Goal: Task Accomplishment & Management: Use online tool/utility

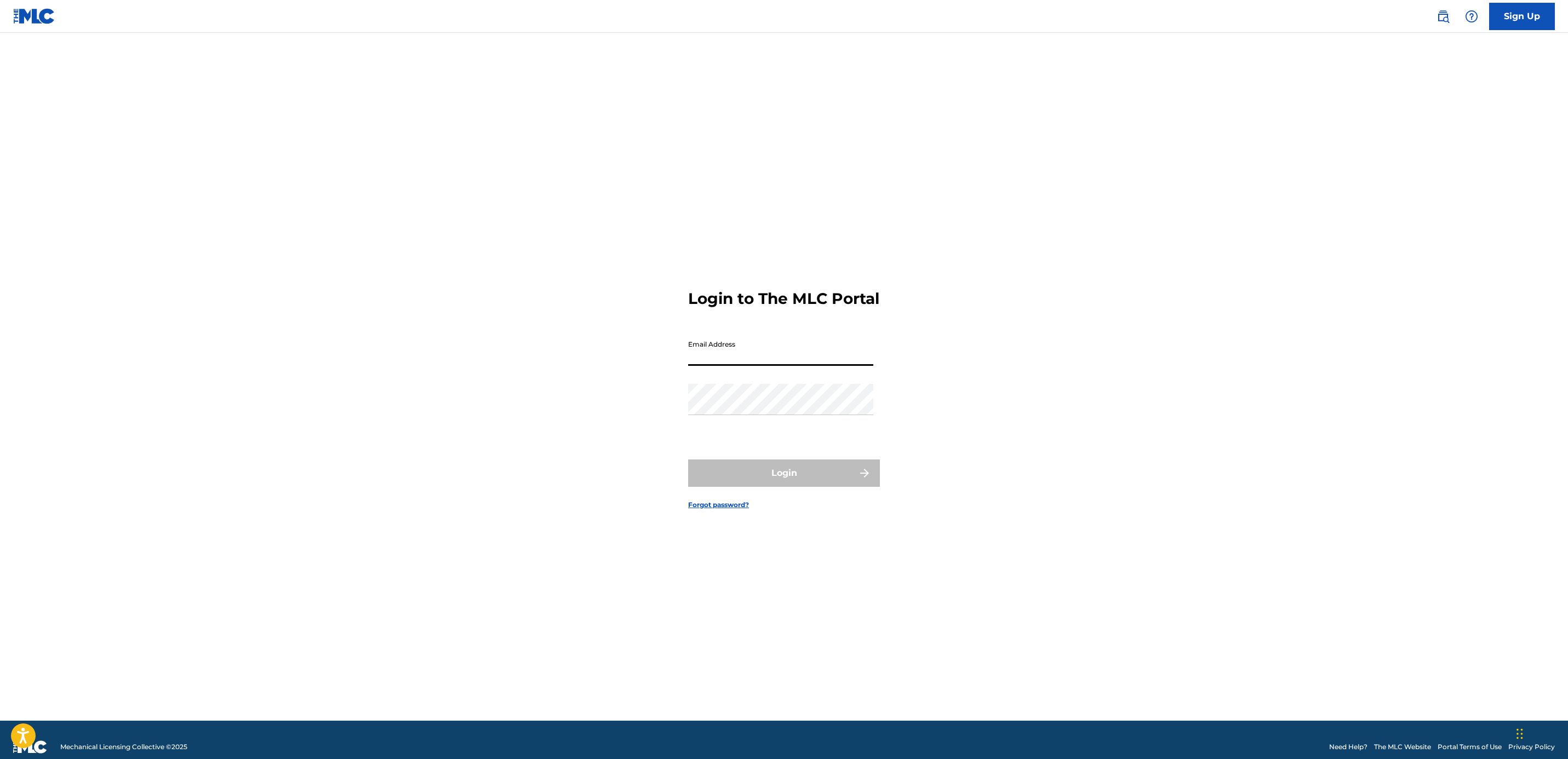
type input "[PERSON_NAME][EMAIL_ADDRESS][DOMAIN_NAME]"
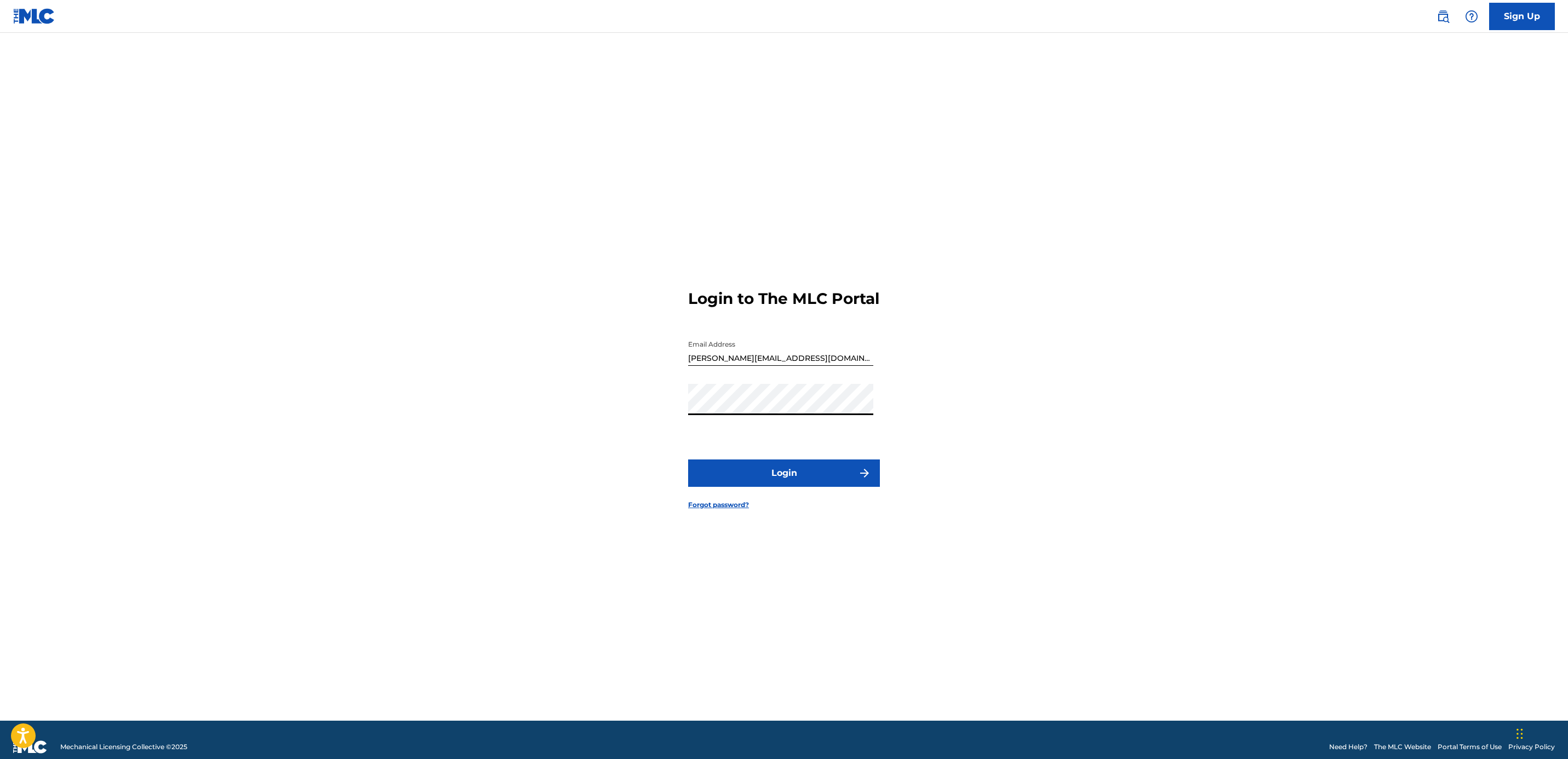
click at [688, 460] on button "Login" at bounding box center [784, 473] width 192 height 27
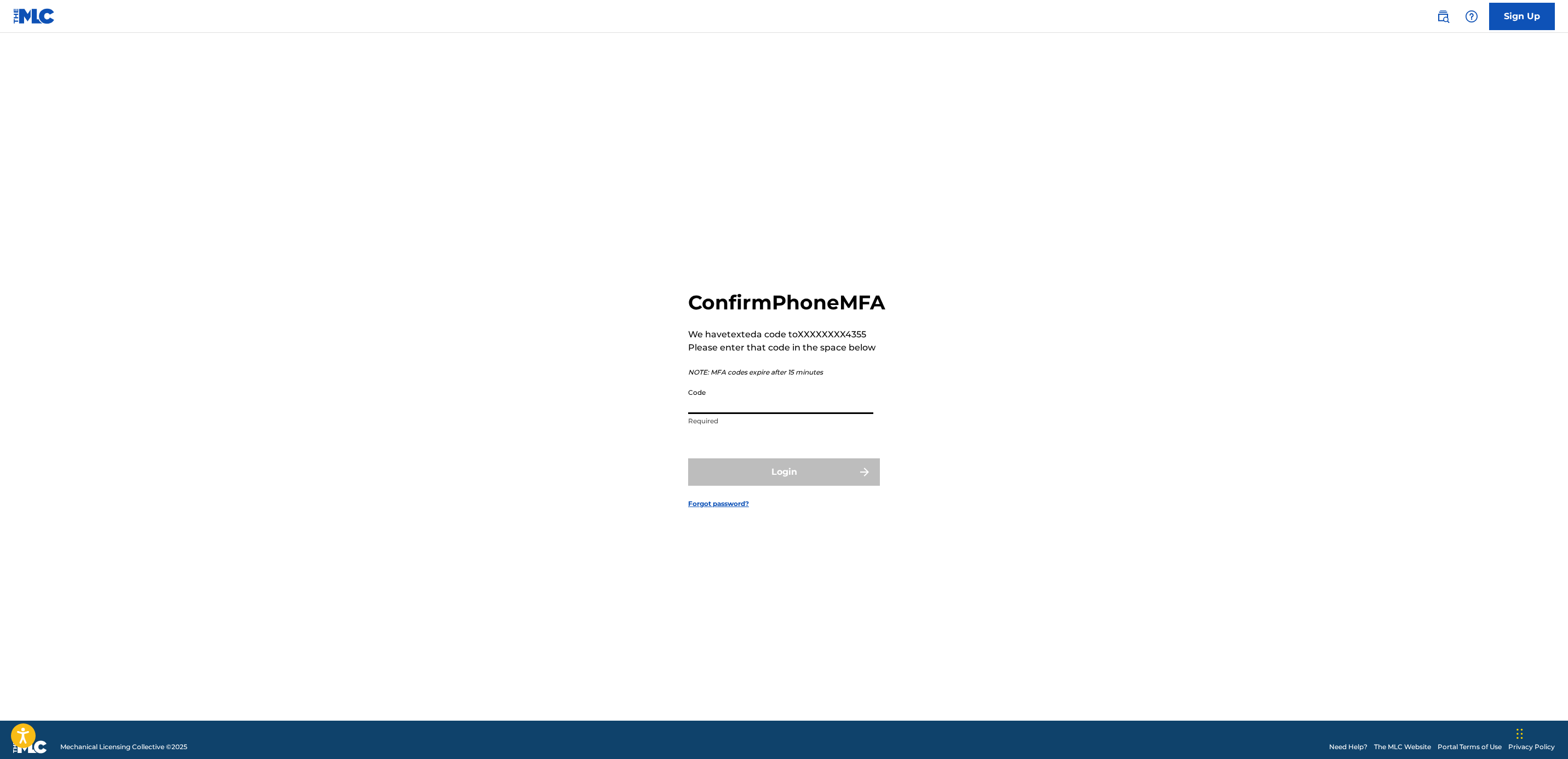
click at [791, 414] on input "Code" at bounding box center [780, 399] width 185 height 31
type input "258865"
click at [777, 482] on button "Login" at bounding box center [784, 472] width 192 height 27
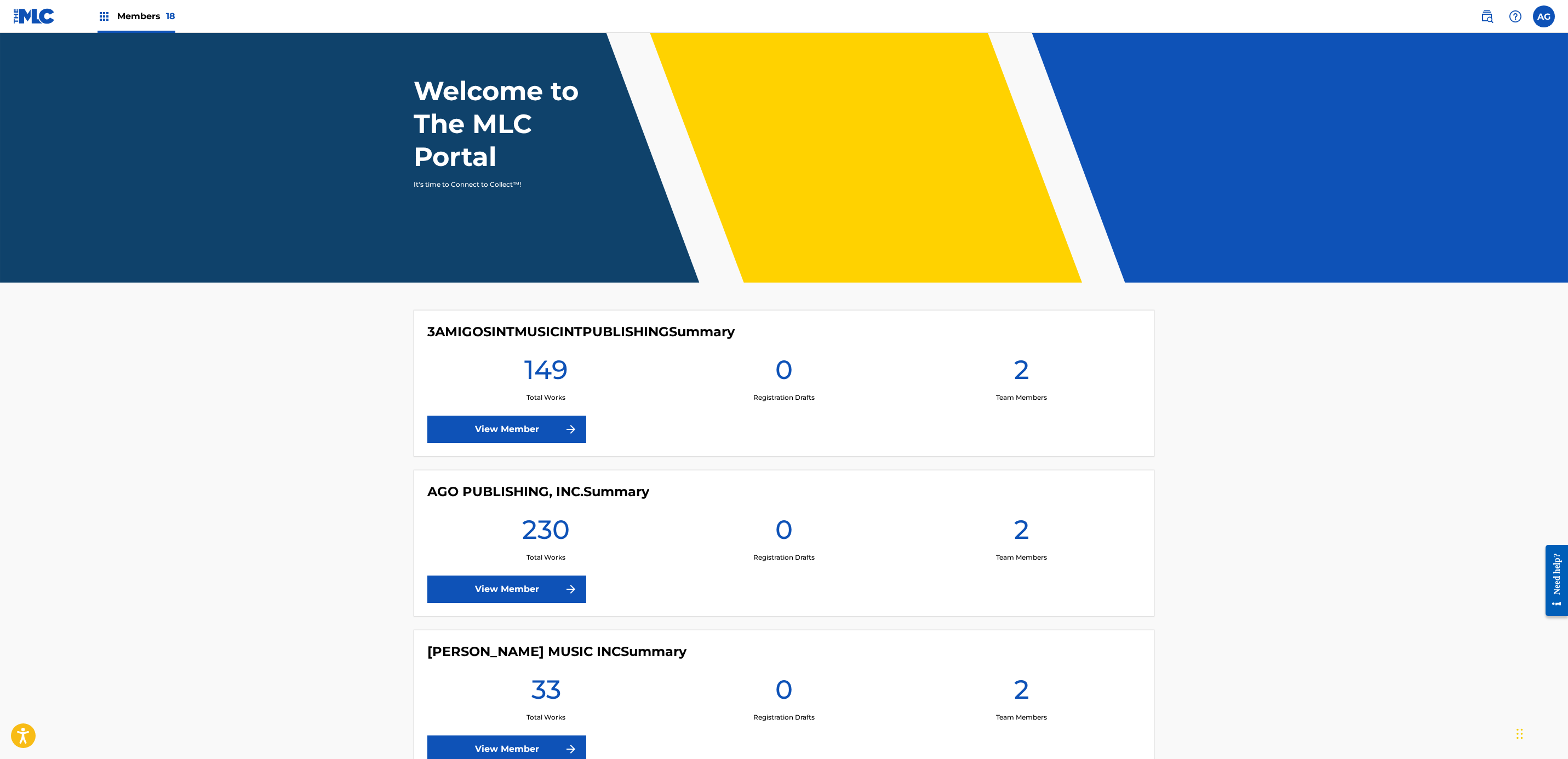
drag, startPoint x: 330, startPoint y: 378, endPoint x: 402, endPoint y: 423, distance: 84.9
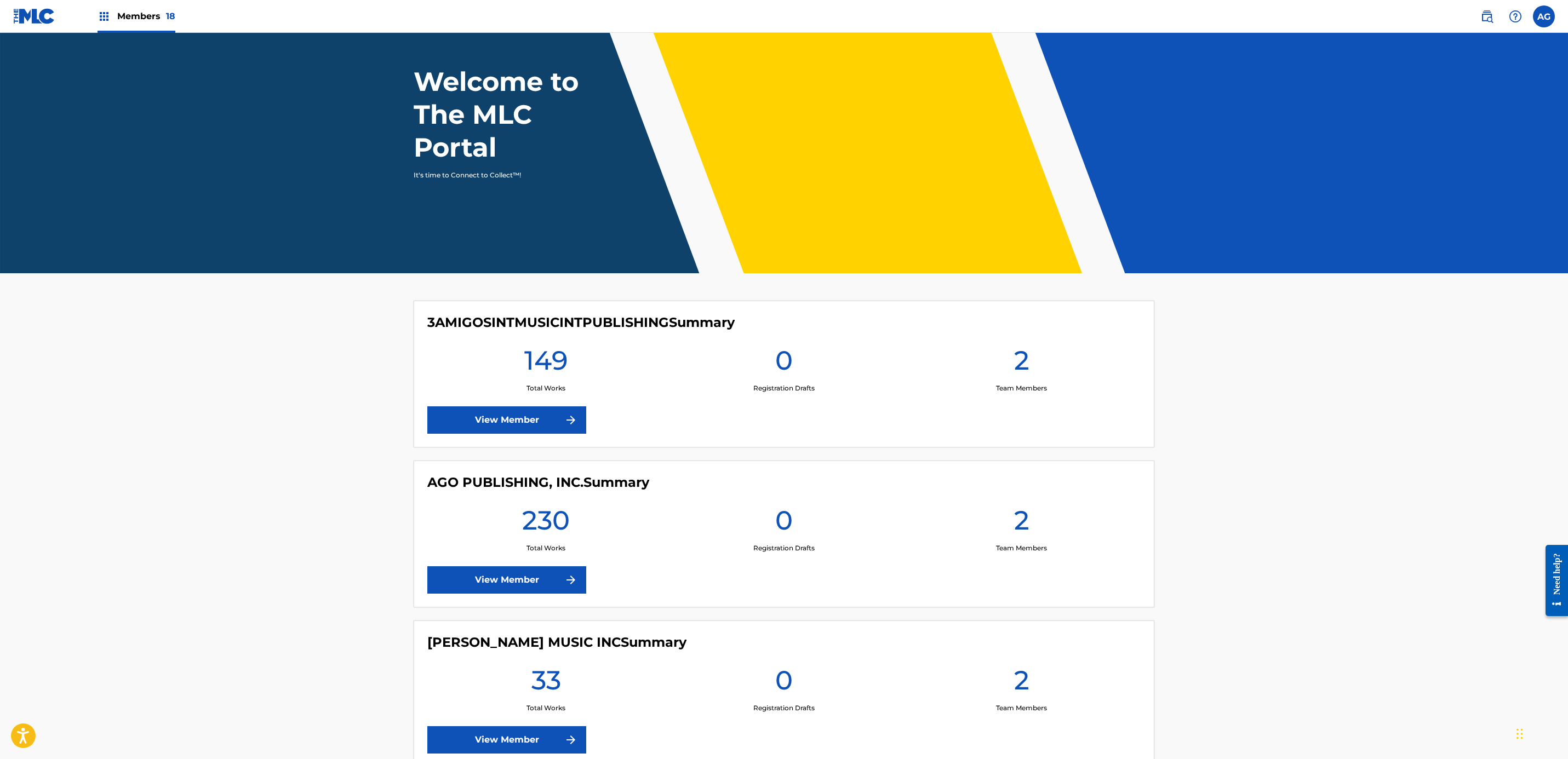
click at [480, 411] on link "View Member" at bounding box center [506, 420] width 159 height 27
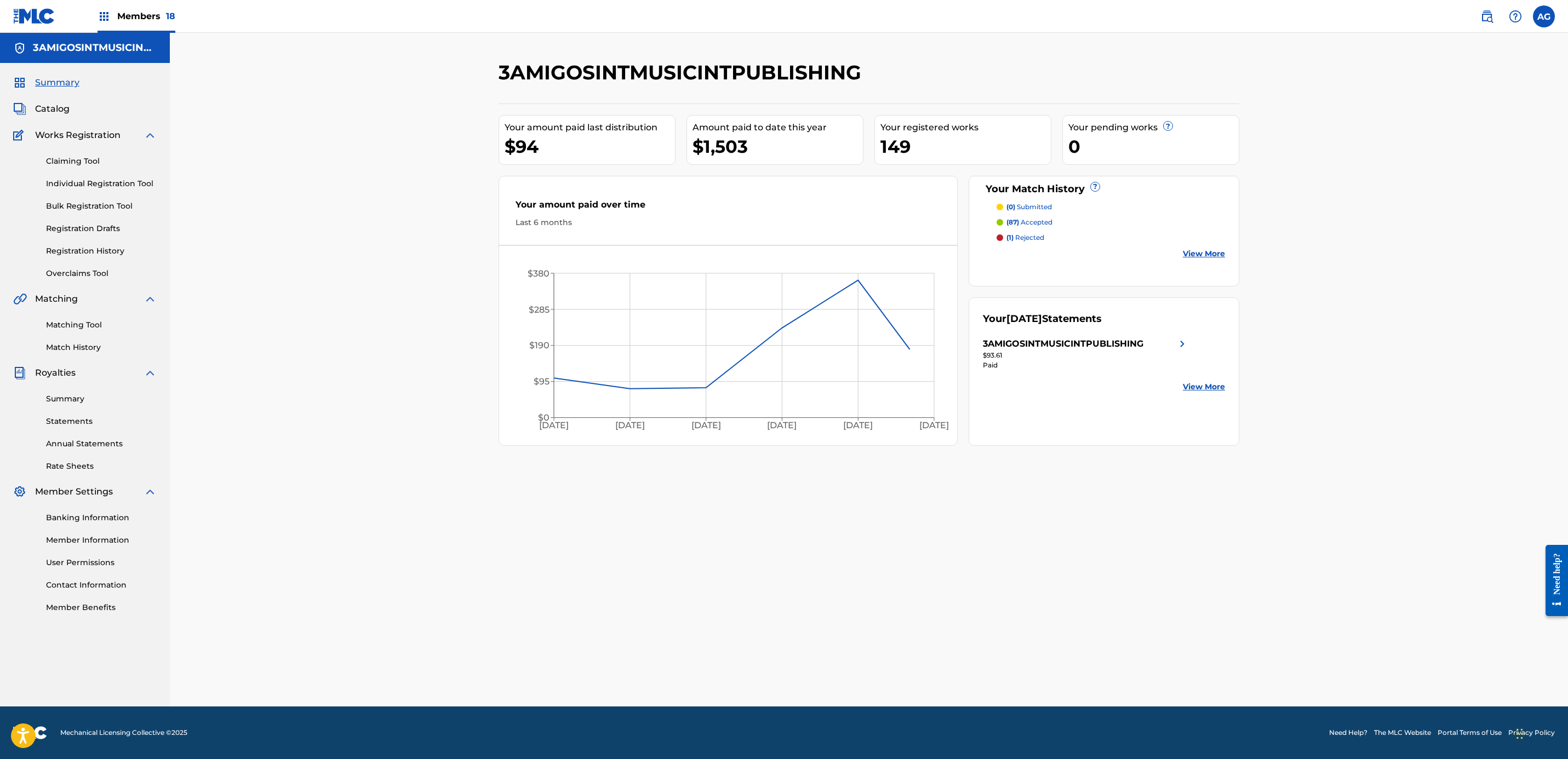
click at [74, 326] on link "Matching Tool" at bounding box center [101, 325] width 111 height 12
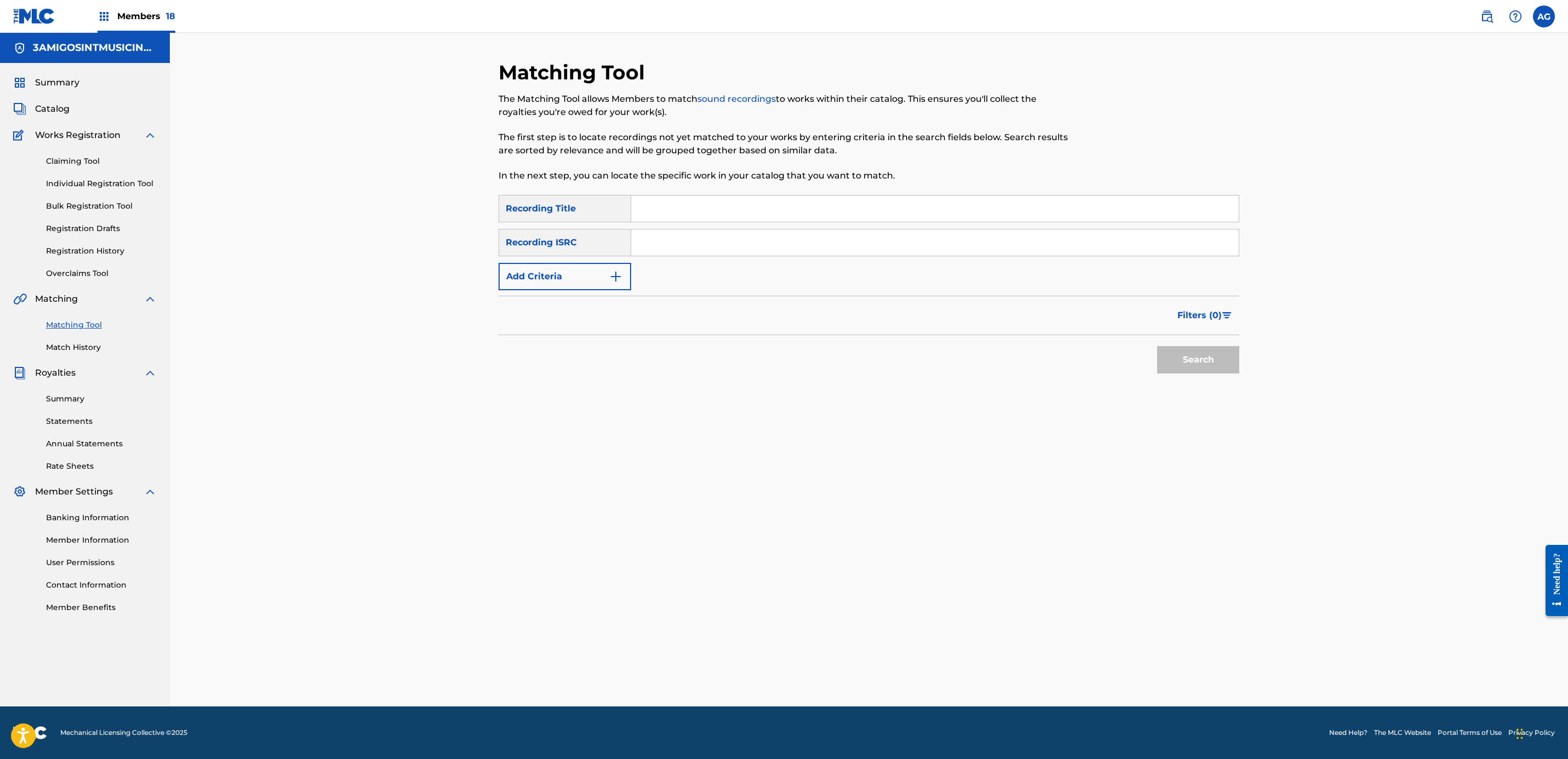
click at [691, 206] on input "Search Form" at bounding box center [935, 208] width 608 height 26
click at [566, 273] on button "Add Criteria" at bounding box center [565, 277] width 133 height 27
click at [566, 275] on div "Writer" at bounding box center [555, 277] width 99 height 13
drag, startPoint x: 566, startPoint y: 298, endPoint x: 577, endPoint y: 294, distance: 11.7
click at [566, 299] on div "Recording Artist" at bounding box center [565, 304] width 132 height 27
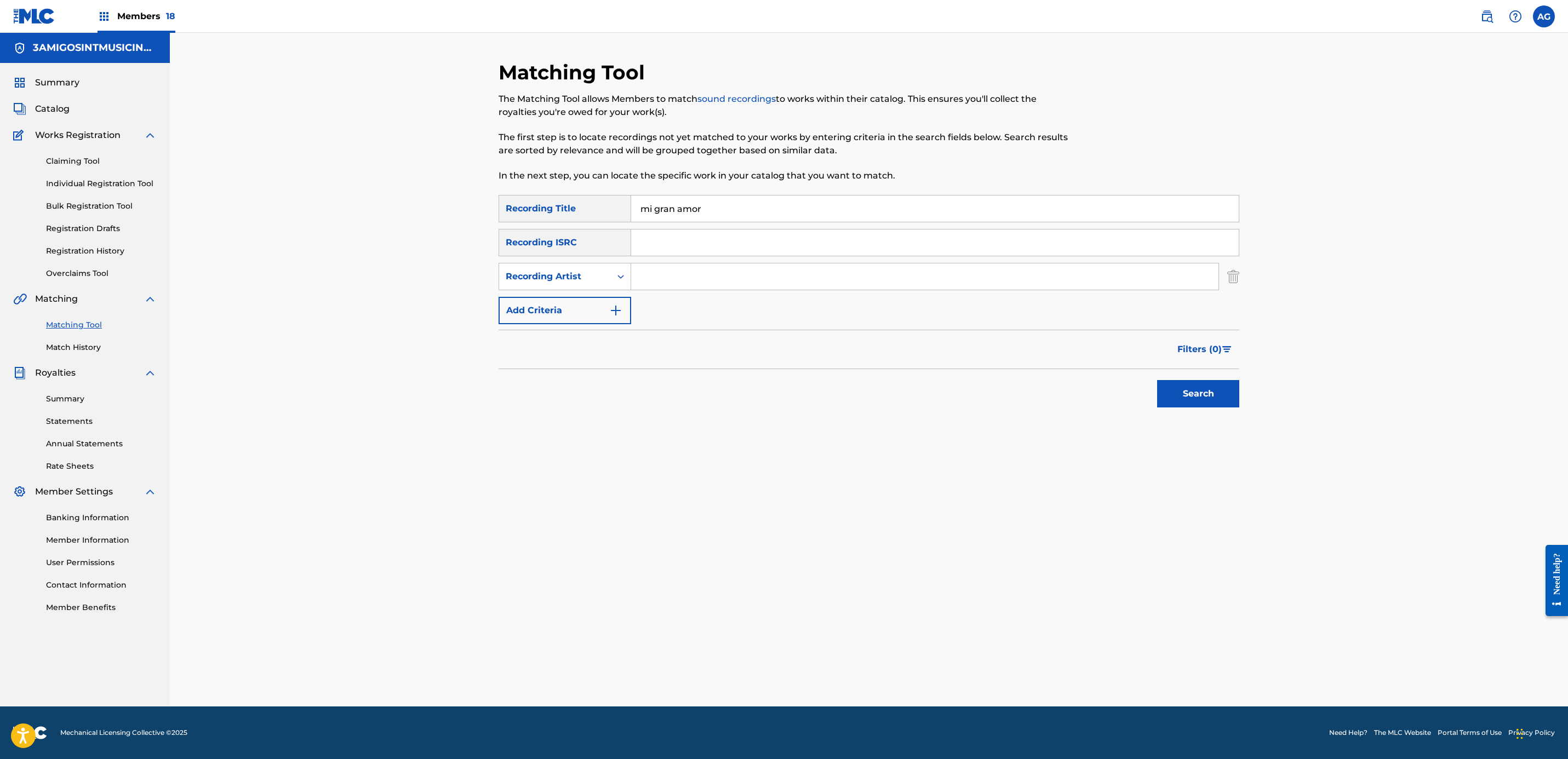
click at [689, 282] on input "Search Form" at bounding box center [924, 277] width 587 height 26
click at [713, 206] on input "mi gran amor" at bounding box center [935, 208] width 608 height 26
type input "mi gran error"
click at [748, 270] on input "Search Form" at bounding box center [924, 277] width 587 height 26
type input "grupo super kids"
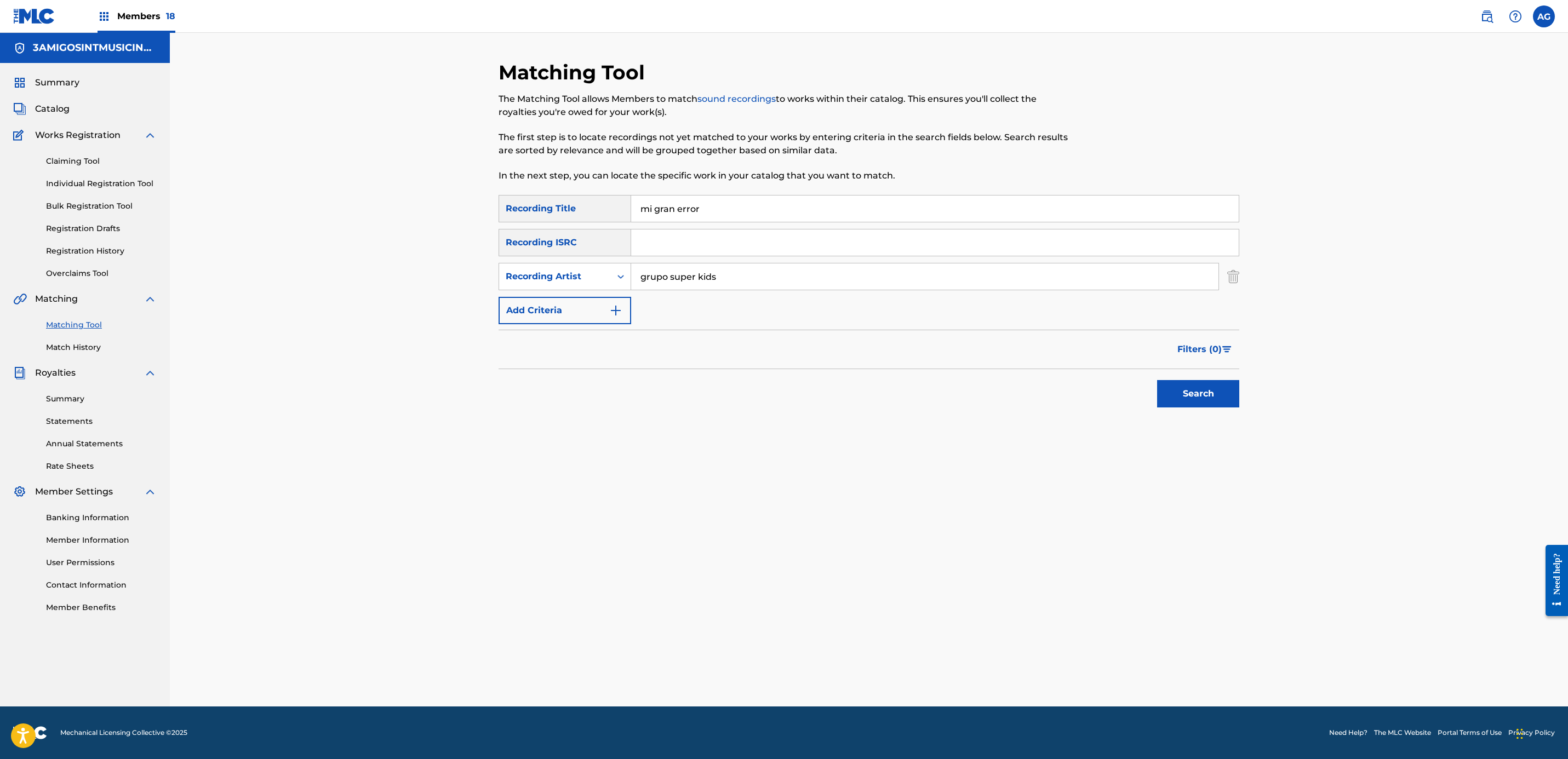
click at [1157, 380] on button "Search" at bounding box center [1198, 393] width 82 height 27
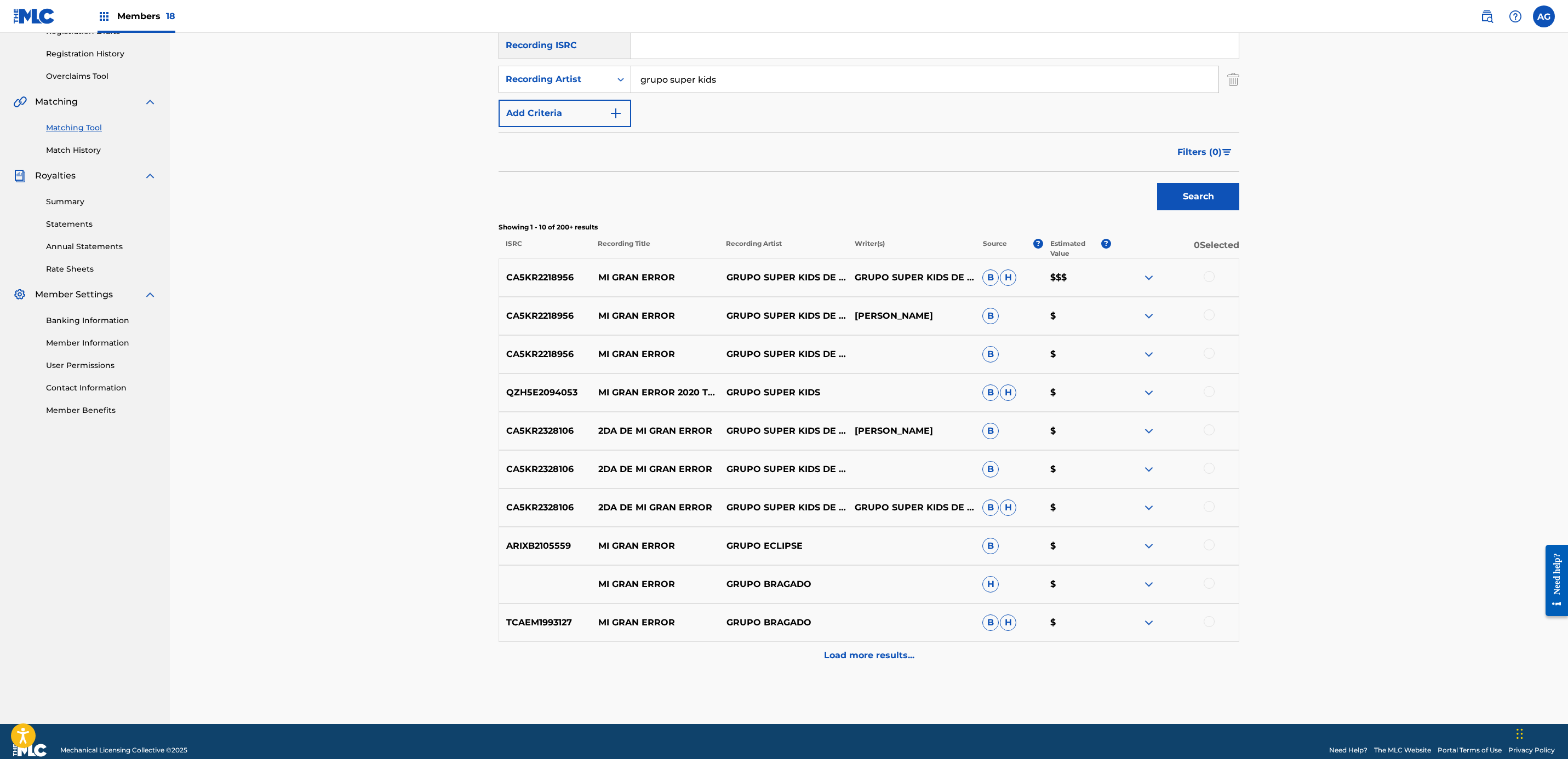
scroll to position [215, 0]
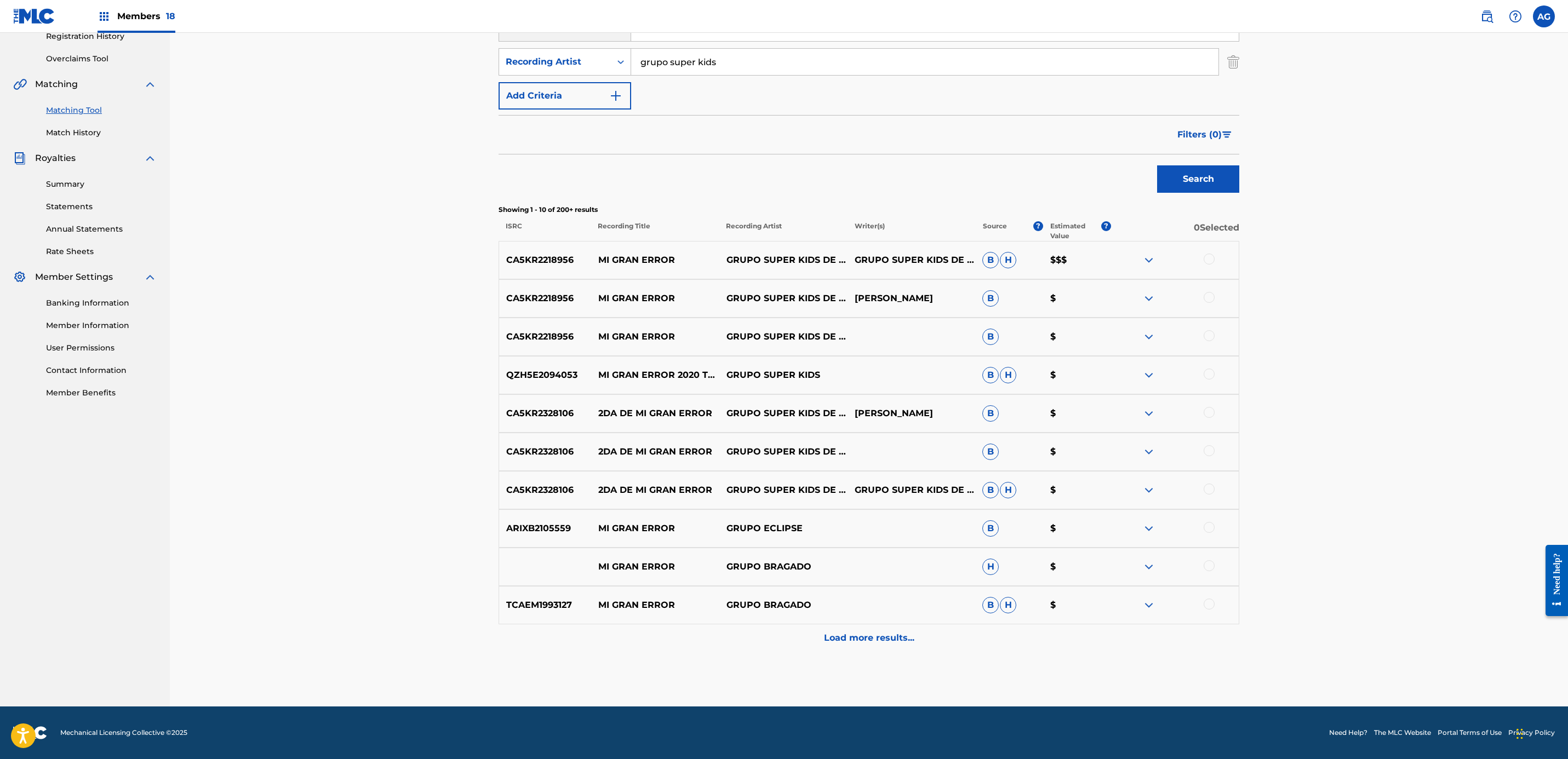
click at [1213, 140] on span "Filters ( 0 )" at bounding box center [1199, 135] width 45 height 13
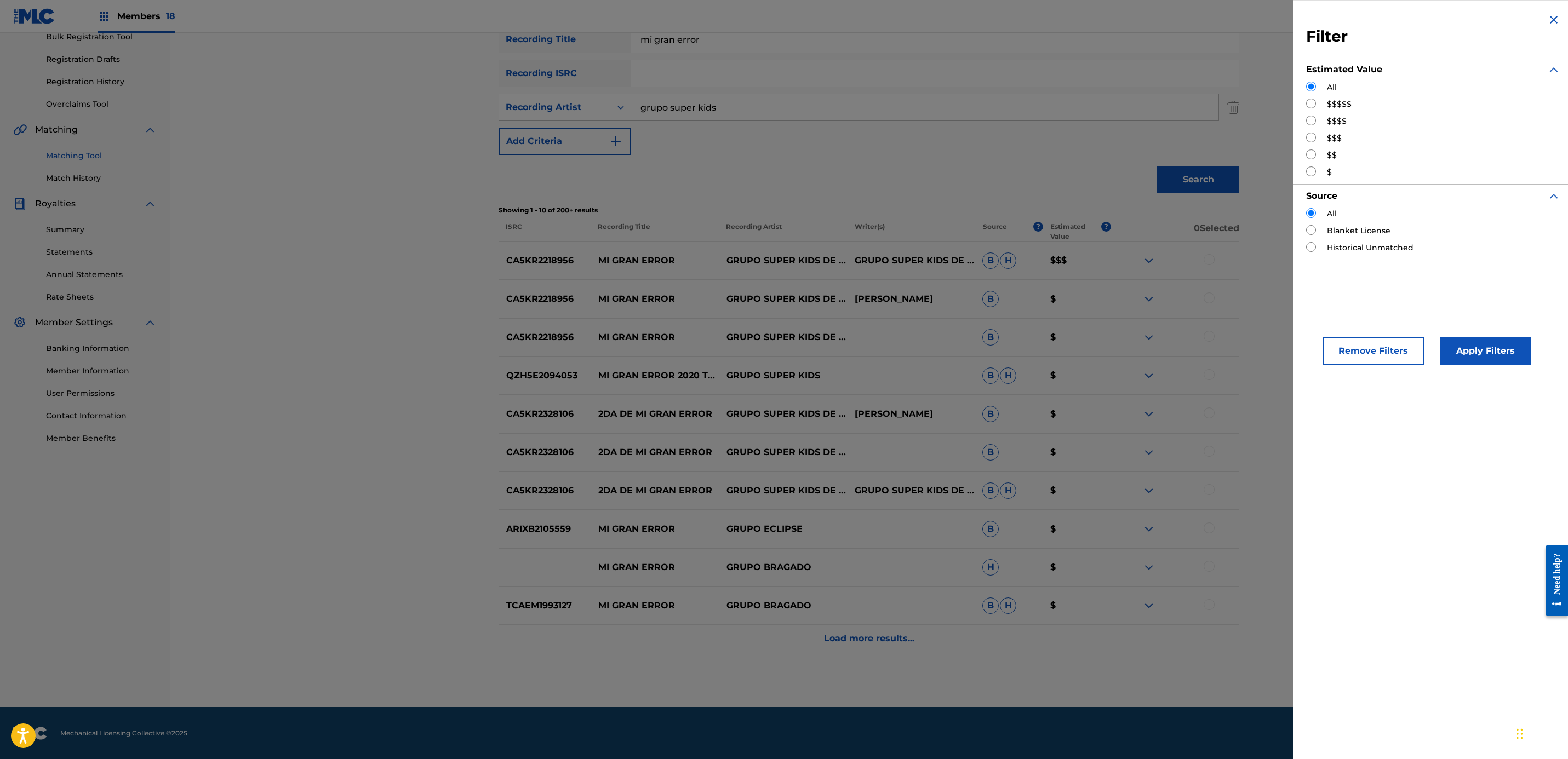
click at [1315, 104] on input "Search Form" at bounding box center [1311, 103] width 10 height 10
radio input "true"
drag, startPoint x: 1468, startPoint y: 334, endPoint x: 1471, endPoint y: 342, distance: 8.5
click at [1471, 339] on div "Apply Filters" at bounding box center [1469, 348] width 90 height 33
drag, startPoint x: 1471, startPoint y: 342, endPoint x: 1480, endPoint y: 359, distance: 19.2
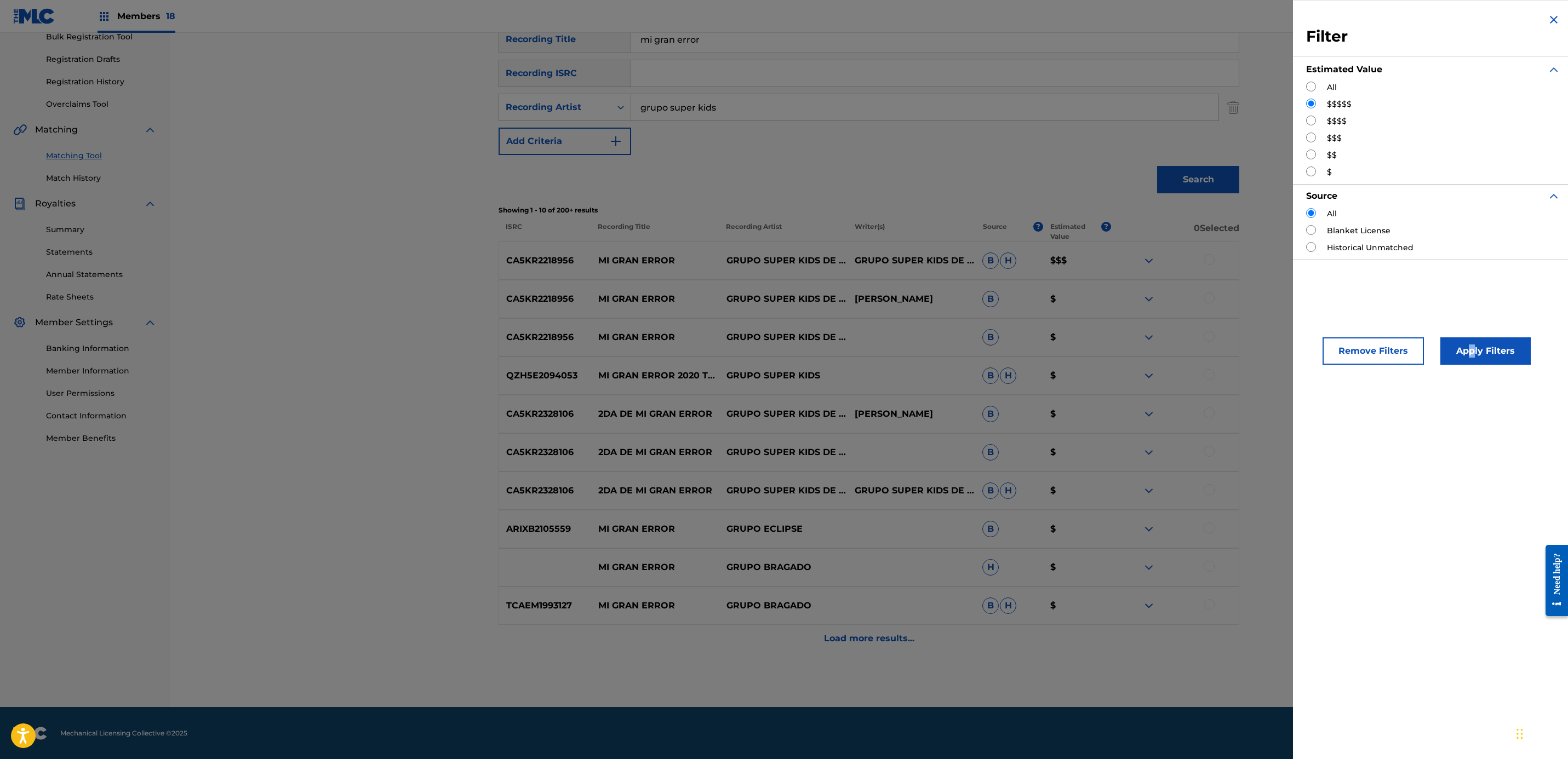
click at [1480, 359] on button "Apply Filters" at bounding box center [1485, 351] width 90 height 27
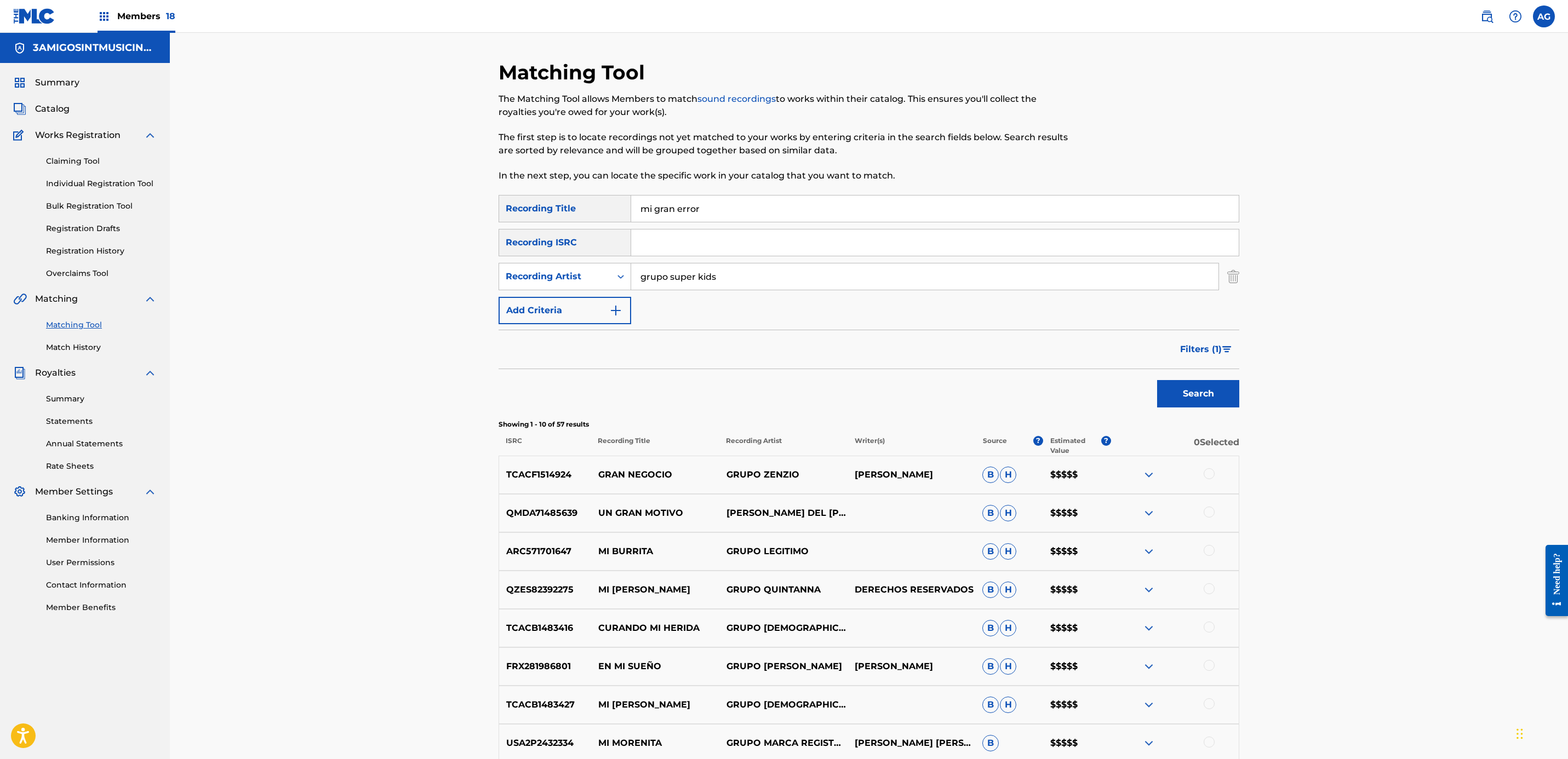
scroll to position [82, 0]
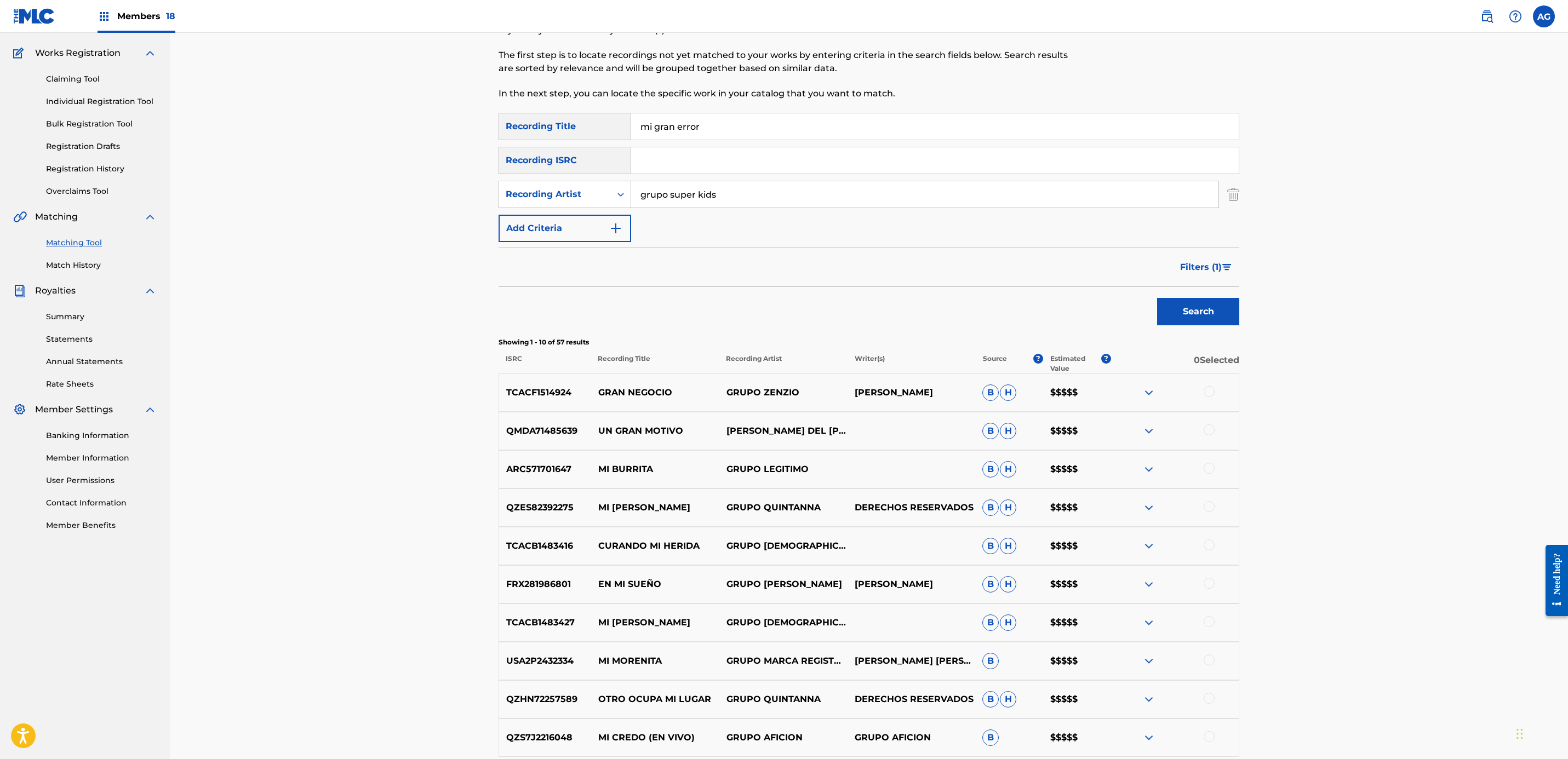
click at [671, 199] on input "grupo super kids" at bounding box center [924, 194] width 587 height 26
click at [679, 129] on input "mi gran error" at bounding box center [935, 126] width 608 height 26
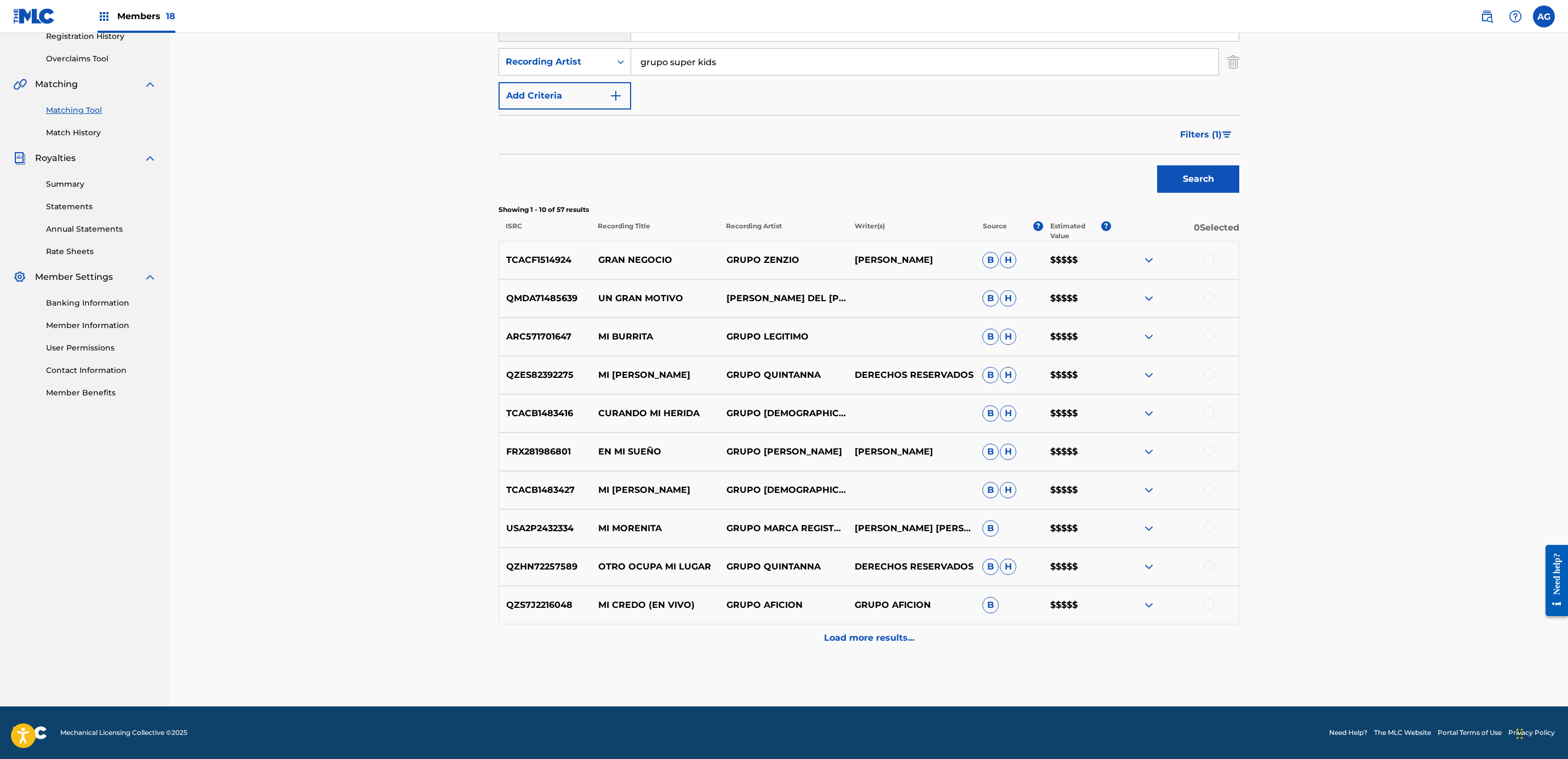
scroll to position [110, 0]
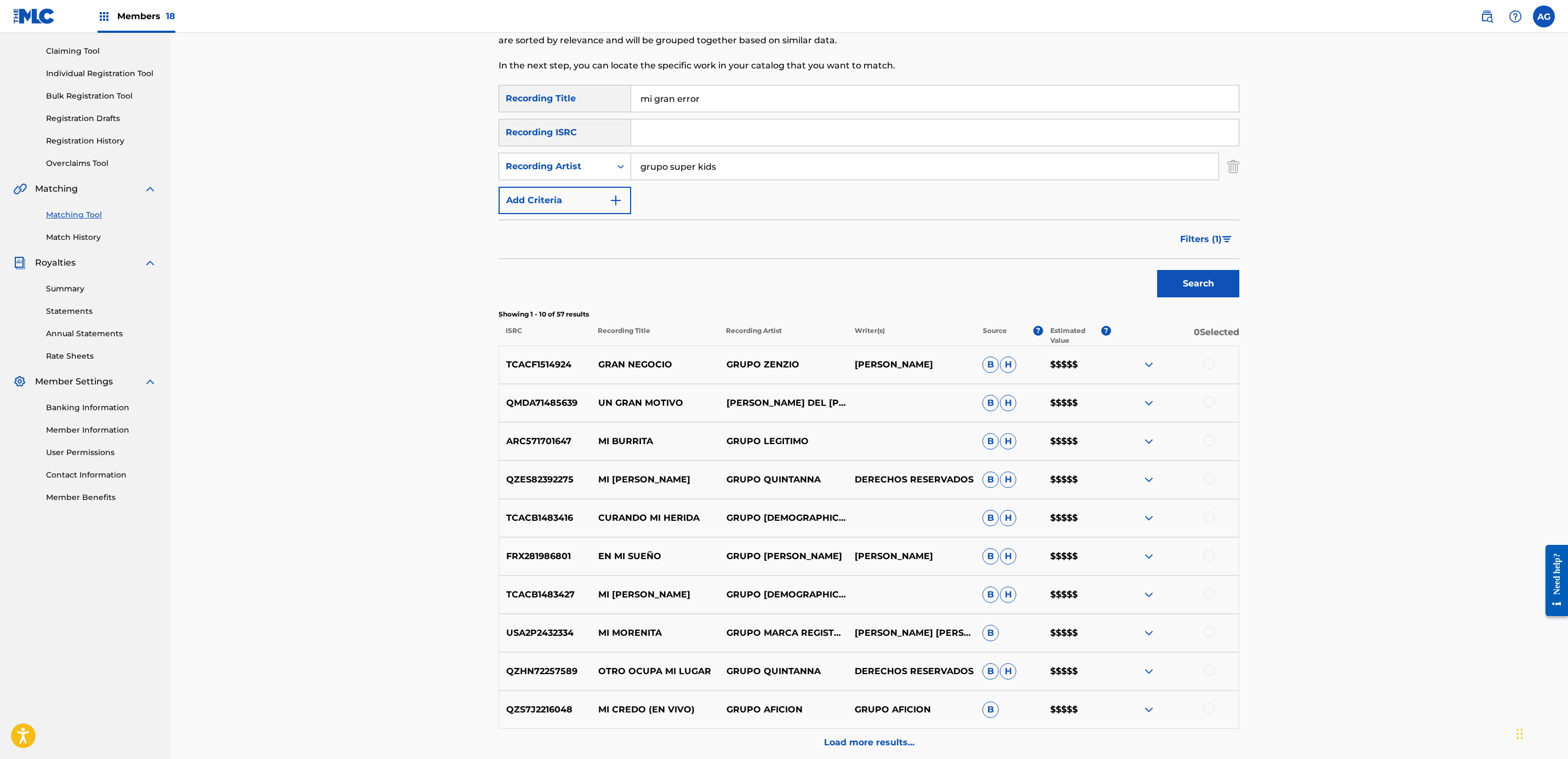
drag, startPoint x: 1360, startPoint y: 213, endPoint x: 1362, endPoint y: 78, distance: 135.0
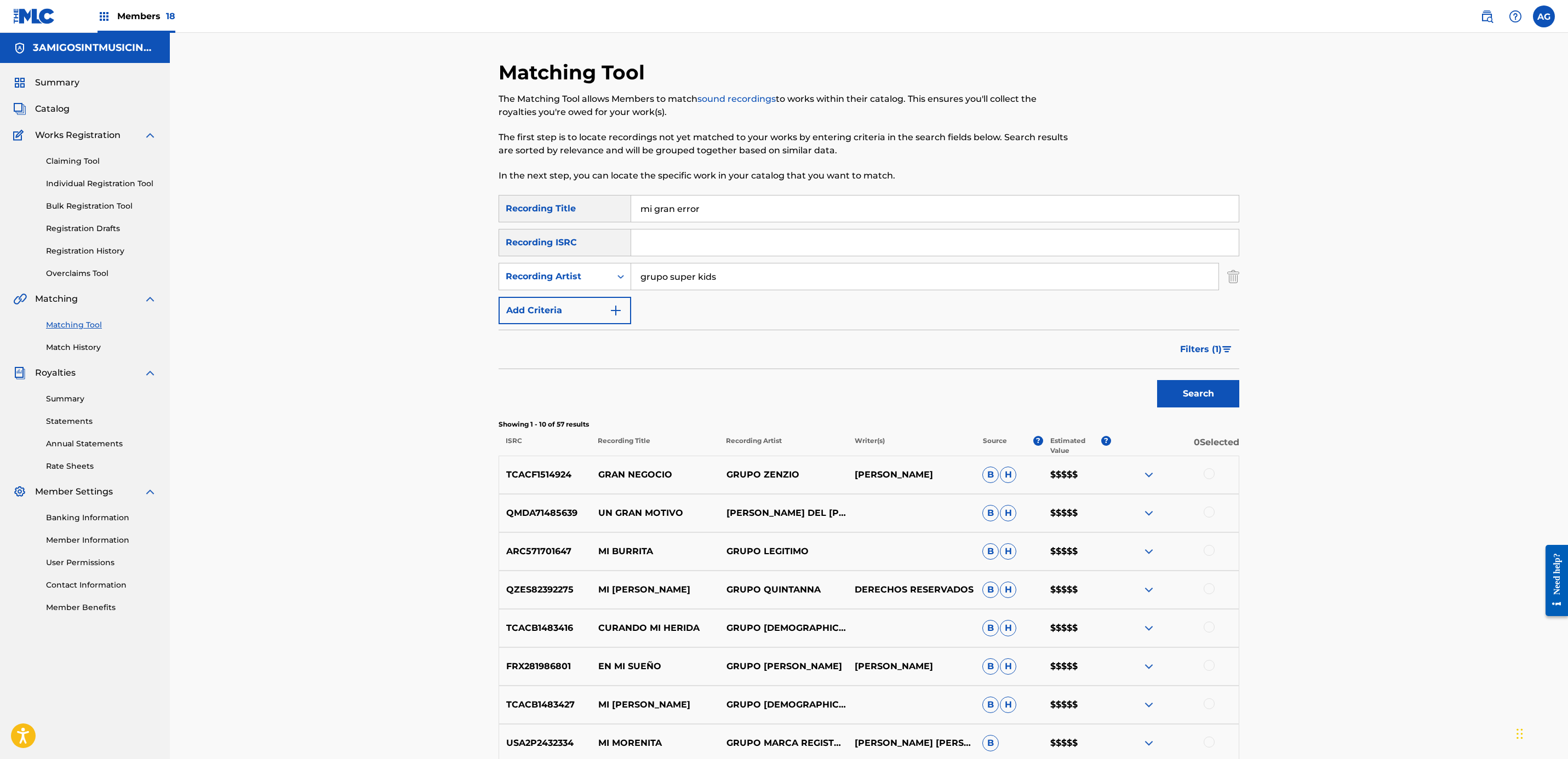
drag, startPoint x: 799, startPoint y: 216, endPoint x: 599, endPoint y: 210, distance: 200.1
click at [599, 210] on div "SearchWithCriteria41efef44-649e-4c8c-881f-c4d0510f0782 Recording Title mi gran …" at bounding box center [869, 208] width 740 height 27
paste input "Un Nuevo Am"
click at [1182, 384] on button "Search" at bounding box center [1198, 393] width 82 height 27
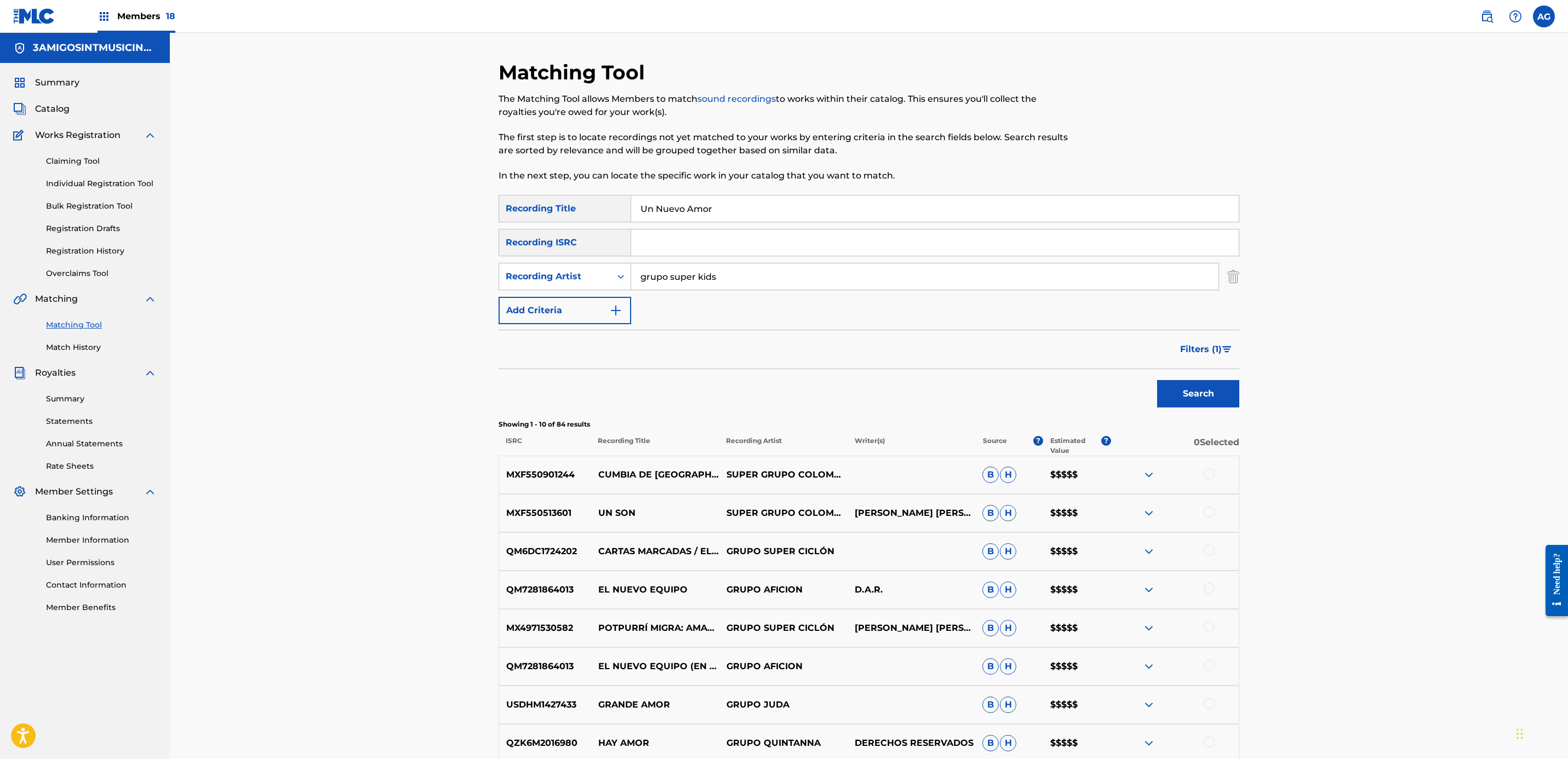
drag, startPoint x: 768, startPoint y: 209, endPoint x: 525, endPoint y: 211, distance: 243.0
click at [525, 211] on div "SearchWithCriteria41efef44-649e-4c8c-881f-c4d0510f0782 Recording Title Un Nuevo…" at bounding box center [869, 208] width 740 height 27
paste input "((( Baile Sonidero HD )))"
click at [1169, 387] on div "Search" at bounding box center [869, 391] width 740 height 44
click at [1187, 387] on button "Search" at bounding box center [1198, 393] width 82 height 27
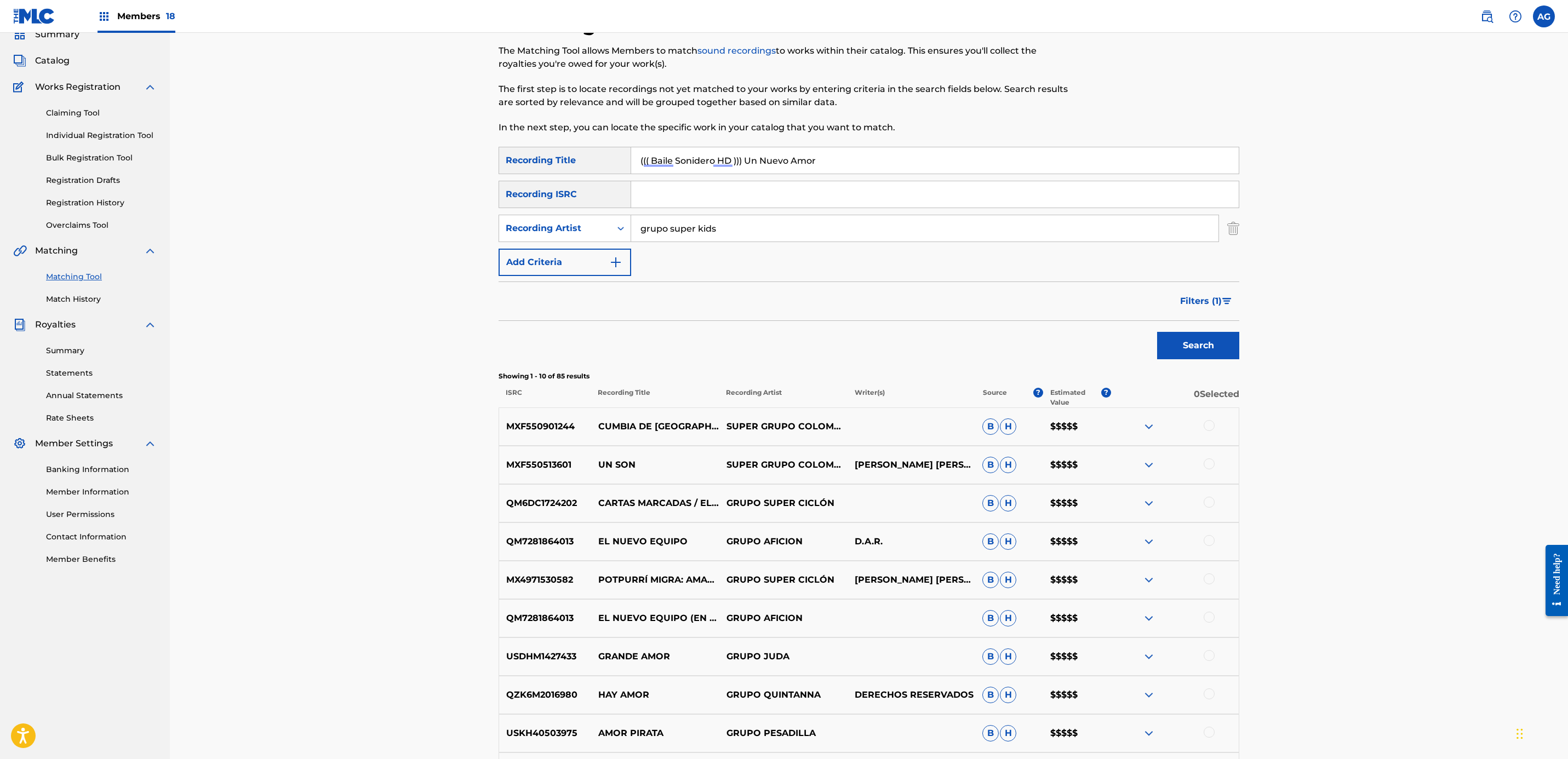
scroll to position [82, 0]
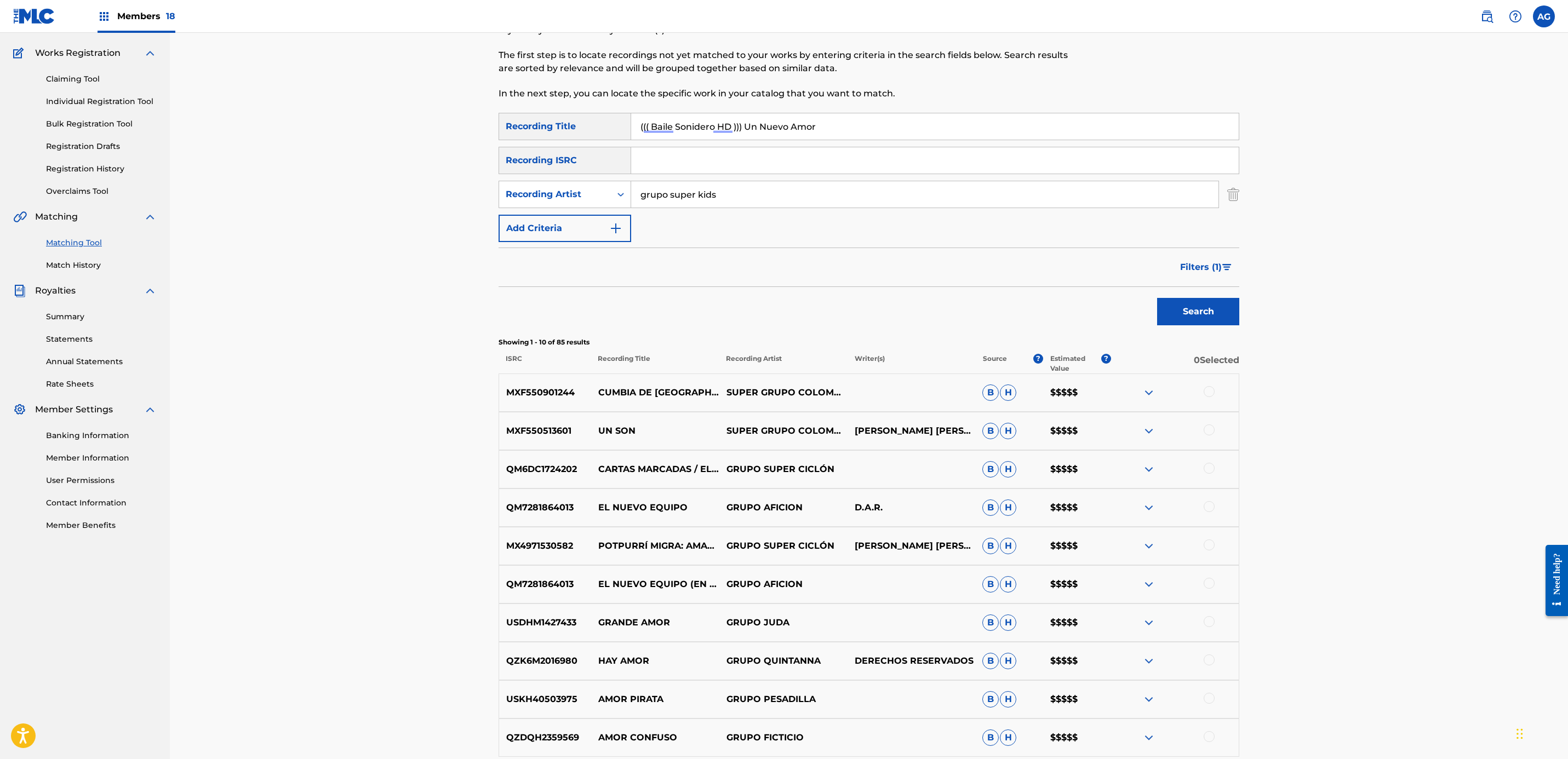
drag, startPoint x: 855, startPoint y: 132, endPoint x: 375, endPoint y: 117, distance: 480.2
click at [373, 117] on div "Matching Tool The Matching Tool allows Members to match sound recordings to wor…" at bounding box center [869, 395] width 1398 height 889
type input "n"
type input "un nuevo amor la 2da del angel"
click at [1157, 298] on button "Search" at bounding box center [1198, 311] width 82 height 27
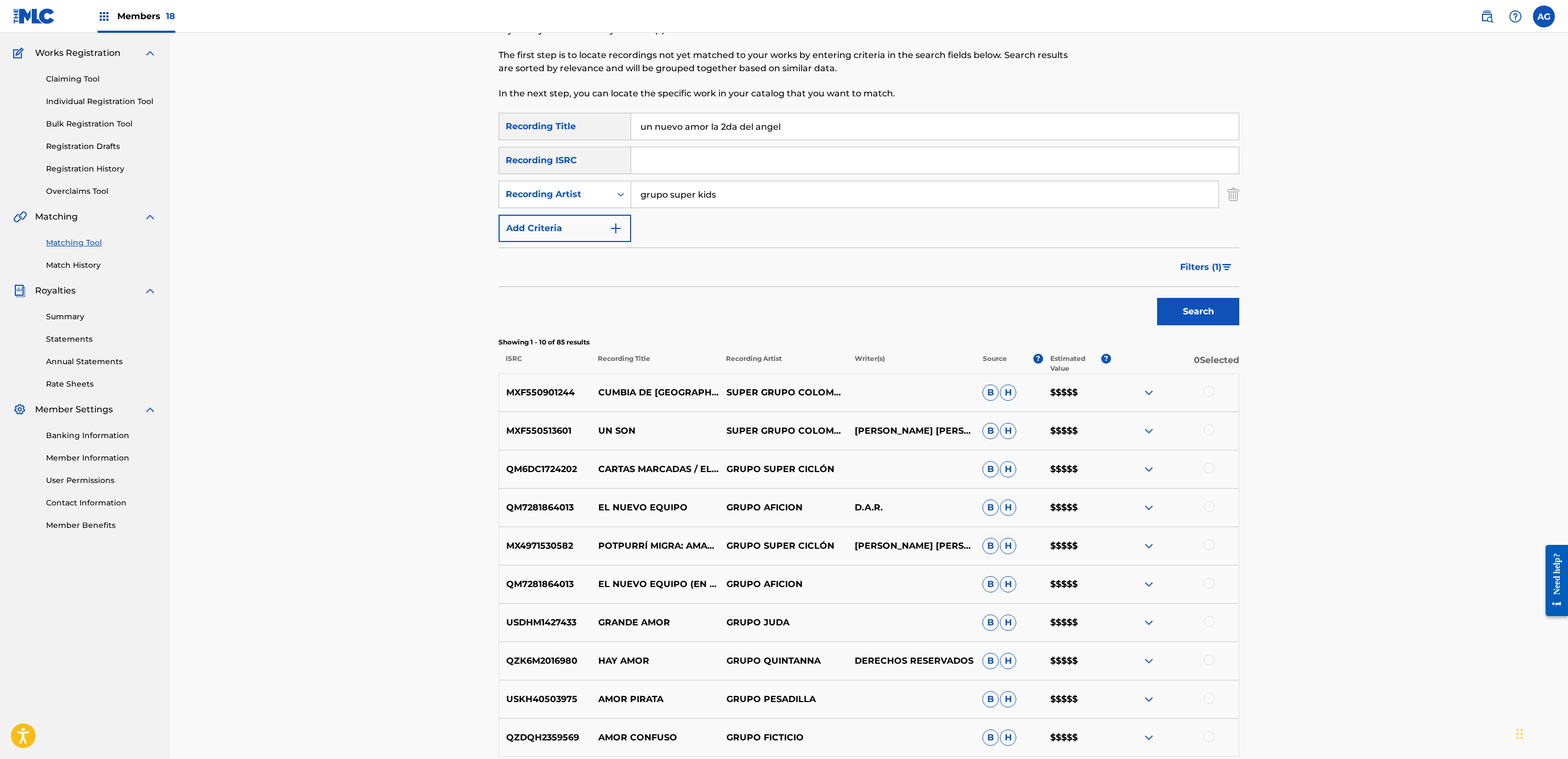
scroll to position [0, 0]
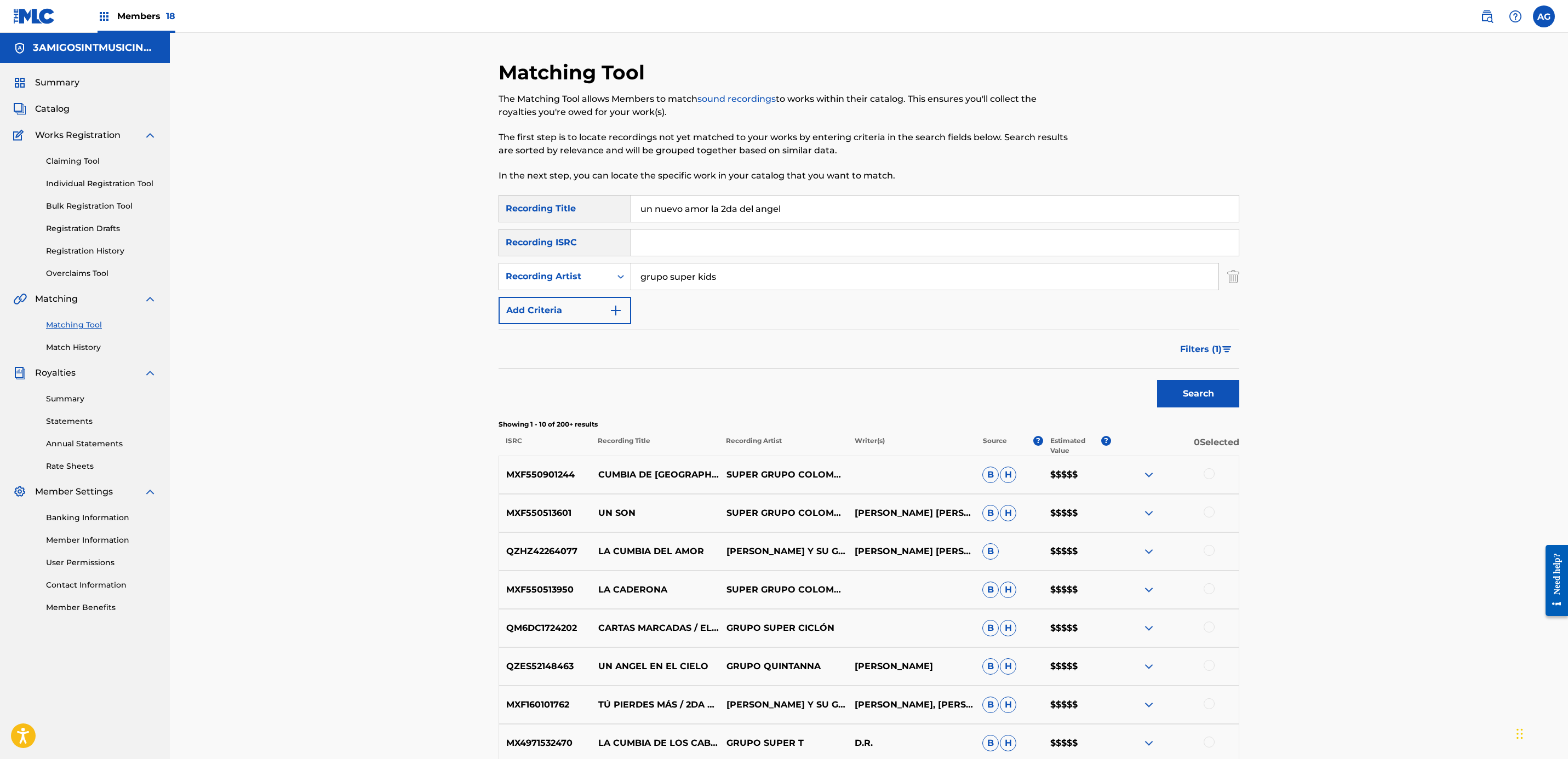
click at [1203, 348] on span "Filters ( 1 )" at bounding box center [1200, 350] width 42 height 13
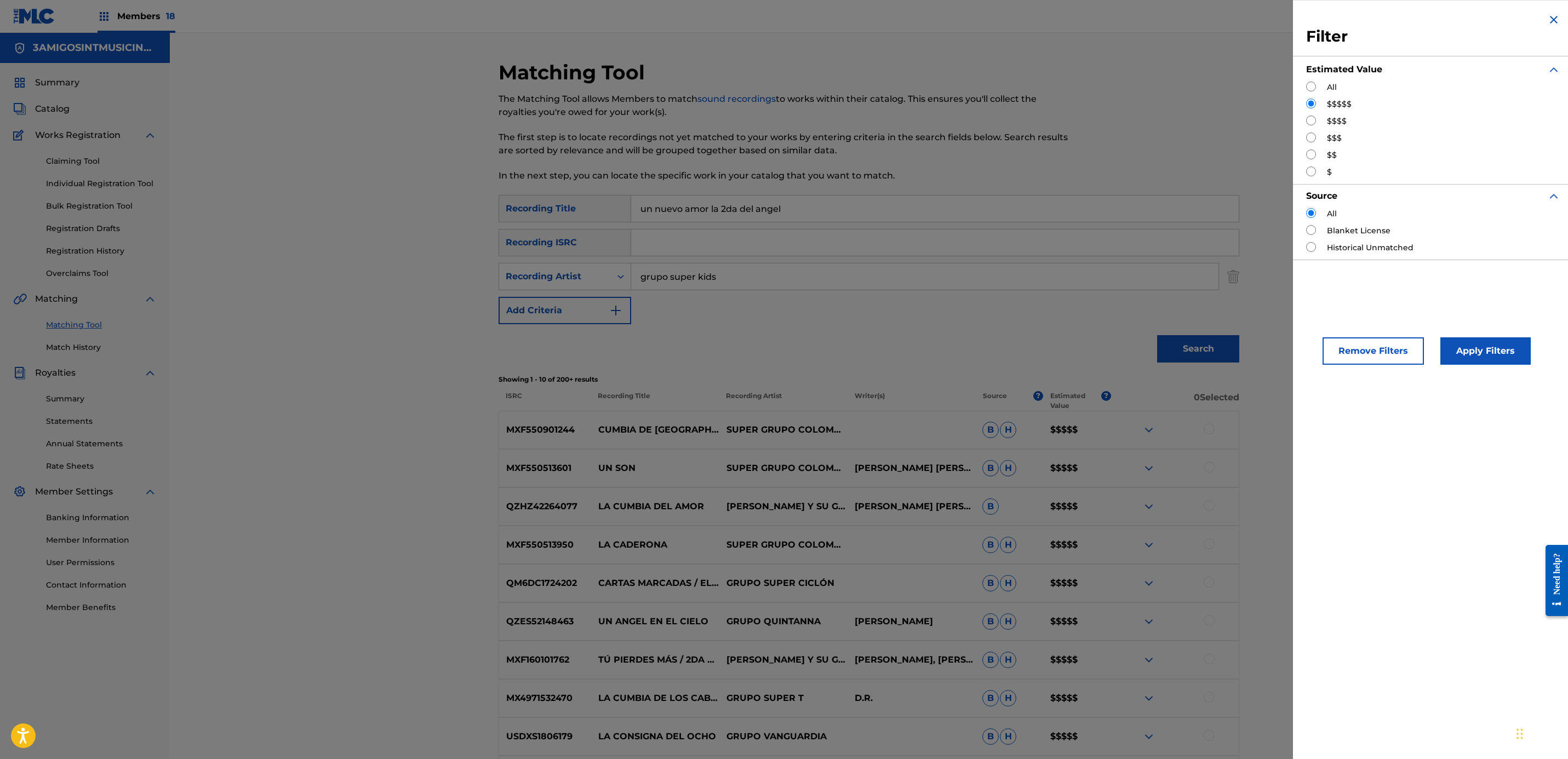
click at [1313, 122] on input "Search Form" at bounding box center [1311, 120] width 10 height 10
radio input "true"
drag, startPoint x: 1469, startPoint y: 331, endPoint x: 1470, endPoint y: 344, distance: 13.0
click at [1470, 339] on div "Remove Filters Apply Filters" at bounding box center [1433, 342] width 281 height 72
drag, startPoint x: 1470, startPoint y: 344, endPoint x: 1468, endPoint y: 360, distance: 16.1
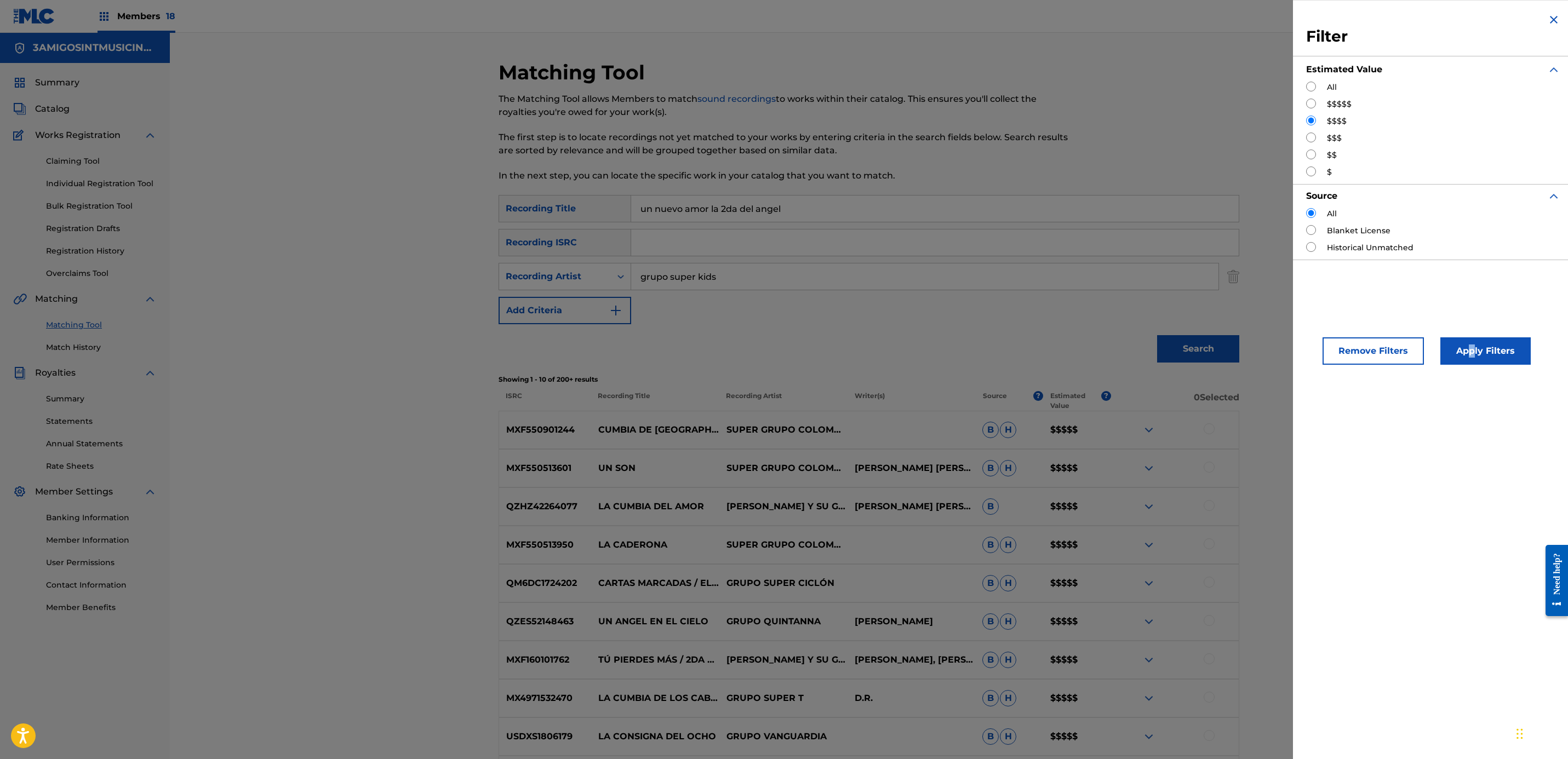
click at [1468, 360] on button "Apply Filters" at bounding box center [1485, 351] width 90 height 27
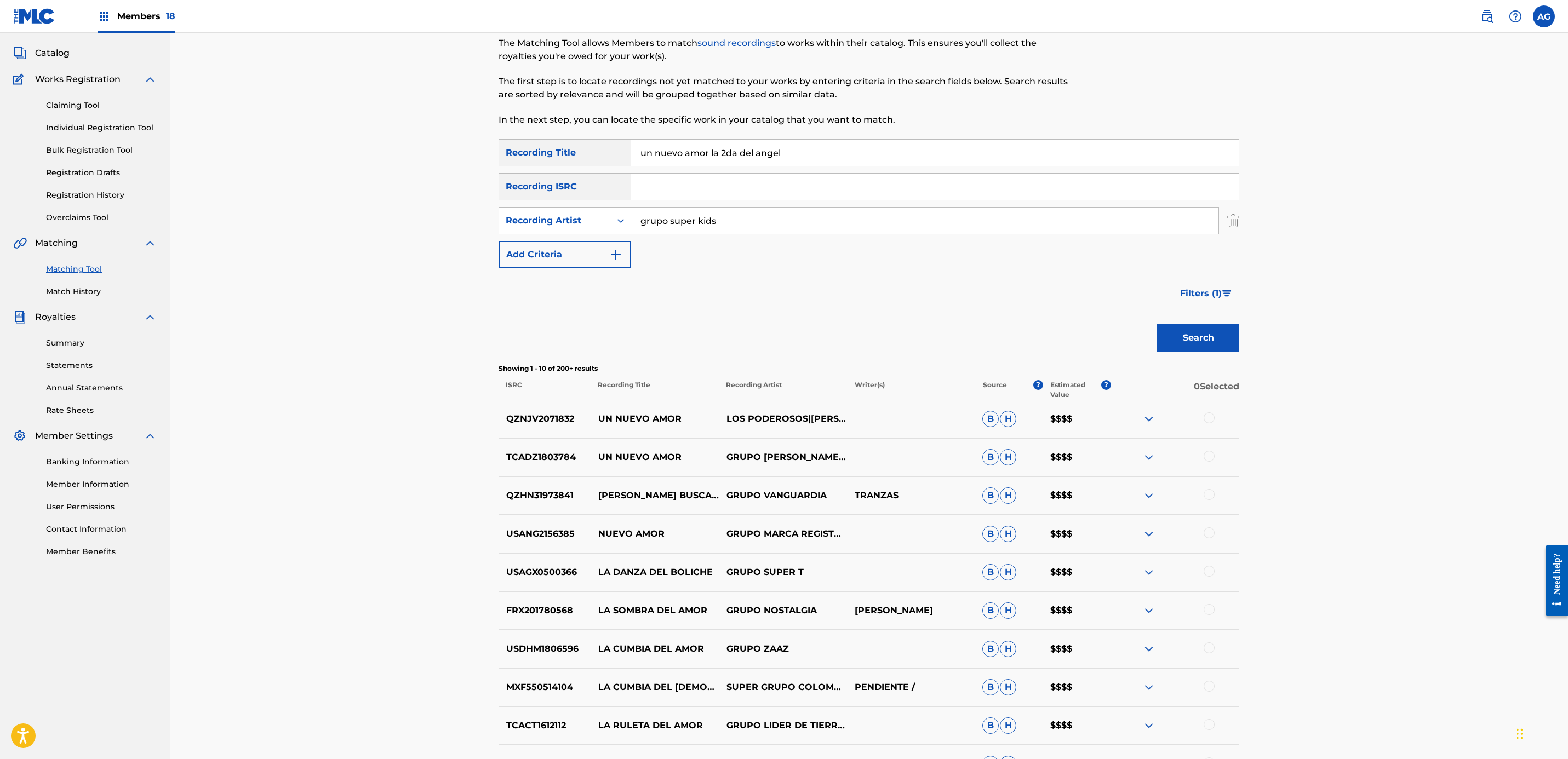
scroll to position [51, 0]
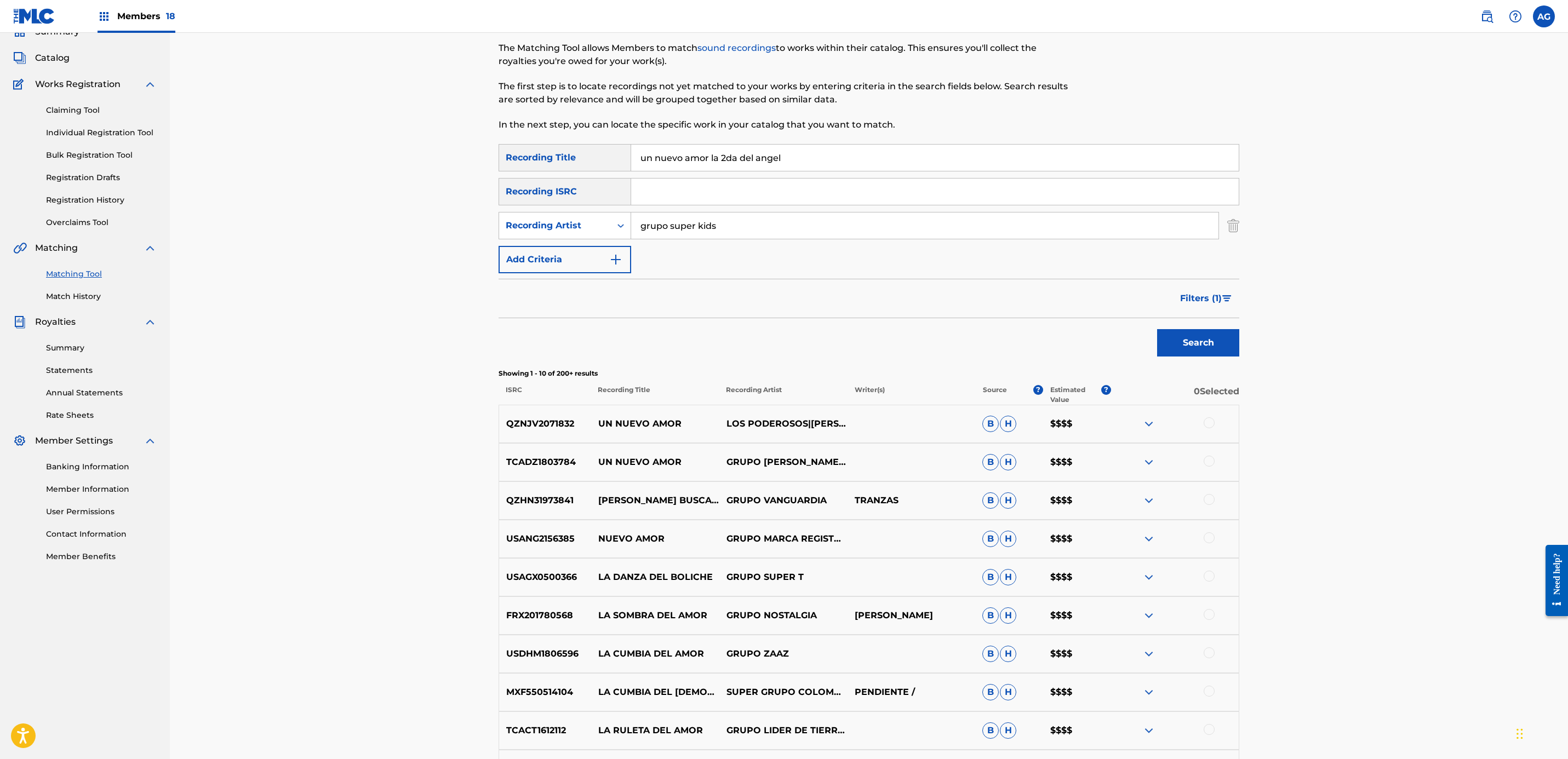
drag, startPoint x: 766, startPoint y: 228, endPoint x: 223, endPoint y: 189, distance: 544.4
click at [221, 192] on div "Matching Tool The Matching Tool allows Members to match sound recordings to wor…" at bounding box center [869, 426] width 1398 height 889
drag, startPoint x: 1246, startPoint y: 337, endPoint x: 1223, endPoint y: 340, distance: 23.2
click at [1245, 340] on div "Matching Tool The Matching Tool allows Members to match sound recordings to wor…" at bounding box center [869, 439] width 767 height 861
click at [1220, 339] on button "Search" at bounding box center [1198, 342] width 82 height 27
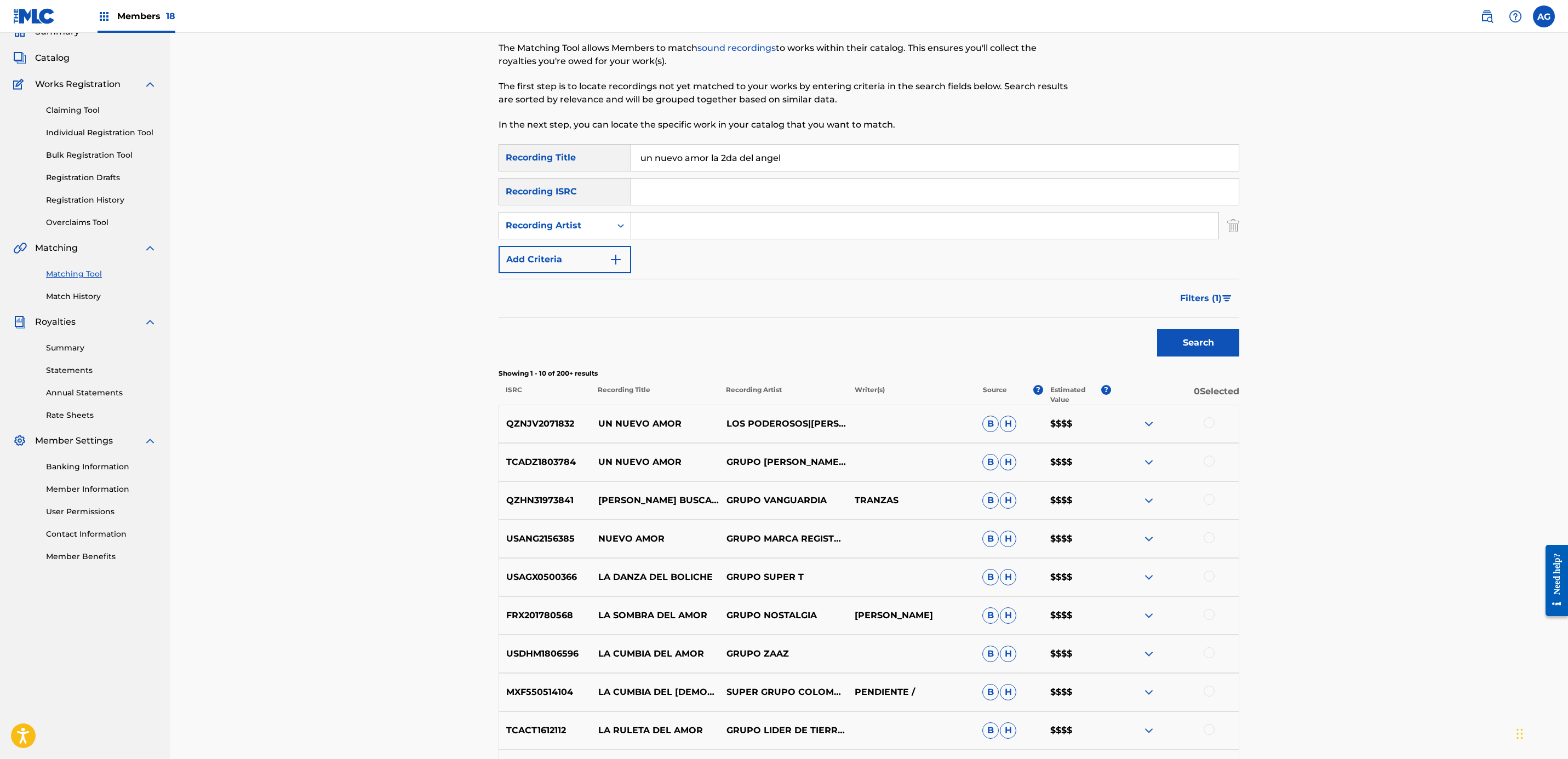
scroll to position [0, 0]
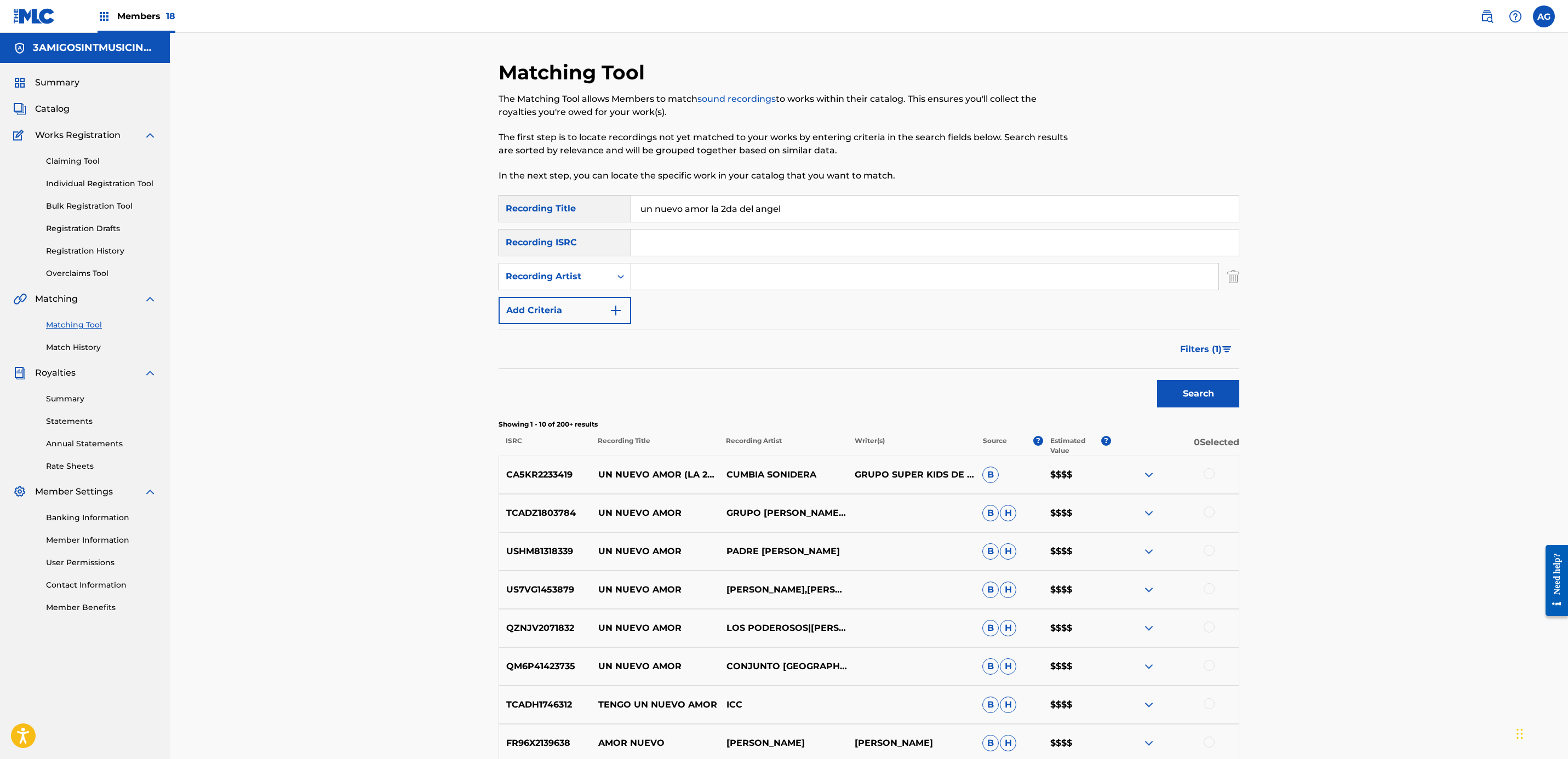
click at [1213, 346] on span "Filters ( 1 )" at bounding box center [1200, 350] width 42 height 13
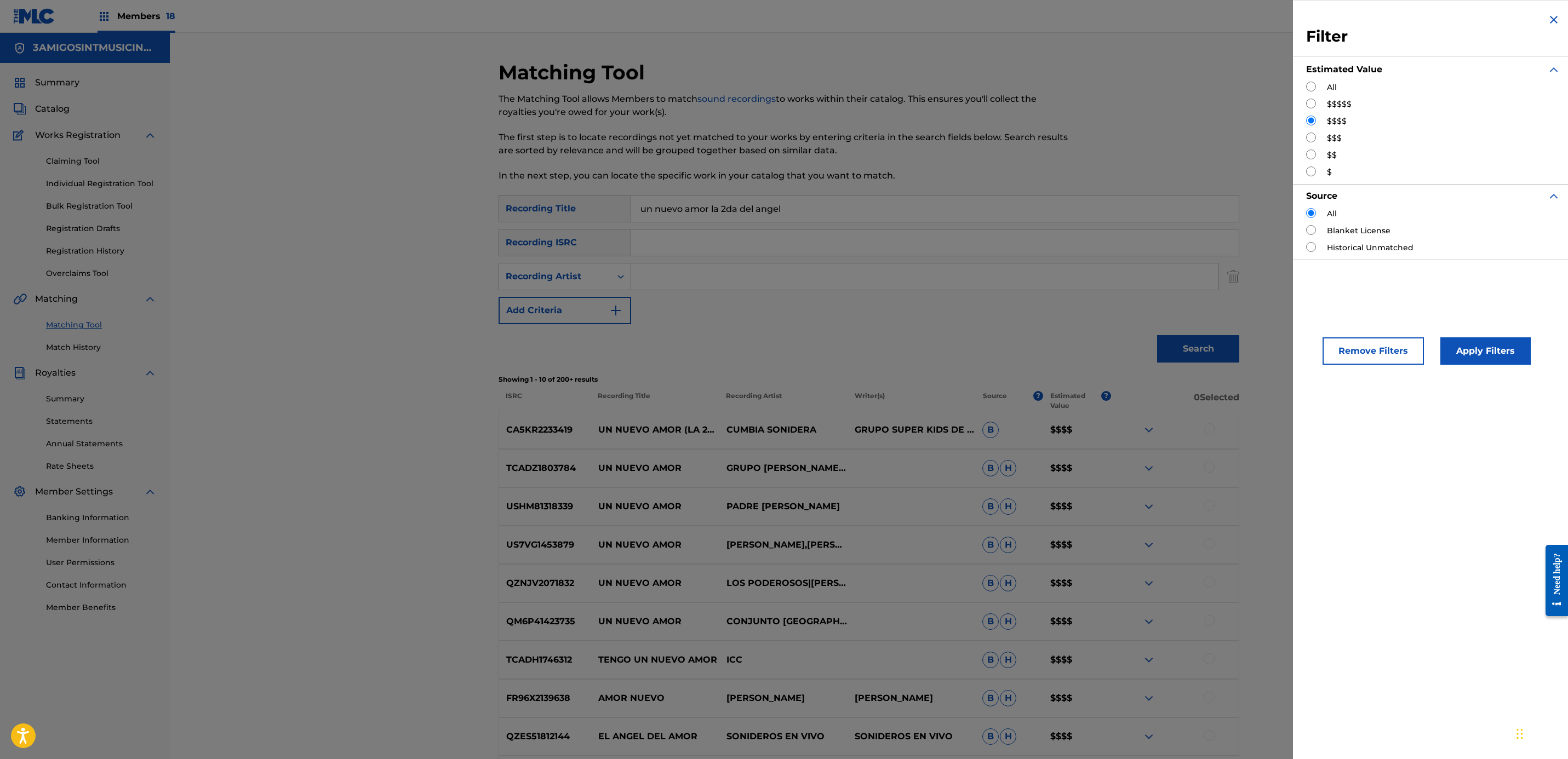
click at [1309, 99] on input "Search Form" at bounding box center [1311, 103] width 10 height 10
radio input "true"
click at [1493, 355] on button "Apply Filters" at bounding box center [1485, 351] width 90 height 27
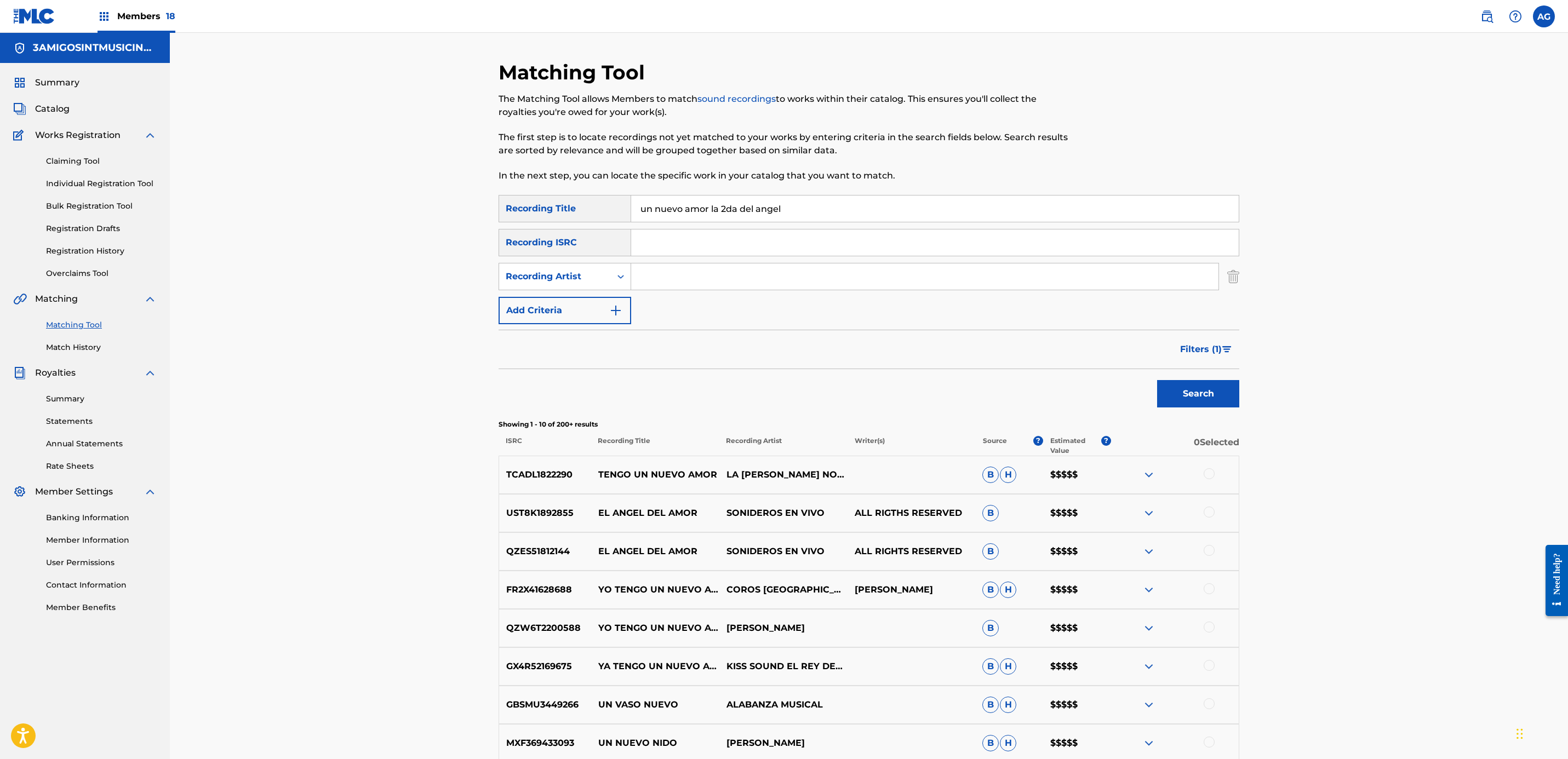
drag, startPoint x: 839, startPoint y: 215, endPoint x: 602, endPoint y: 204, distance: 237.3
click at [602, 204] on div "SearchWithCriteria41efef44-649e-4c8c-881f-c4d0510f0782 Recording Title un nuevo…" at bounding box center [869, 208] width 740 height 27
click at [1187, 354] on span "Filters ( 1 )" at bounding box center [1200, 350] width 42 height 13
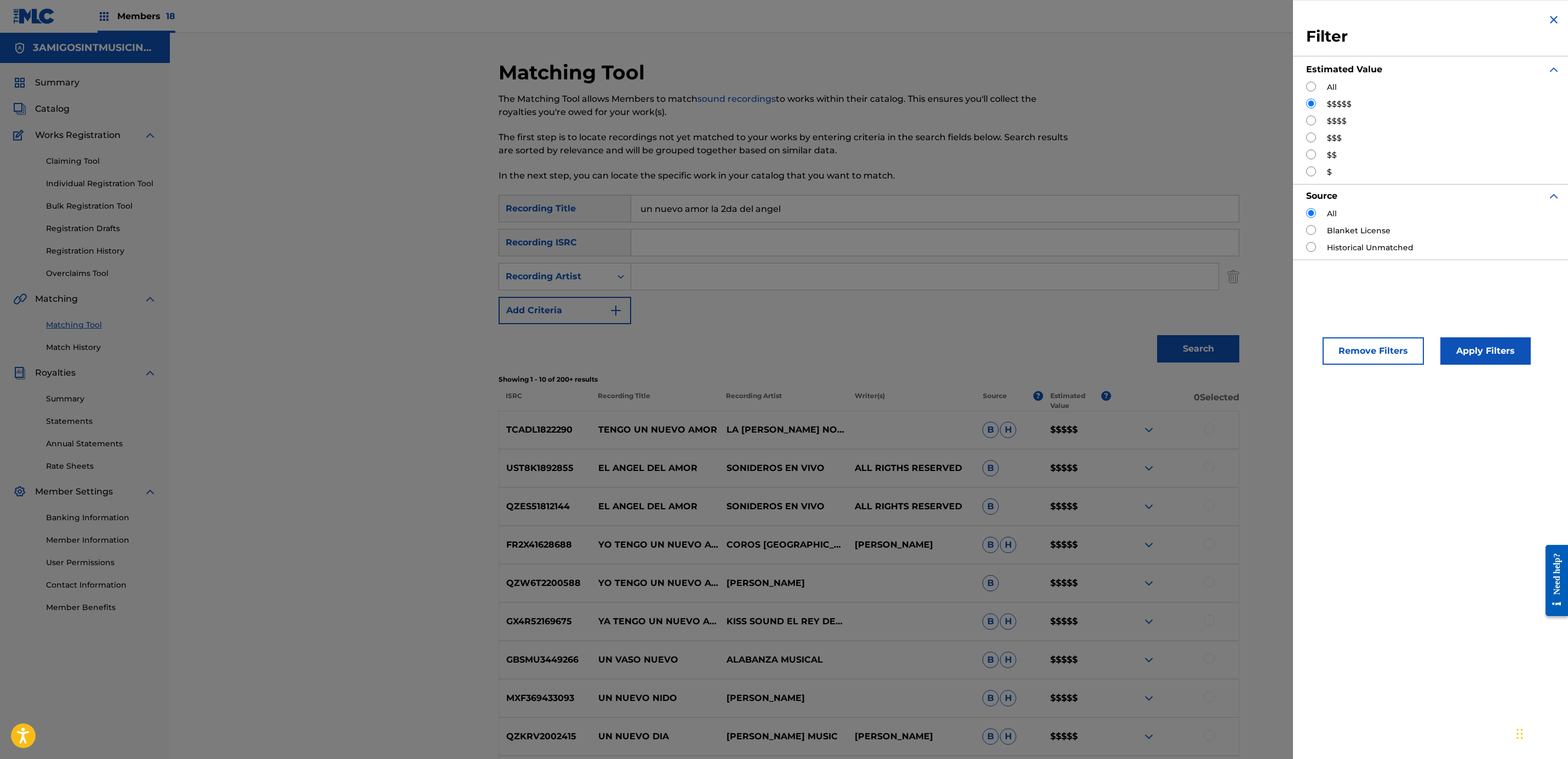
click at [416, 367] on div "Matching Tool The Matching Tool allows Members to match sound recordings to wor…" at bounding box center [869, 455] width 1398 height 843
click at [1501, 353] on button "Apply Filters" at bounding box center [1485, 351] width 90 height 27
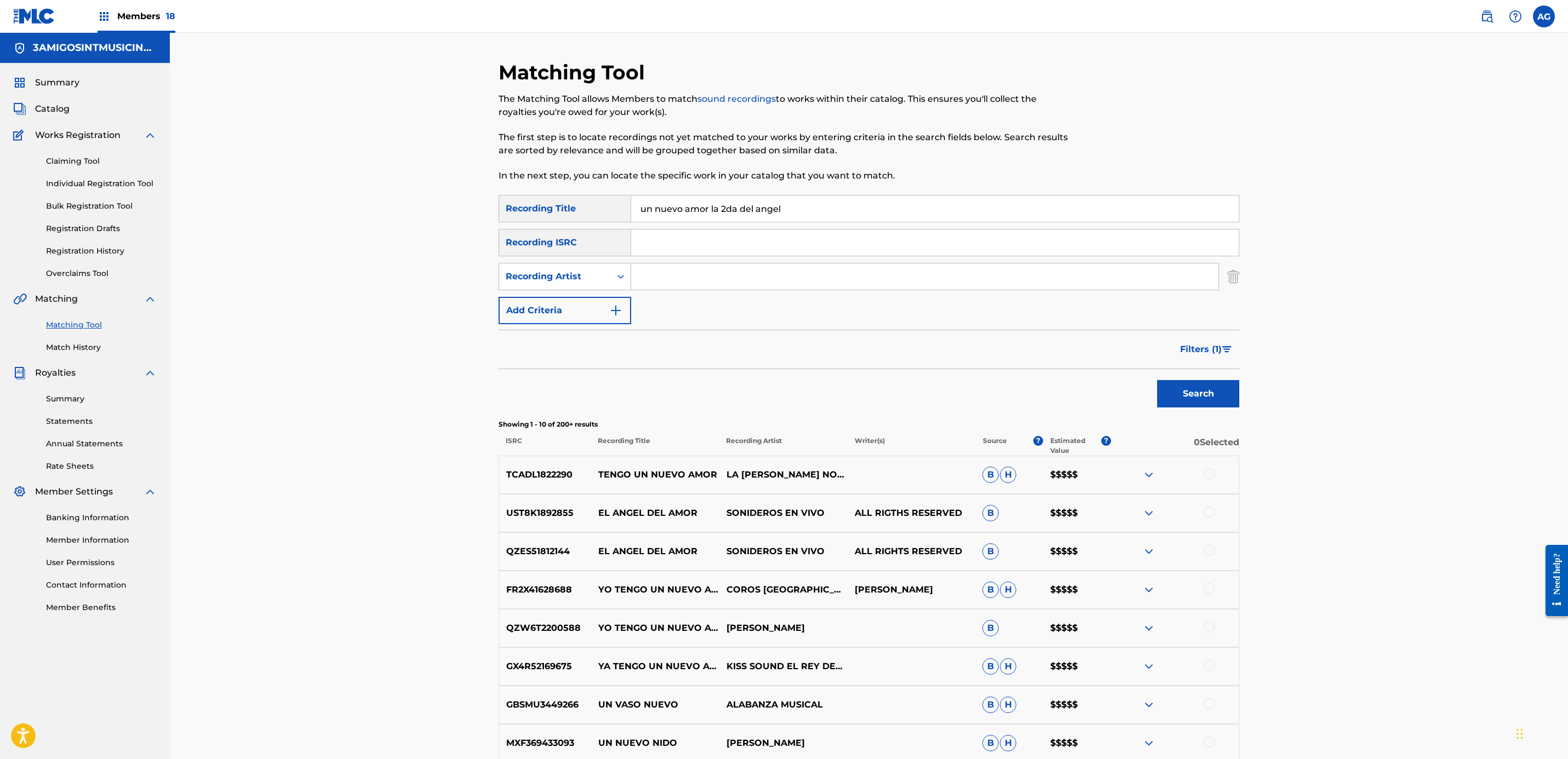
click at [61, 107] on span "Catalog" at bounding box center [52, 109] width 35 height 13
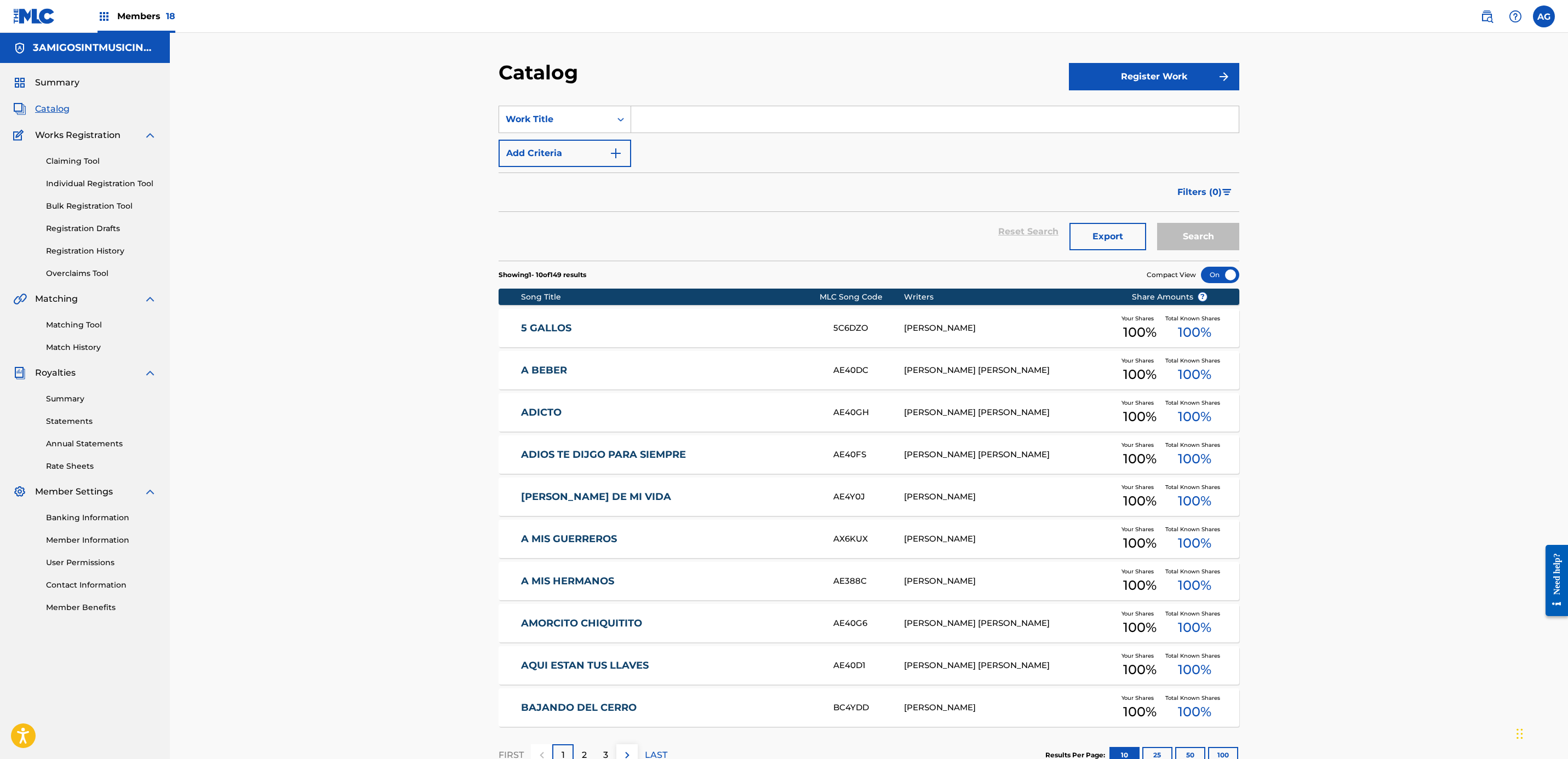
click at [58, 163] on link "Claiming Tool" at bounding box center [101, 161] width 111 height 12
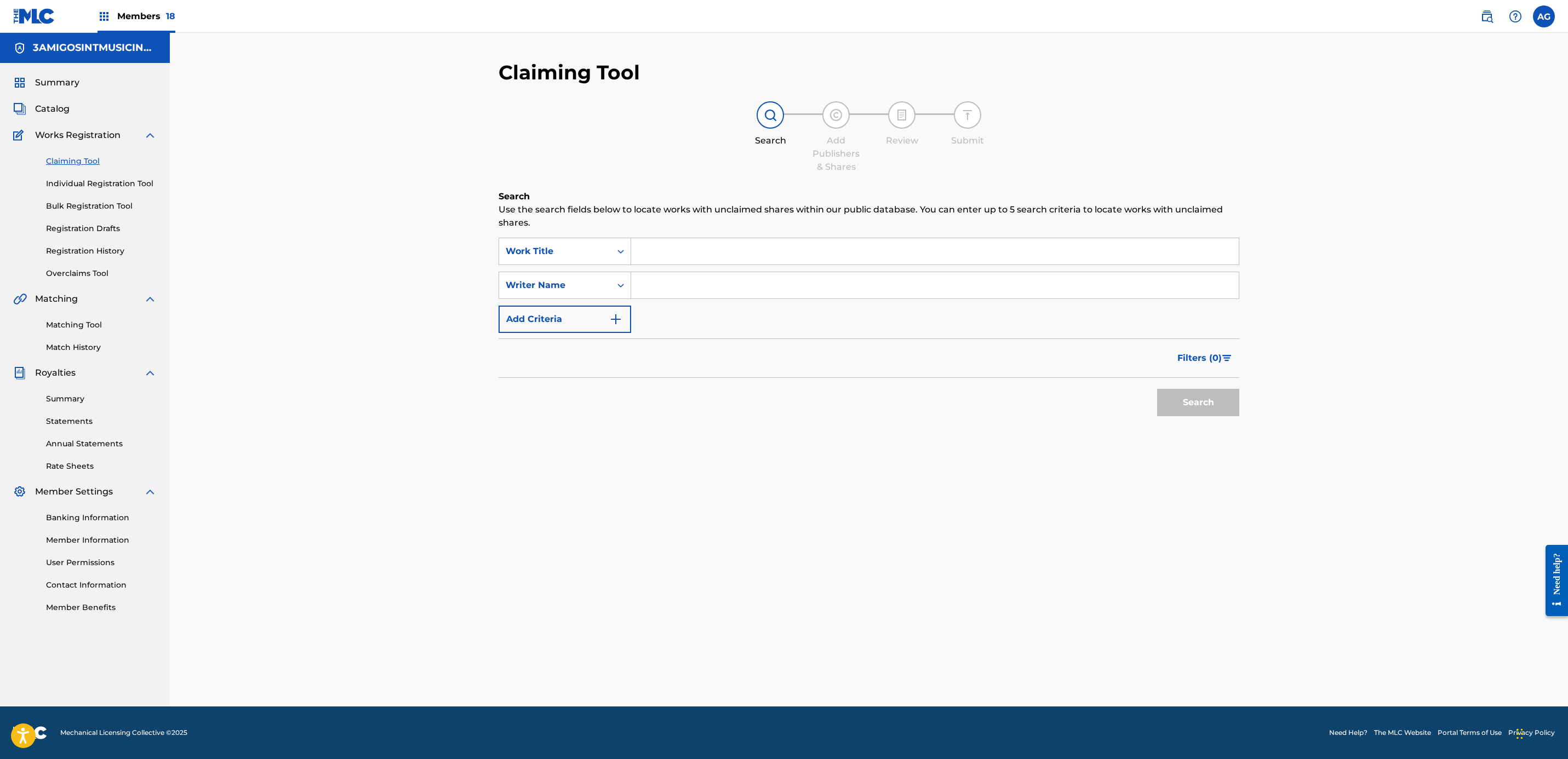
click at [820, 250] on input "Search Form" at bounding box center [935, 251] width 608 height 26
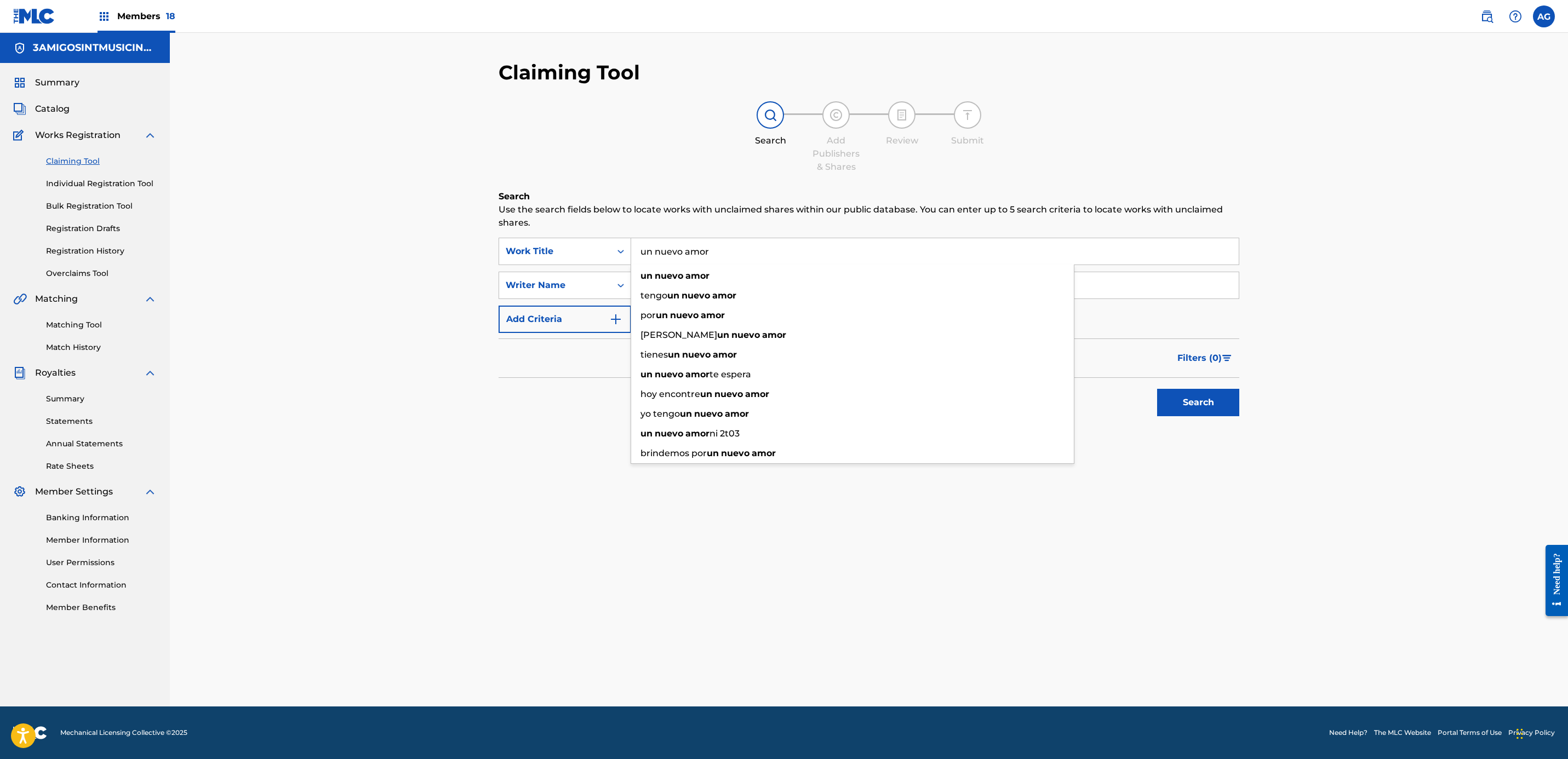
type input "un nuevo amor"
click at [1157, 389] on button "Search" at bounding box center [1198, 402] width 82 height 27
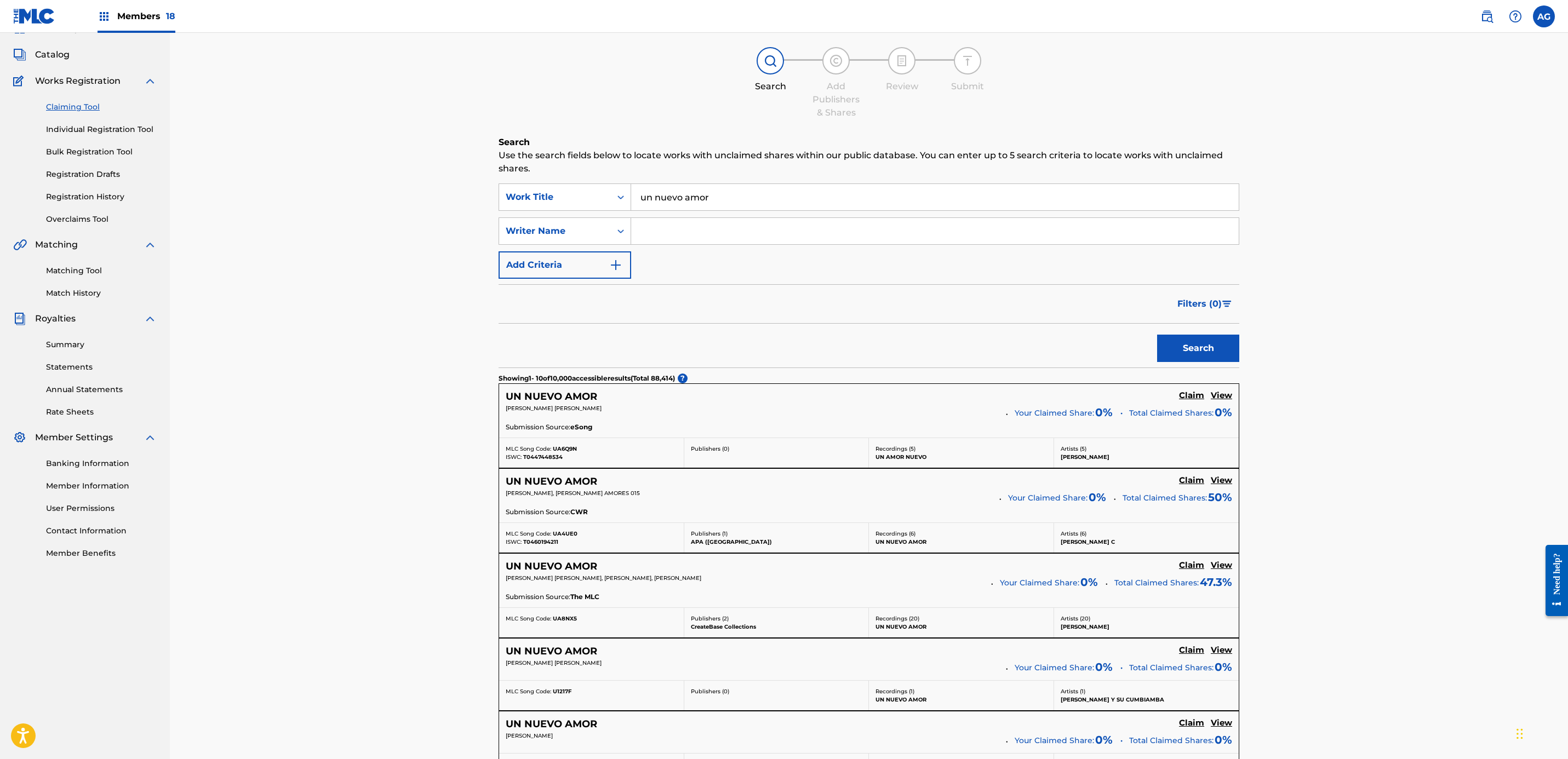
scroll to position [82, 0]
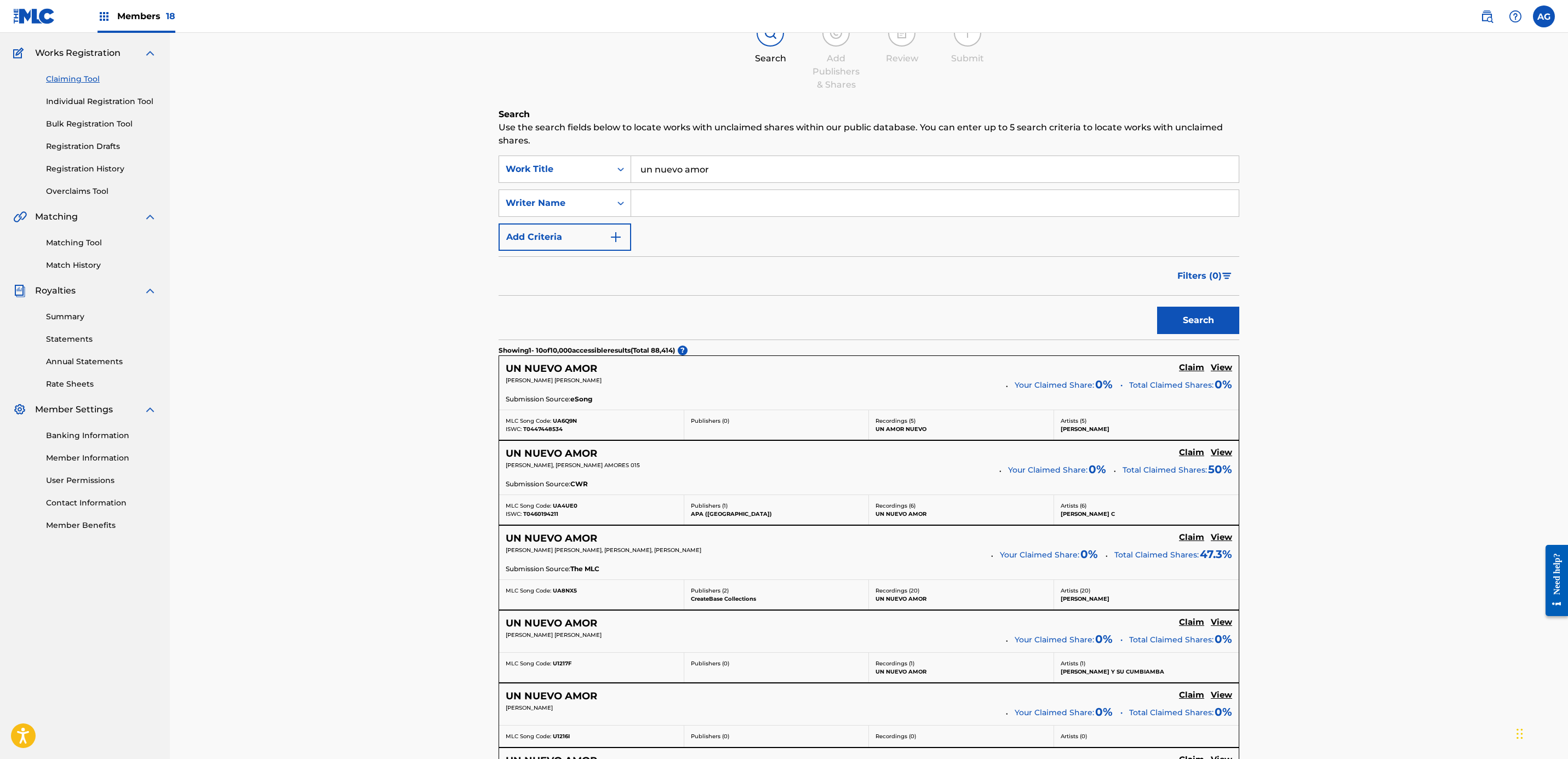
click at [587, 246] on button "Add Criteria" at bounding box center [565, 237] width 133 height 27
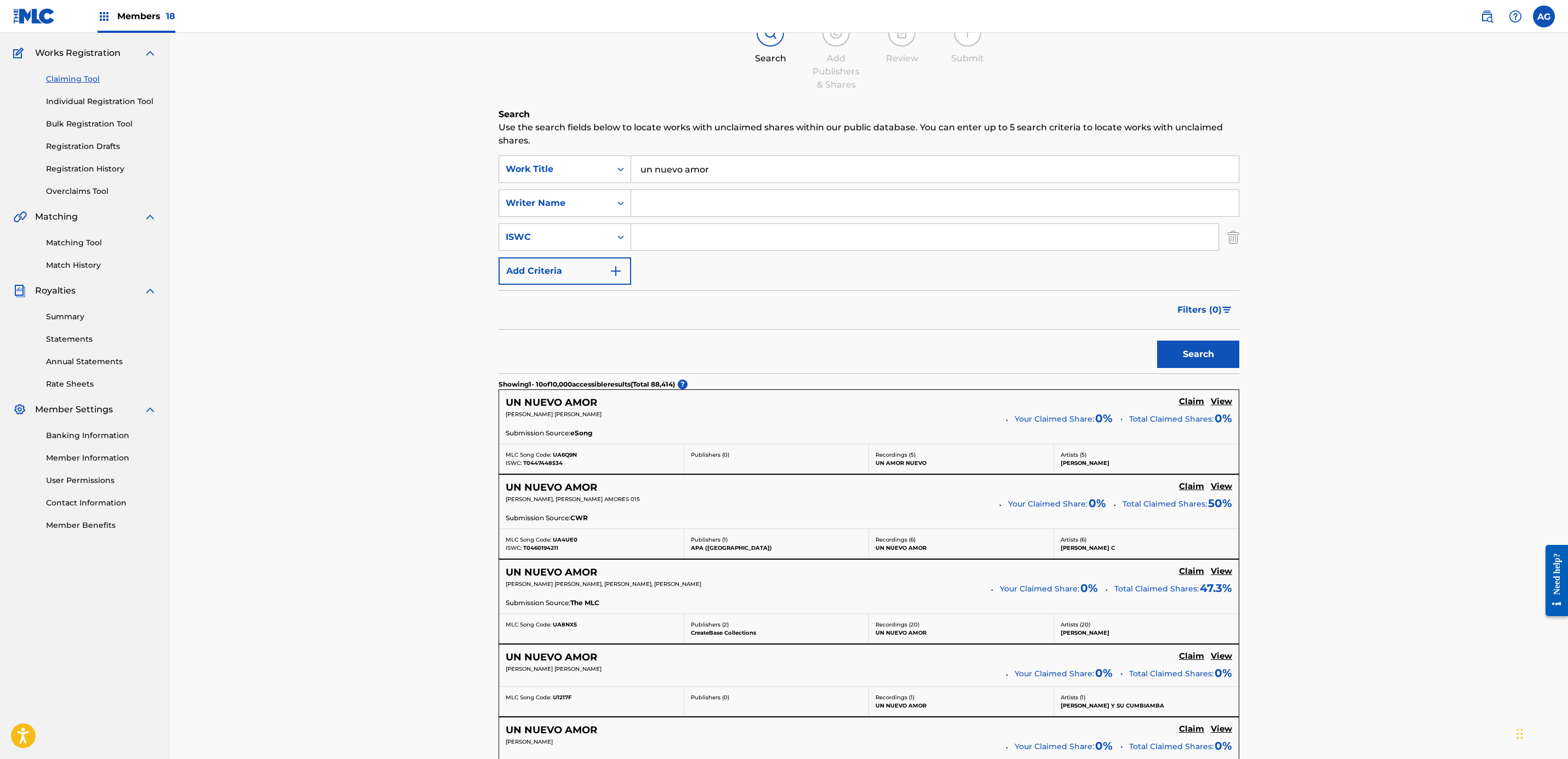
click at [1228, 240] on img "Search Form" at bounding box center [1233, 237] width 12 height 27
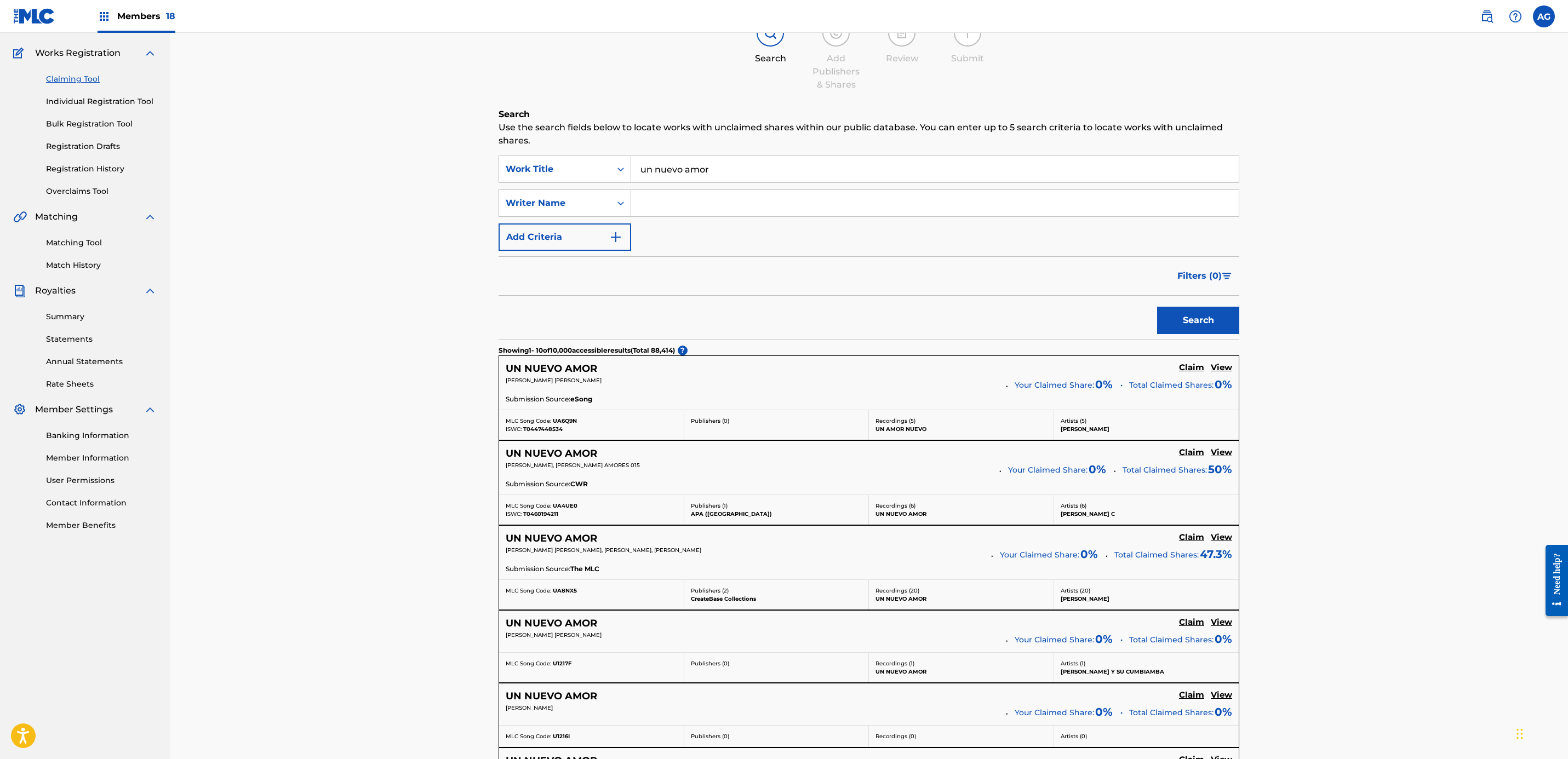
click at [842, 206] on input "Search Form" at bounding box center [935, 203] width 608 height 26
click at [1157, 307] on button "Search" at bounding box center [1198, 320] width 82 height 27
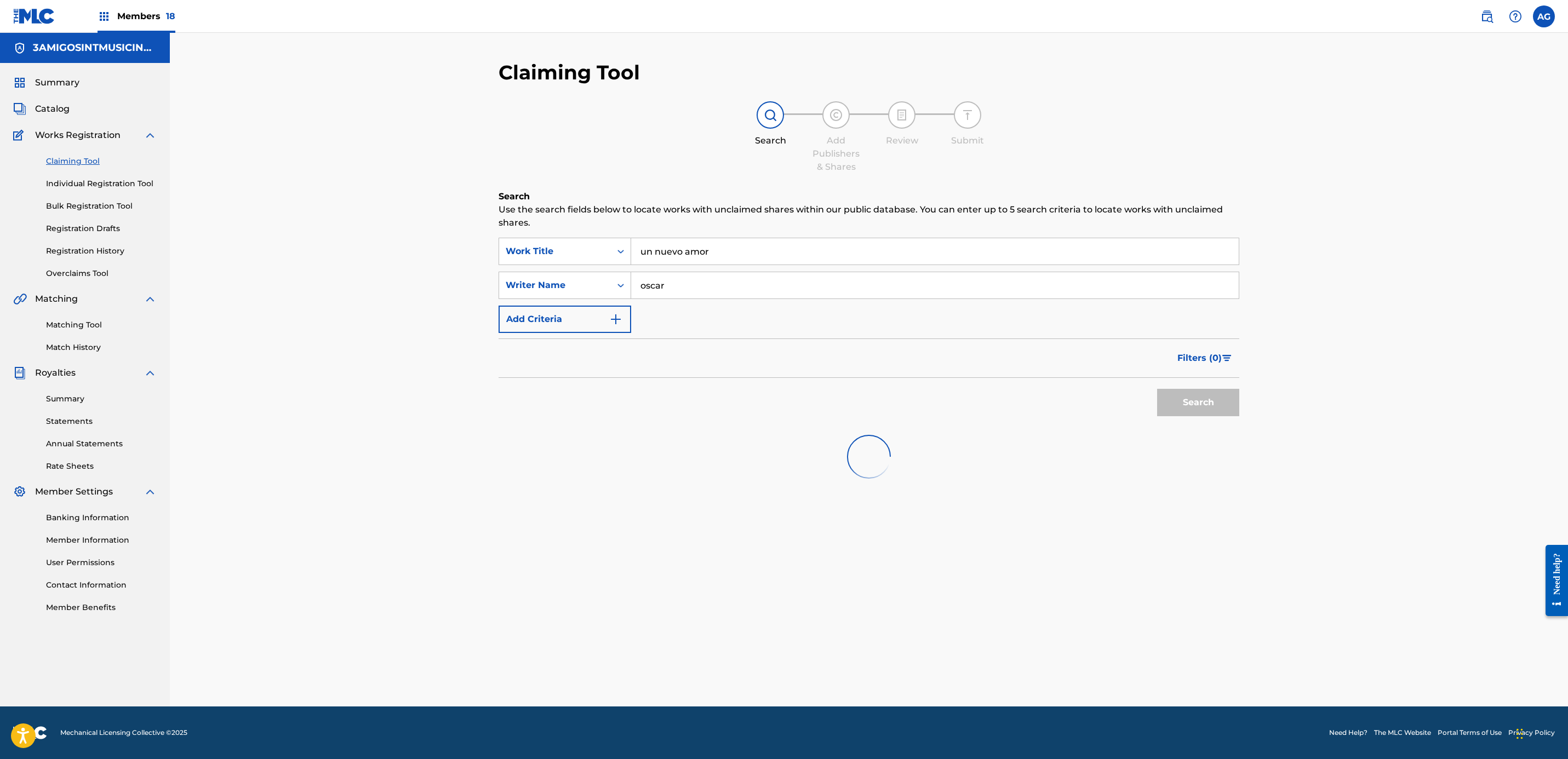
scroll to position [0, 0]
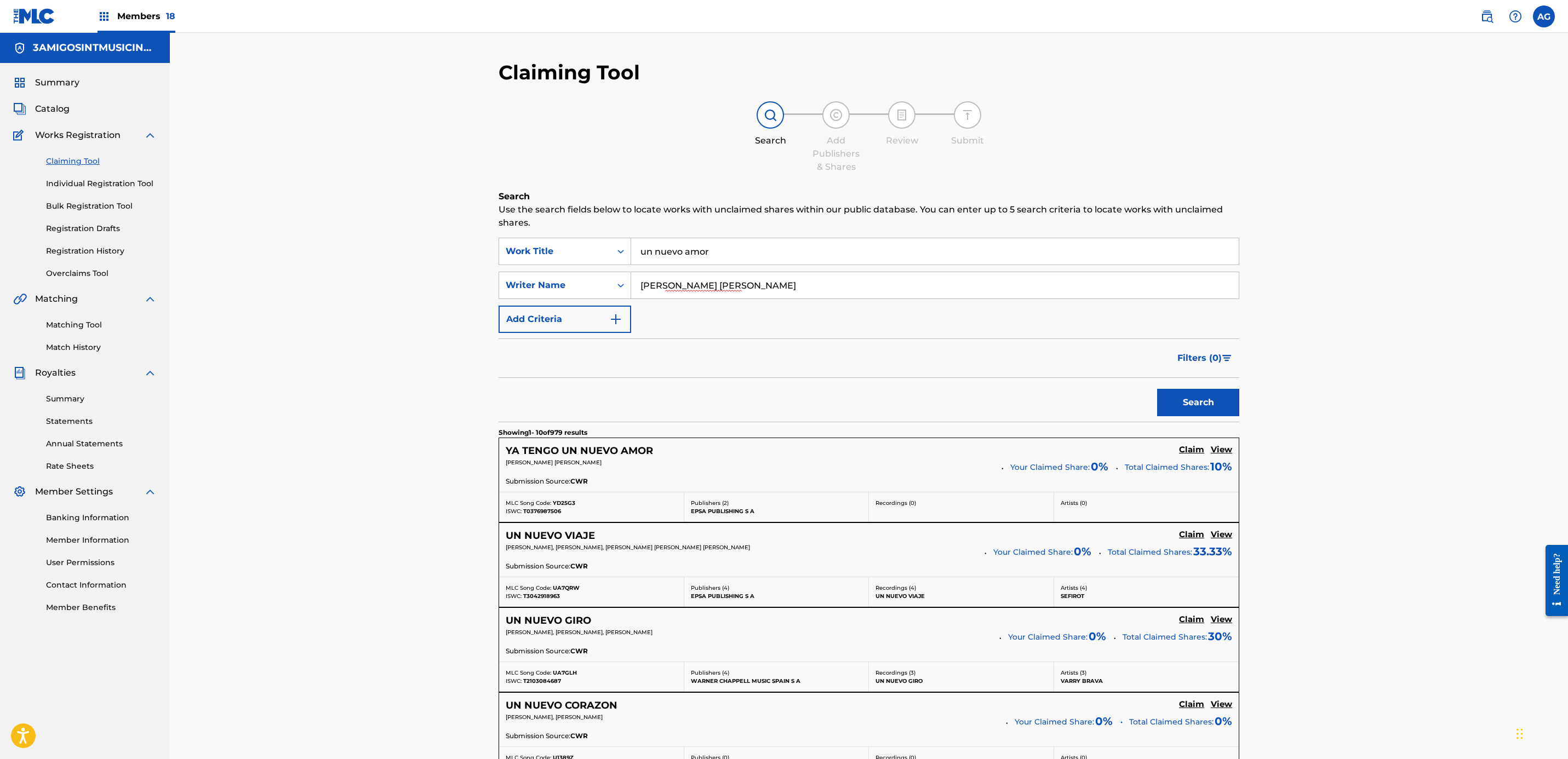
click at [1157, 389] on button "Search" at bounding box center [1198, 402] width 82 height 27
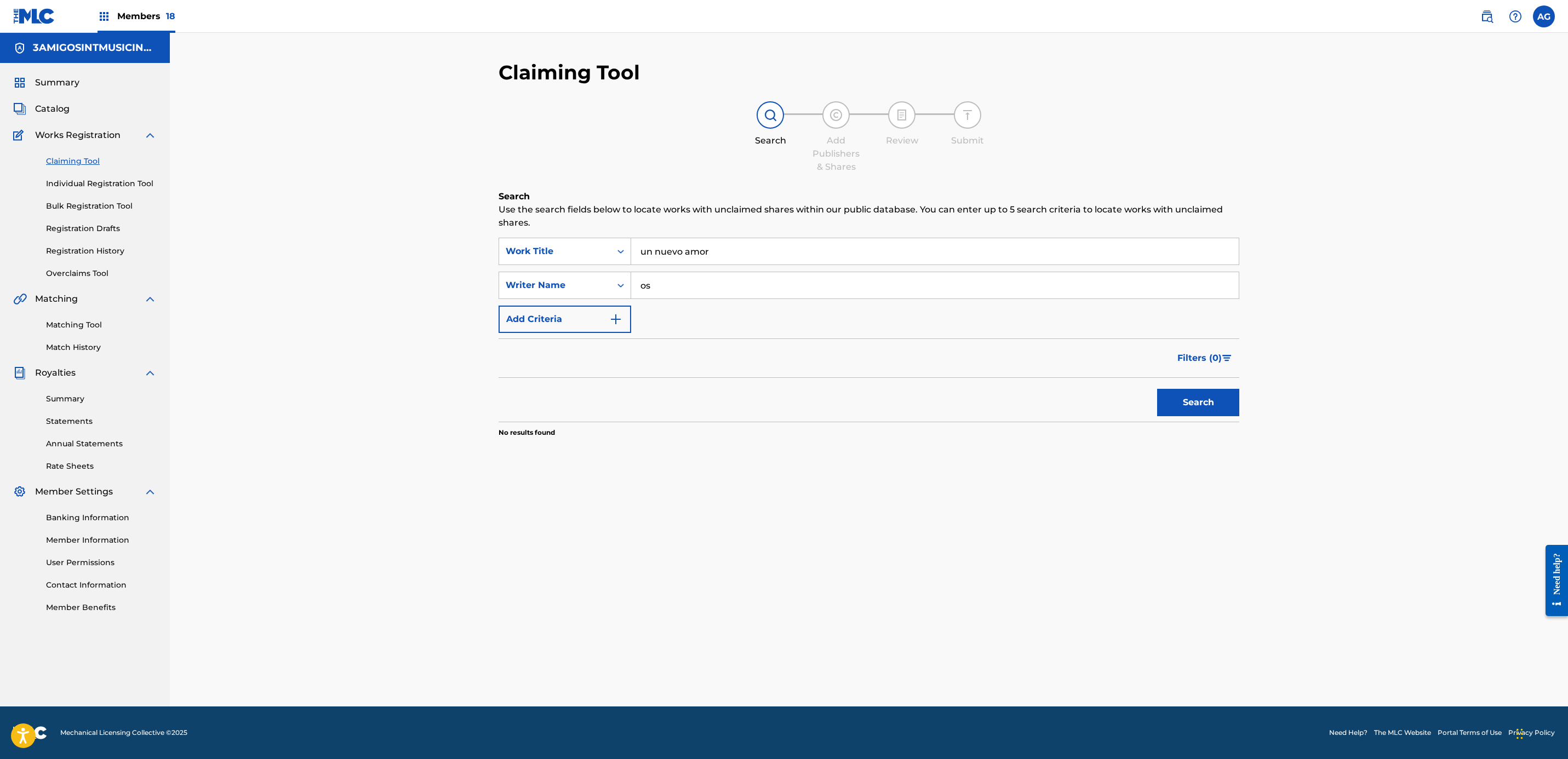
type input "o"
drag, startPoint x: 762, startPoint y: 253, endPoint x: 475, endPoint y: 262, distance: 287.1
click at [475, 262] on div "Claiming Tool Search Add Publishers & Shares Review Submit Search Use the searc…" at bounding box center [869, 370] width 1398 height 674
paste input "Un Nuevo Amor (La 2da Del Angel)"
drag, startPoint x: 1196, startPoint y: 381, endPoint x: 1189, endPoint y: 406, distance: 26.0
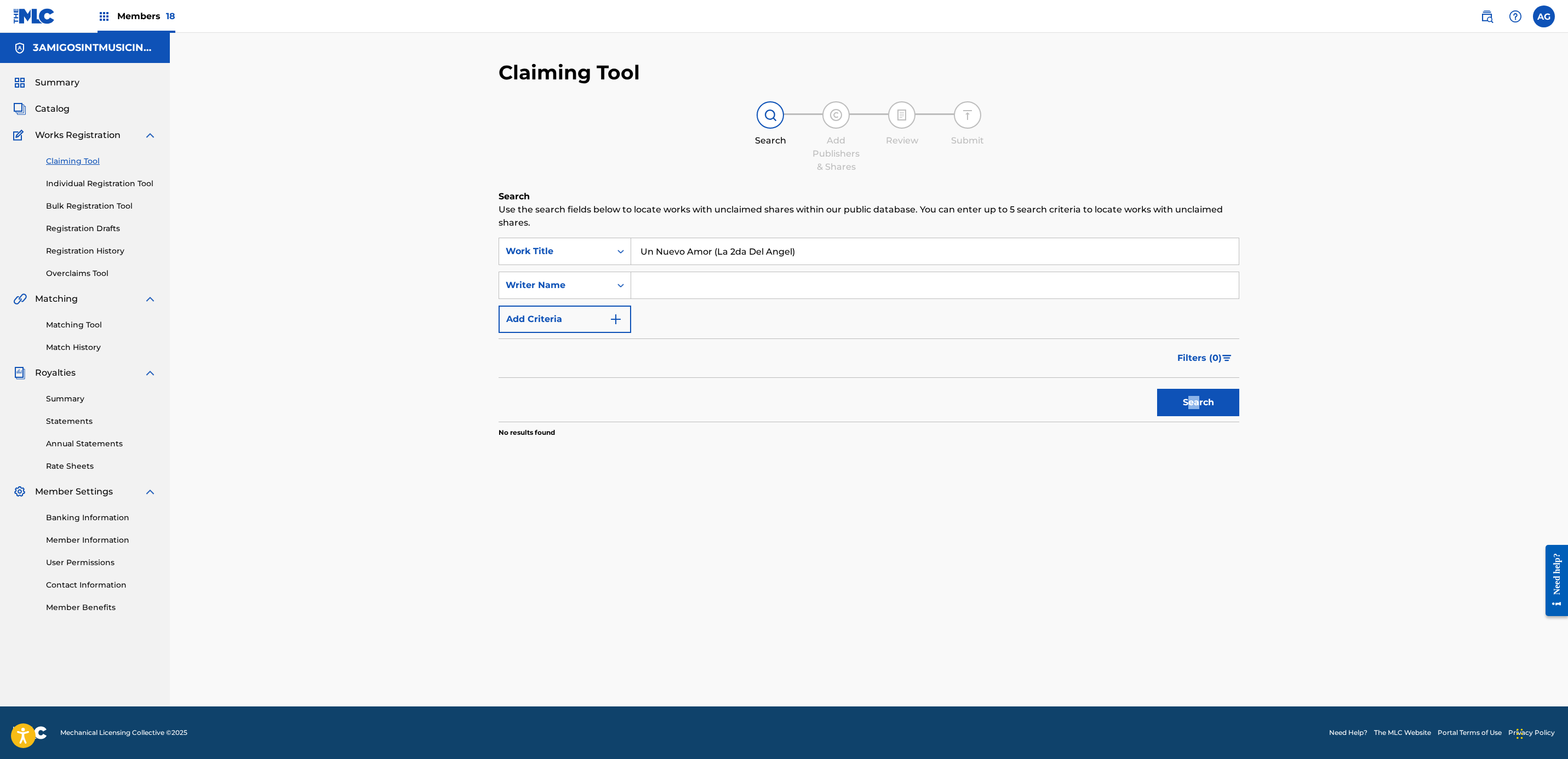
click at [1189, 406] on div "Search" at bounding box center [1195, 400] width 88 height 44
click at [1189, 406] on button "Search" at bounding box center [1198, 402] width 82 height 27
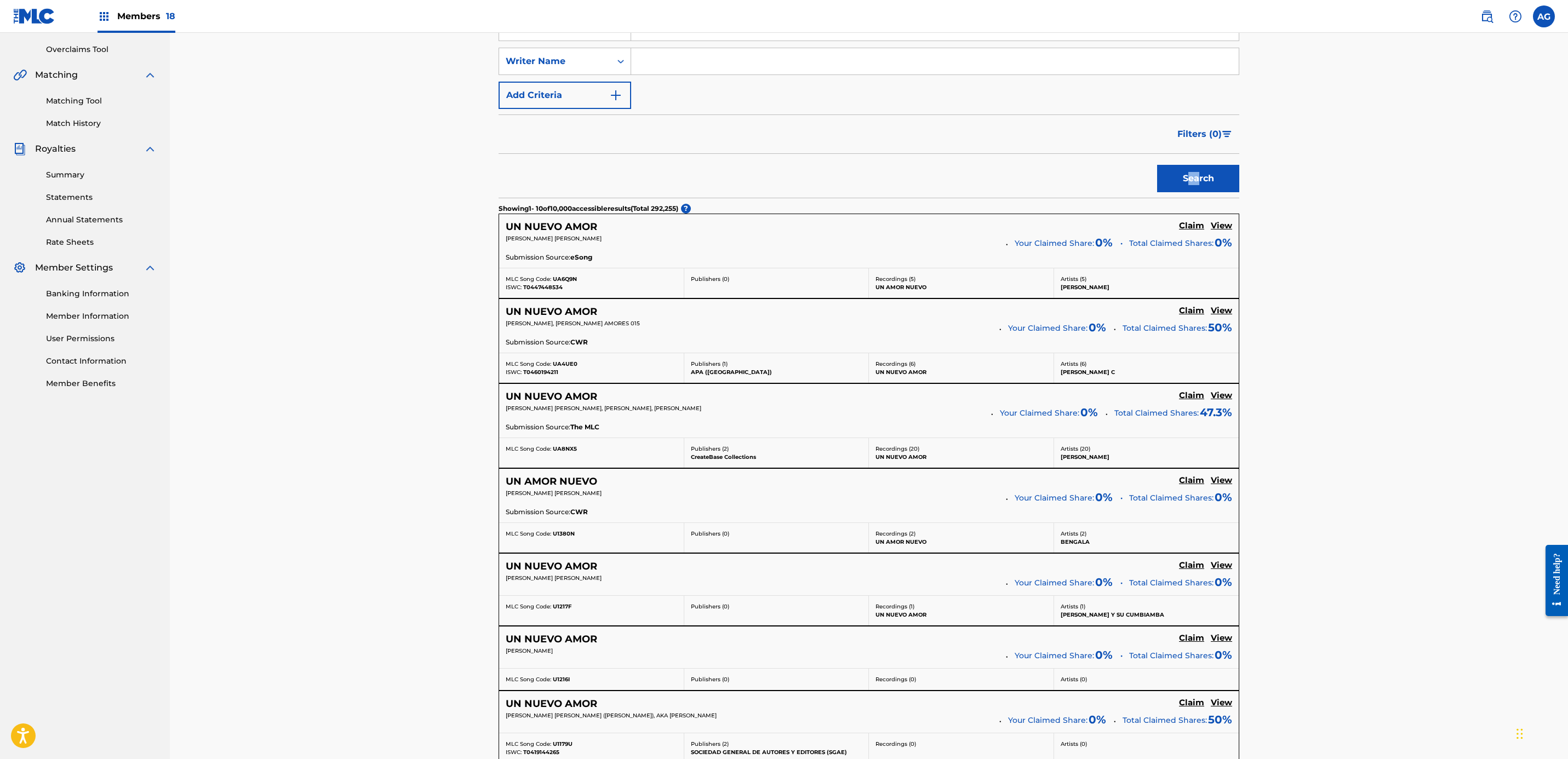
scroll to position [142, 0]
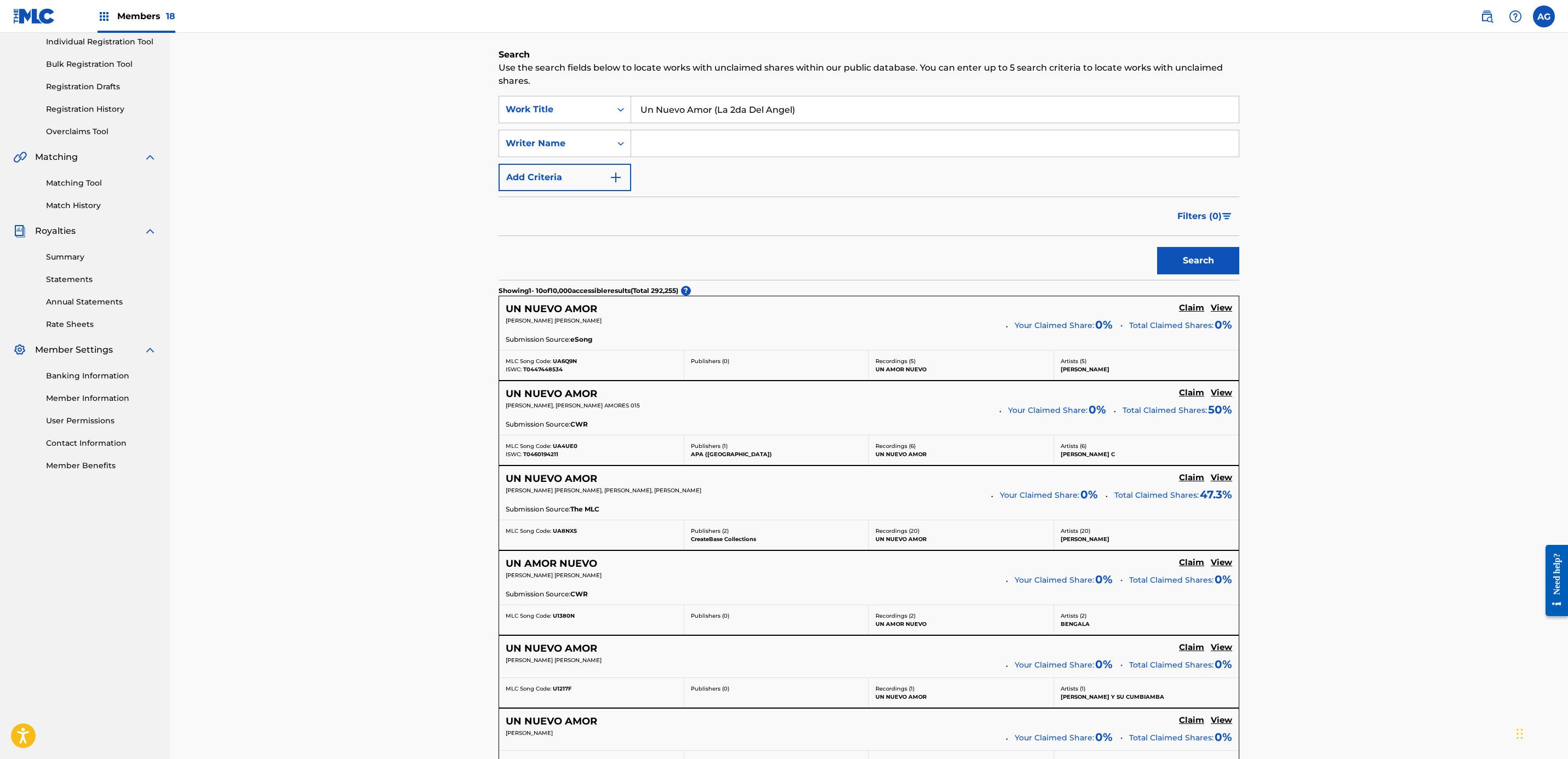
drag, startPoint x: 714, startPoint y: 106, endPoint x: 444, endPoint y: 112, distance: 270.1
click at [444, 112] on div "Claiming Tool Search Add Publishers & Shares Review Submit Search Use the searc…" at bounding box center [869, 541] width 1398 height 1300
click at [1202, 261] on button "Search" at bounding box center [1198, 261] width 82 height 27
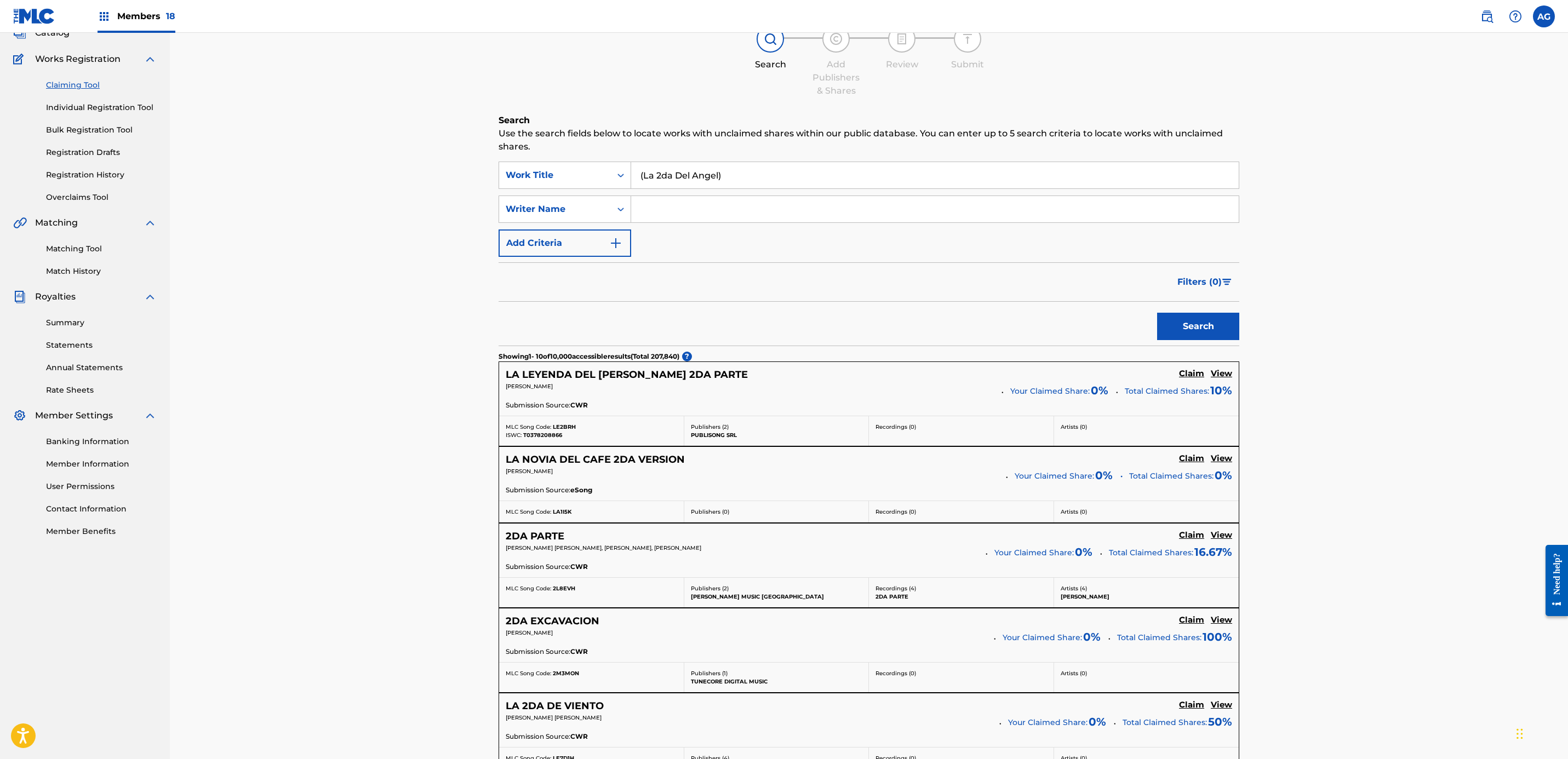
scroll to position [0, 0]
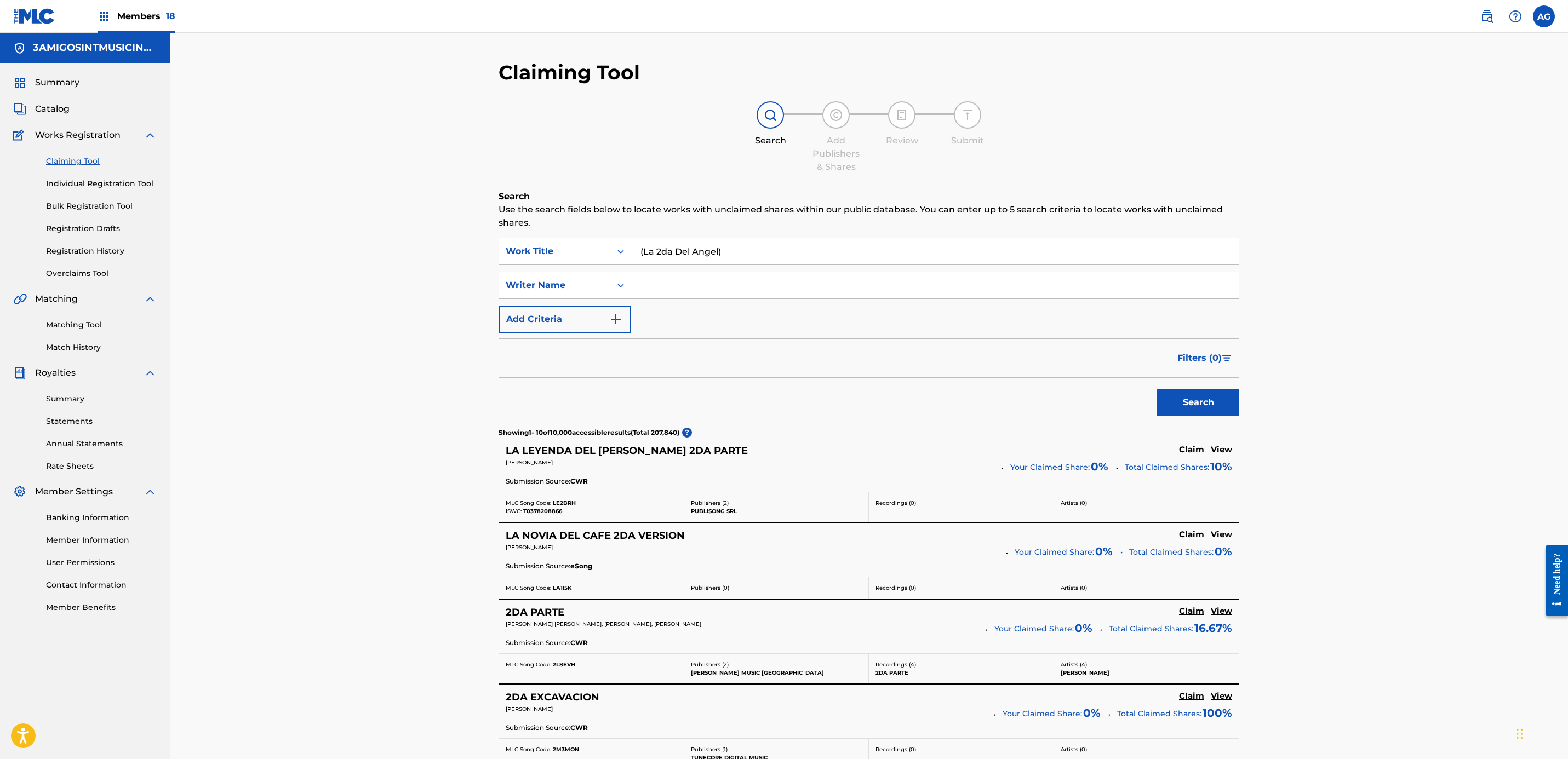
drag, startPoint x: 422, startPoint y: 544, endPoint x: 457, endPoint y: 436, distance: 113.5
drag, startPoint x: 799, startPoint y: 258, endPoint x: 384, endPoint y: 262, distance: 415.0
click at [406, 262] on div "Claiming Tool Search Add Publishers & Shares Review Submit Search Use the searc…" at bounding box center [869, 705] width 1398 height 1345
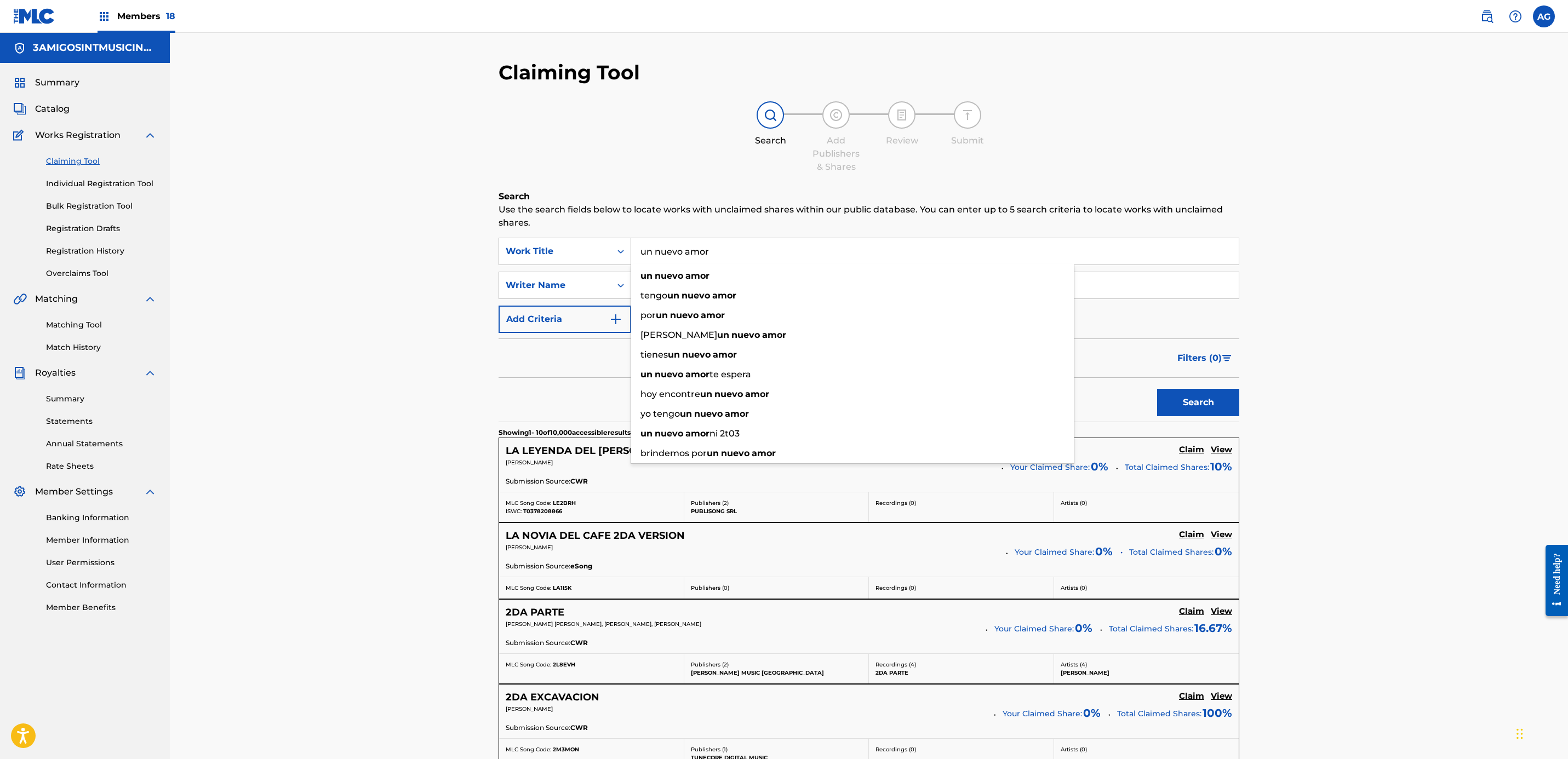
type input "un nuevo amor"
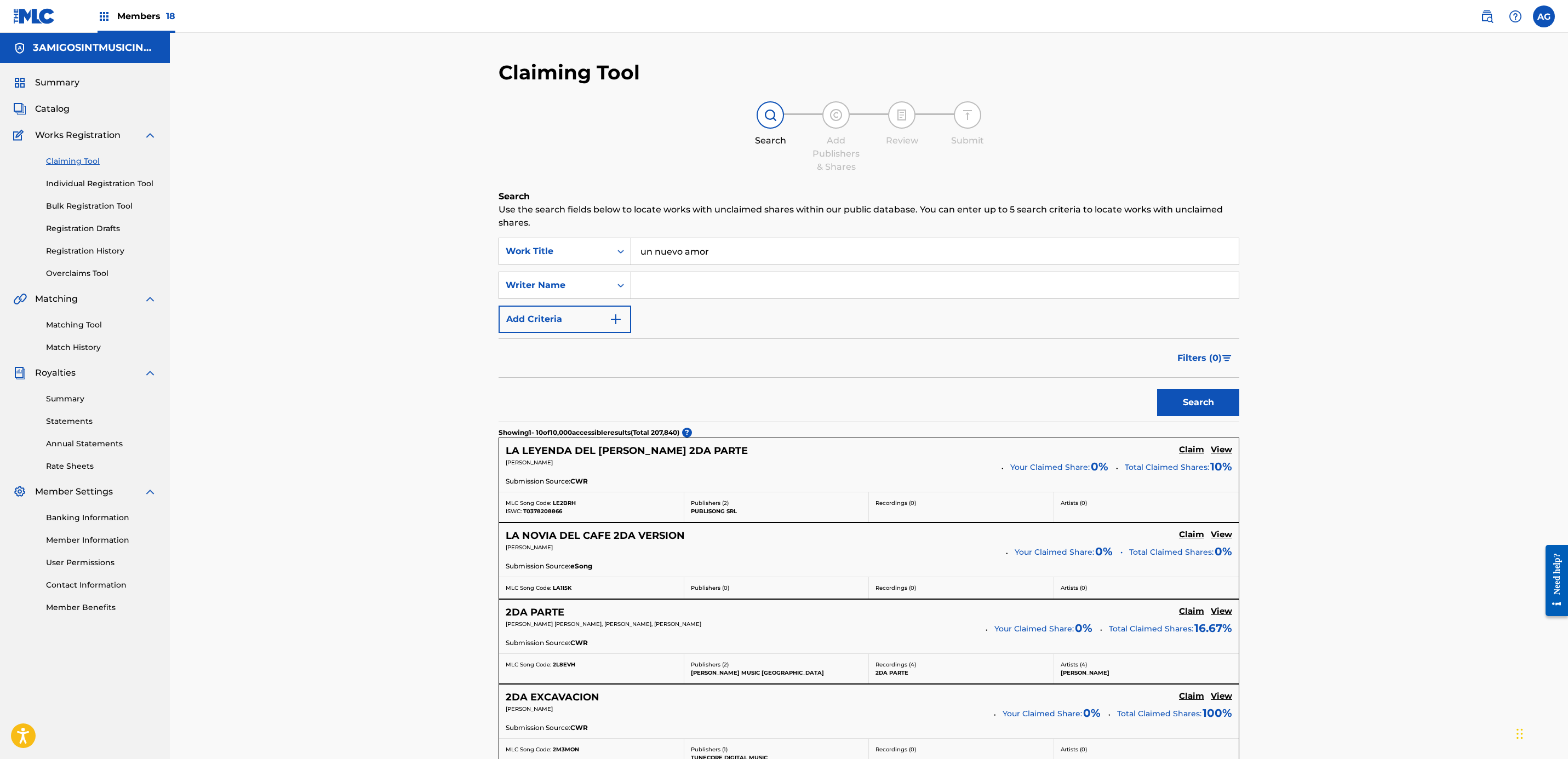
click at [598, 151] on div "Search Add Publishers & Shares Review Submit" at bounding box center [869, 137] width 740 height 72
click at [740, 285] on input "Search Form" at bounding box center [935, 285] width 608 height 26
type input "[PERSON_NAME]"
click at [1157, 389] on button "Search" at bounding box center [1198, 402] width 82 height 27
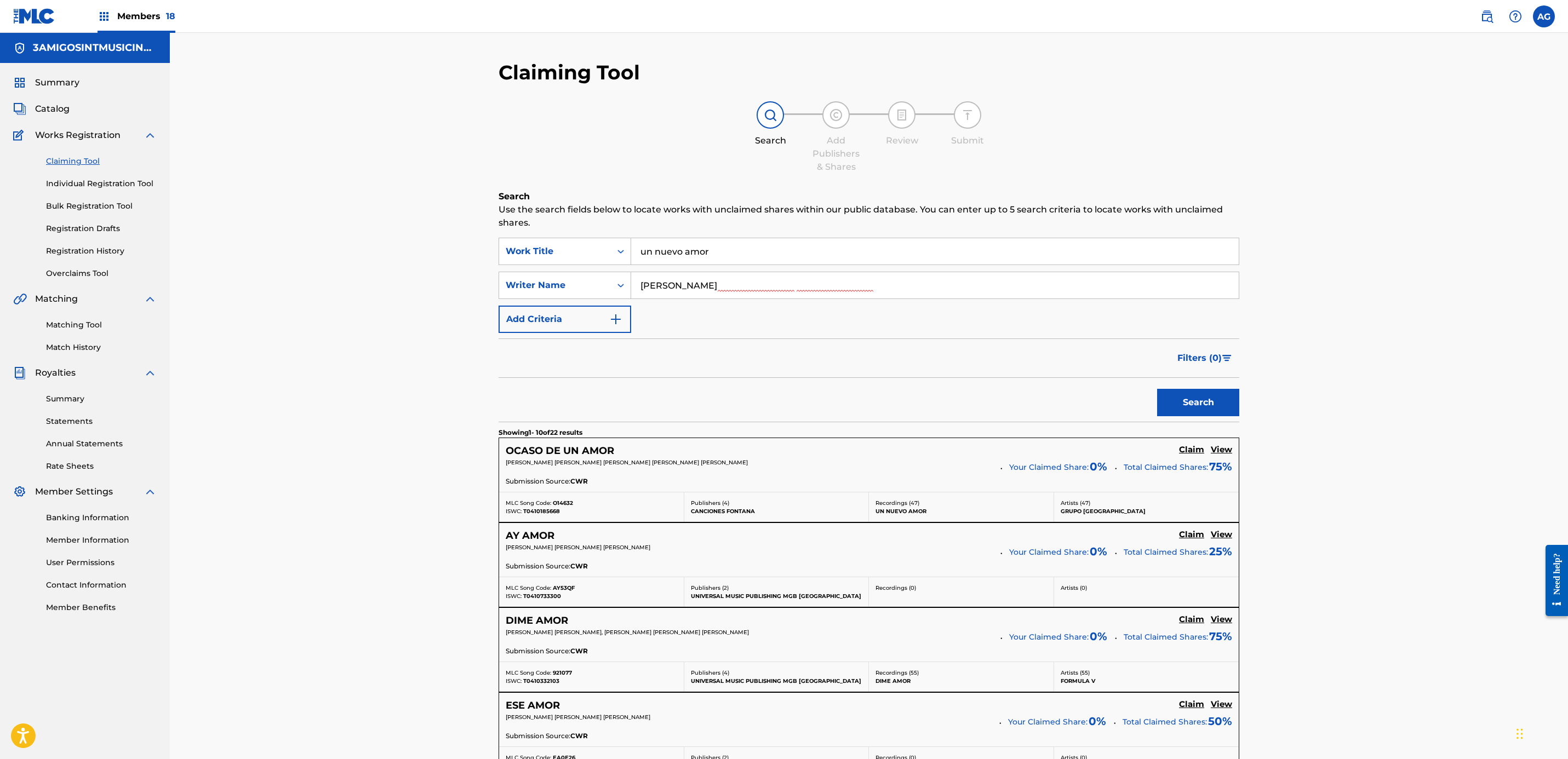
drag, startPoint x: 442, startPoint y: 551, endPoint x: 395, endPoint y: 311, distance: 244.6
click at [87, 326] on link "Matching Tool" at bounding box center [101, 325] width 111 height 12
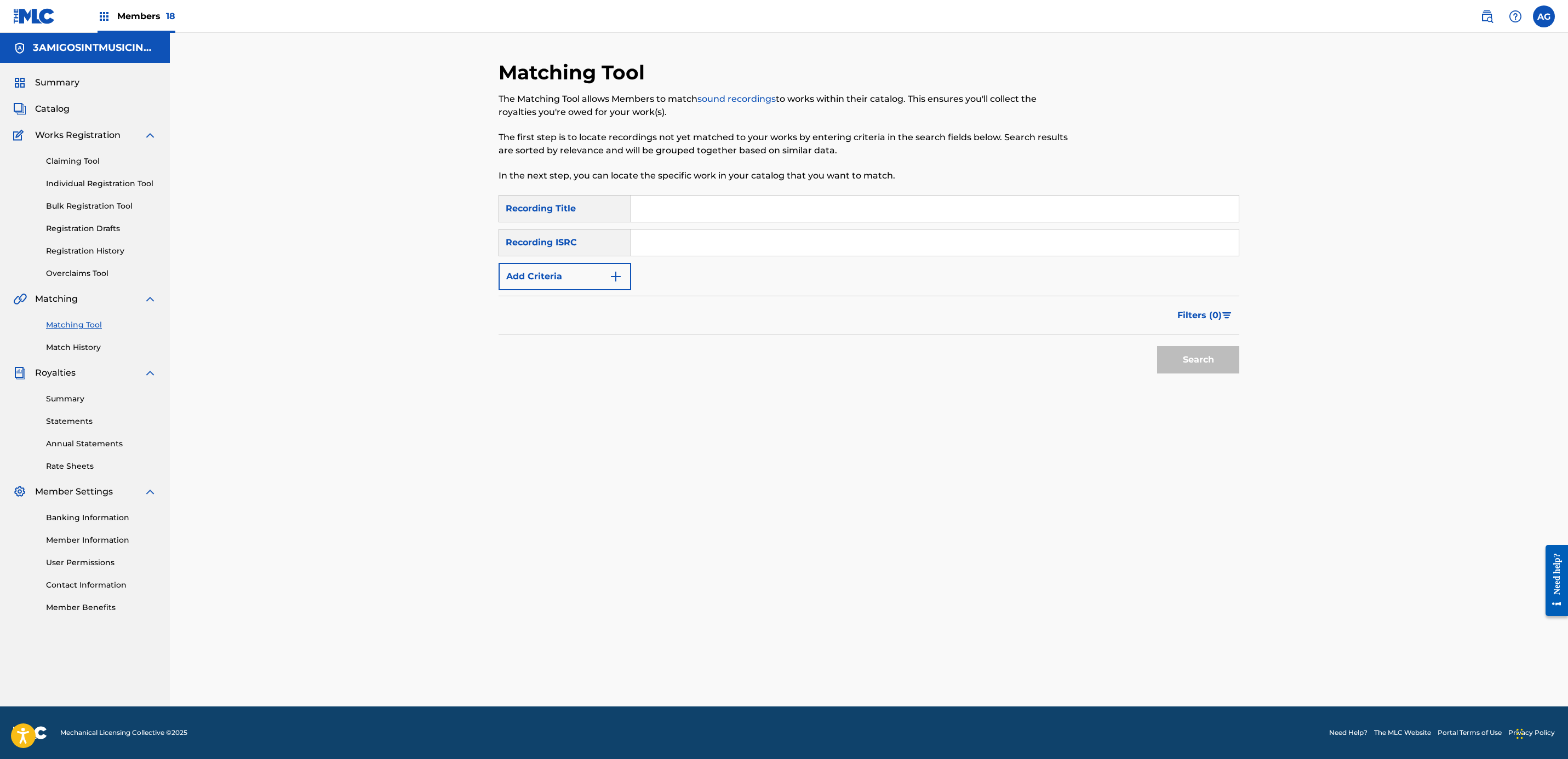
click at [777, 215] on input "Search Form" at bounding box center [935, 208] width 608 height 26
type input "un nuevo amor"
click at [549, 263] on div "SearchWithCriteria41efef44-649e-4c8c-881f-c4d0510f0782 Recording Title un nuevo…" at bounding box center [869, 242] width 740 height 95
click at [548, 268] on button "Add Criteria" at bounding box center [565, 277] width 133 height 27
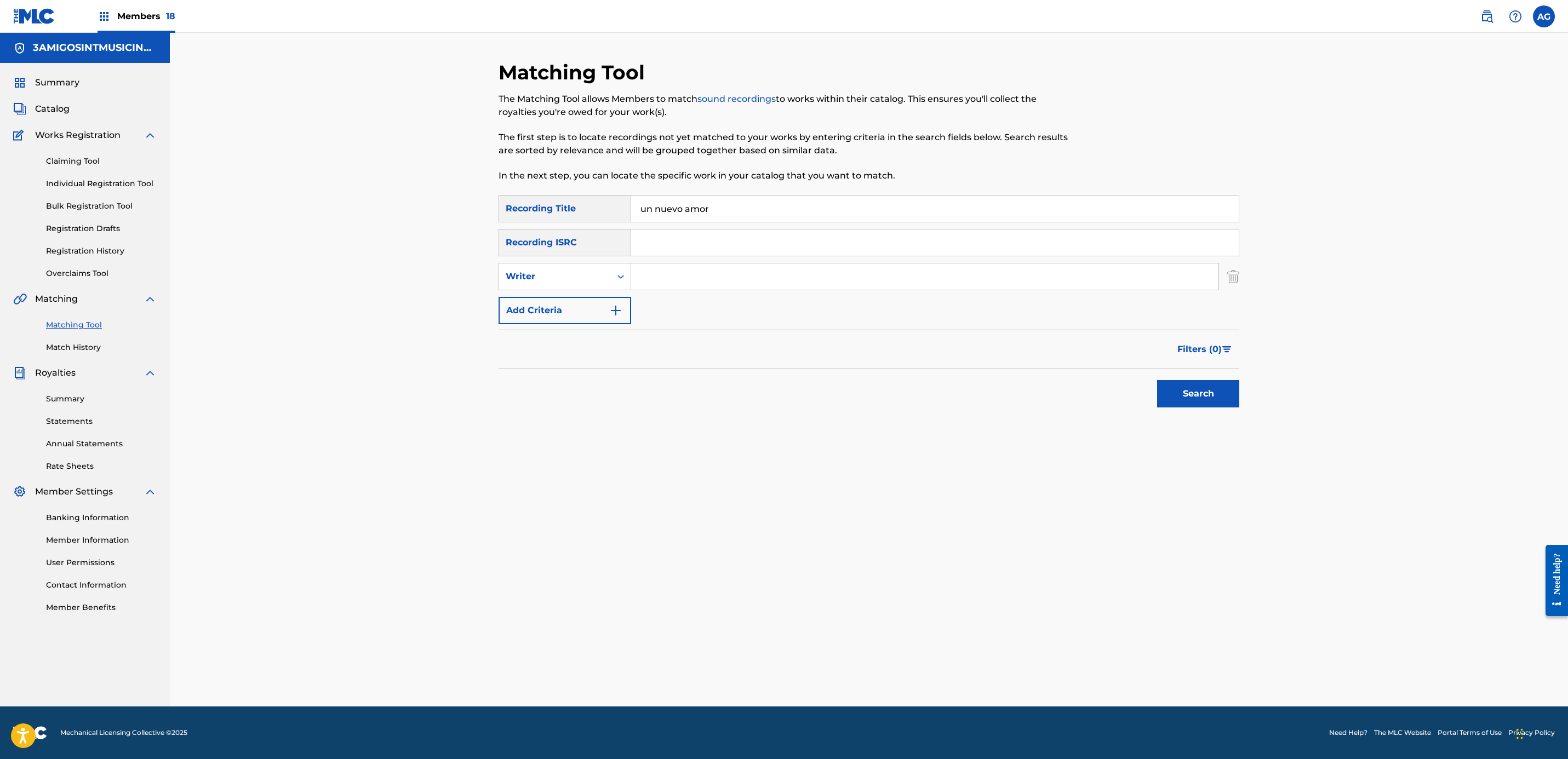
drag, startPoint x: 883, startPoint y: 278, endPoint x: 878, endPoint y: 273, distance: 7.1
click at [882, 278] on input "Search Form" at bounding box center [924, 277] width 587 height 26
click at [1157, 380] on button "Search" at bounding box center [1198, 393] width 82 height 27
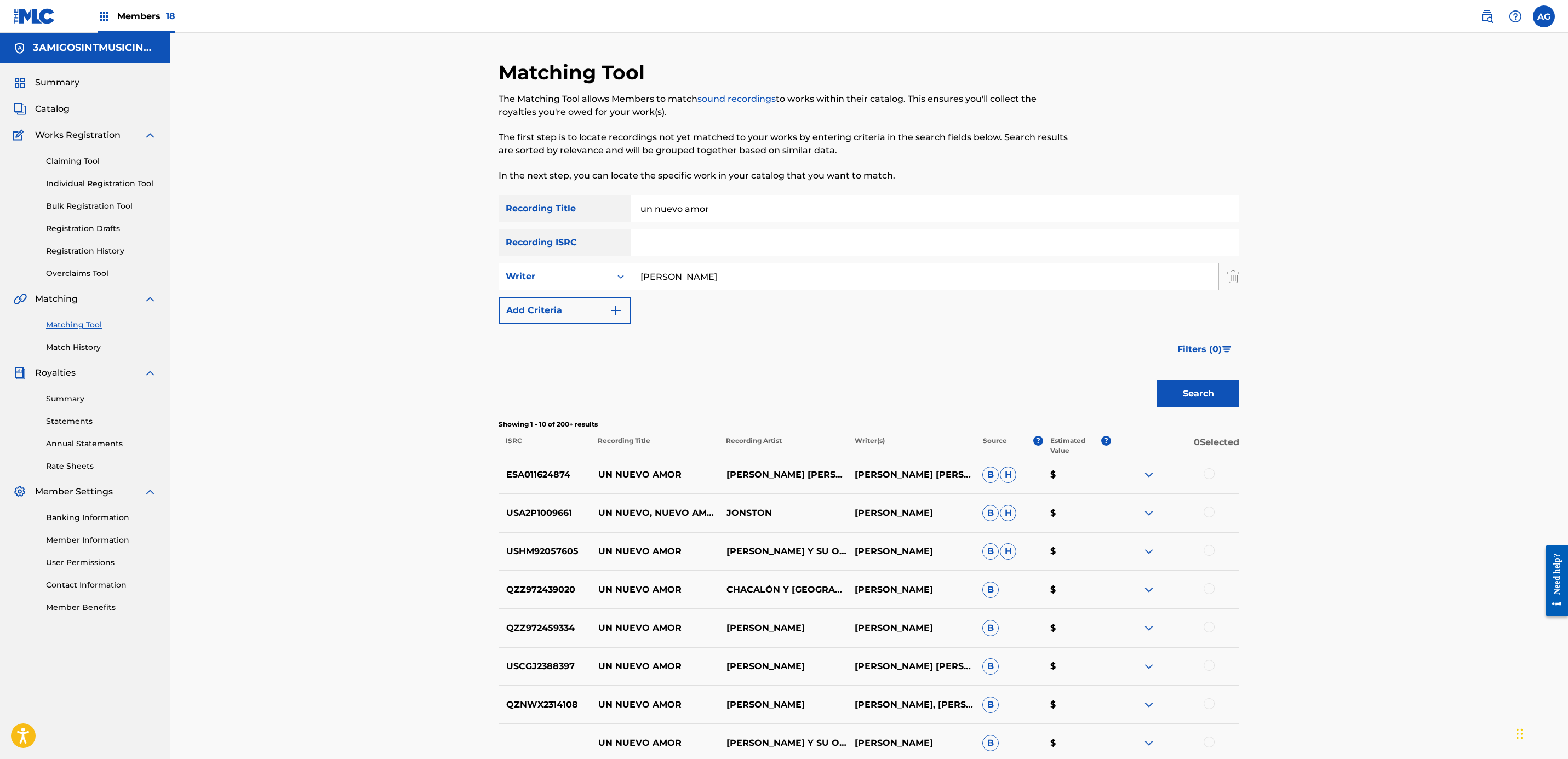
click at [414, 427] on div "Matching Tool The Matching Tool allows Members to match sound recordings to wor…" at bounding box center [869, 477] width 1398 height 889
click at [715, 296] on div "SearchWithCriteria41efef44-649e-4c8c-881f-c4d0510f0782 Recording Title un nuevo…" at bounding box center [869, 259] width 740 height 129
click at [712, 282] on input "[PERSON_NAME]" at bounding box center [924, 277] width 587 height 26
type input "[PERSON_NAME]"
click at [1211, 388] on button "Search" at bounding box center [1198, 393] width 82 height 27
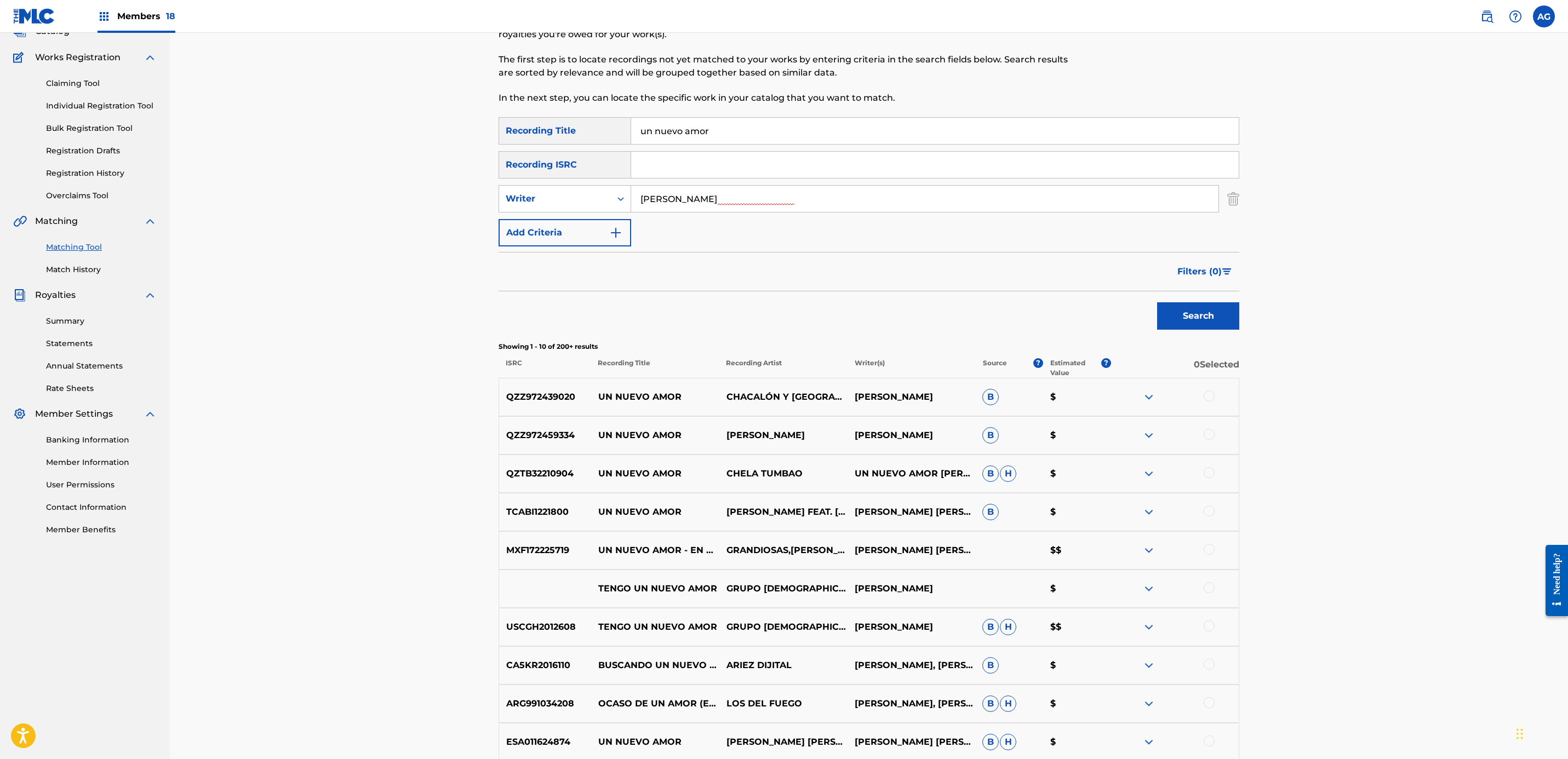
scroll to position [82, 0]
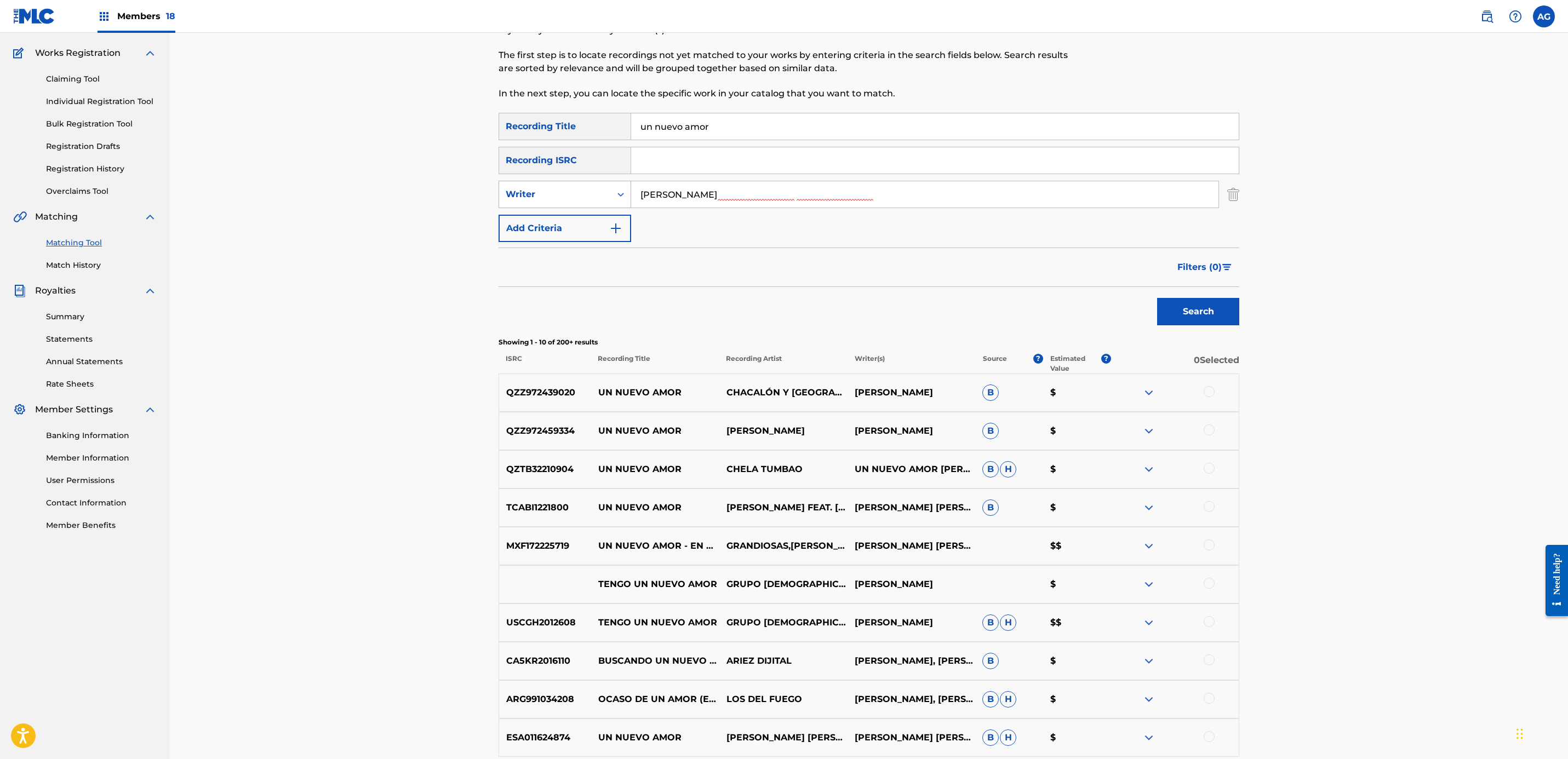
click at [590, 195] on div "Writer" at bounding box center [555, 194] width 99 height 13
click at [568, 224] on div "Recording Artist" at bounding box center [565, 222] width 132 height 27
click at [746, 196] on input "Search Form" at bounding box center [924, 194] width 587 height 26
type input "grupo super kids de [PERSON_NAME]"
click at [1157, 298] on button "Search" at bounding box center [1198, 311] width 82 height 27
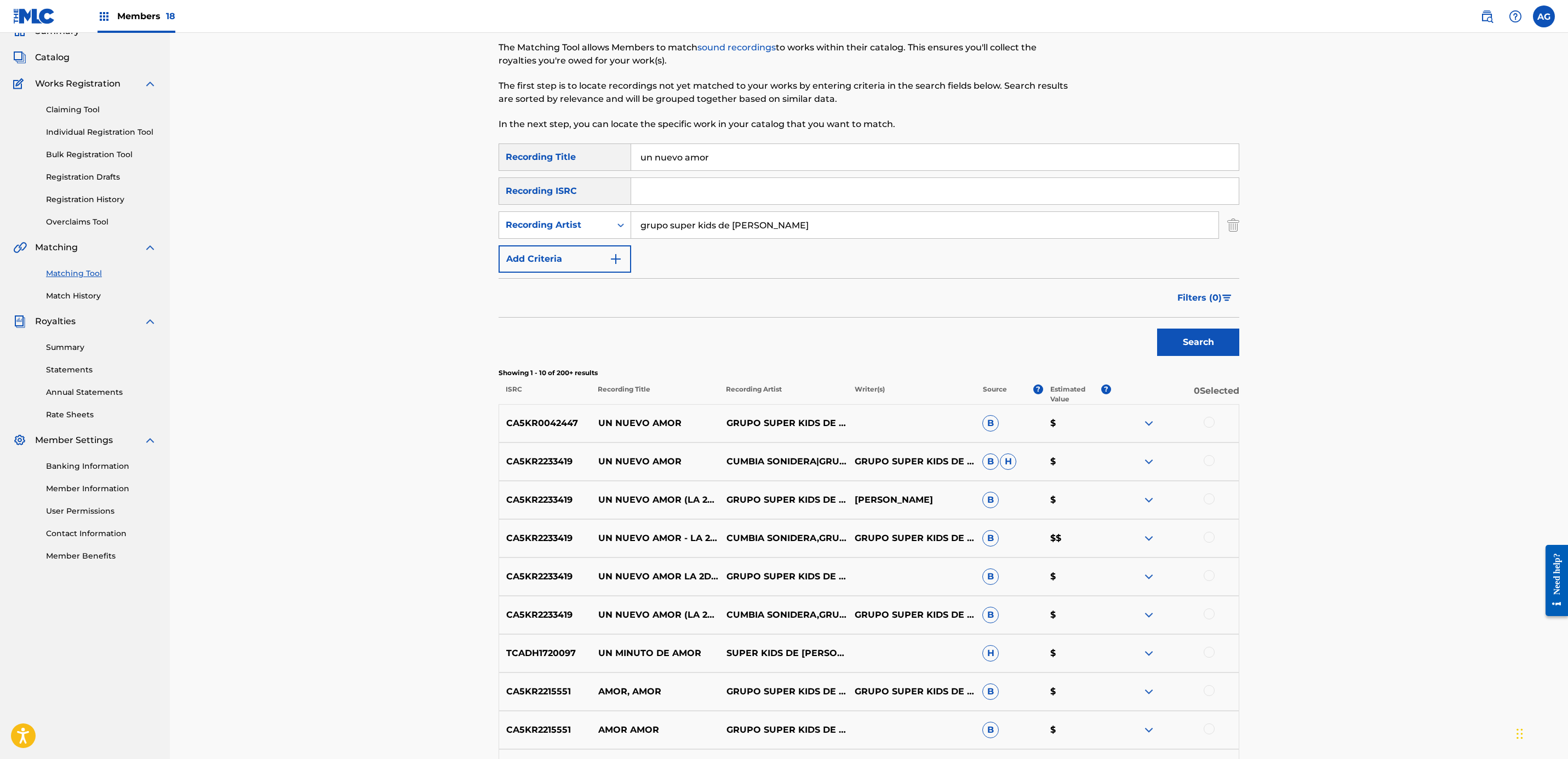
scroll to position [51, 0]
click at [1205, 281] on div "Filters ( 0 )" at bounding box center [1205, 295] width 68 height 33
click at [1206, 297] on span "Filters ( 0 )" at bounding box center [1199, 299] width 45 height 13
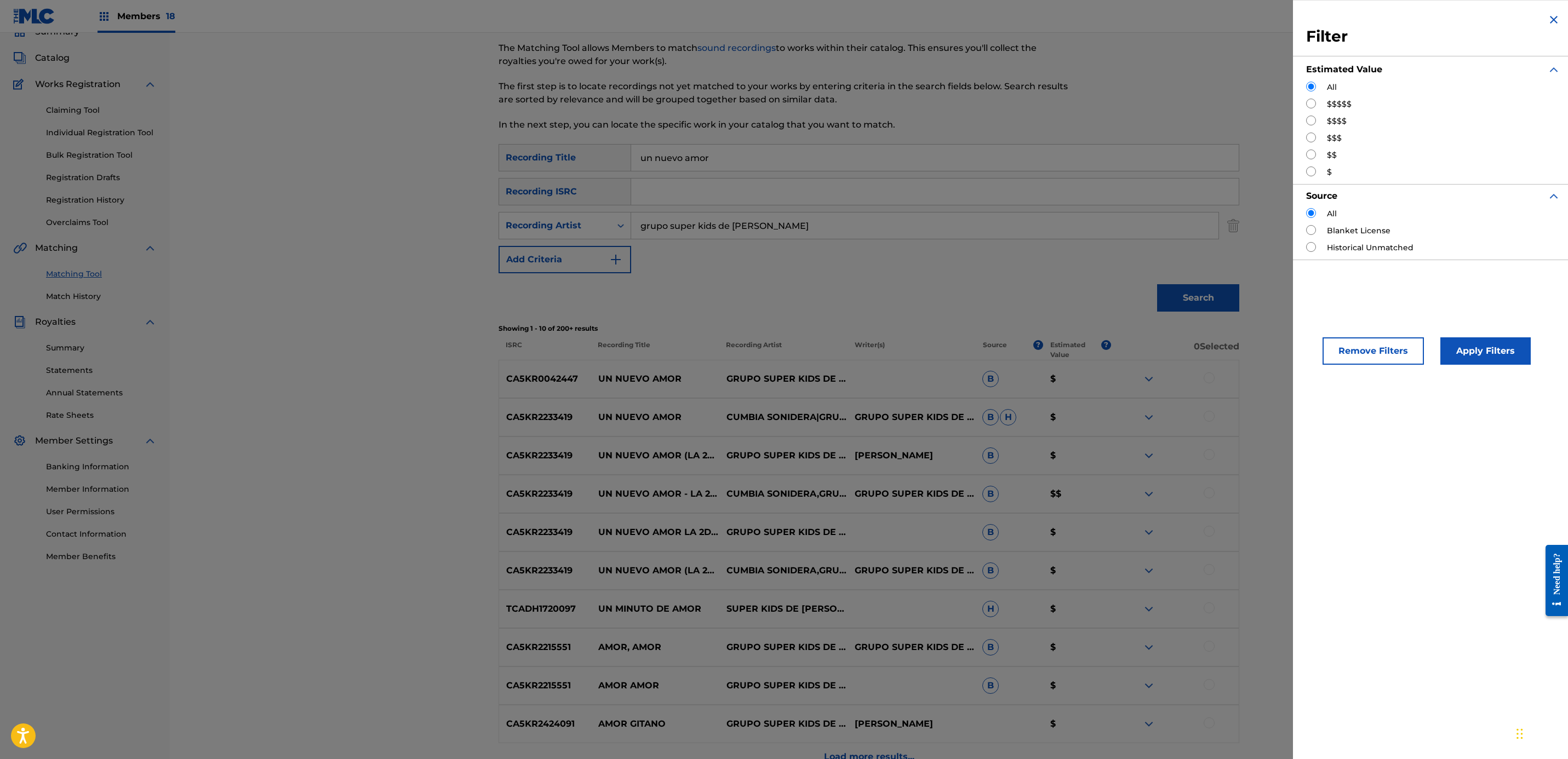
click at [1314, 103] on input "Search Form" at bounding box center [1311, 103] width 10 height 10
radio input "true"
click at [1494, 357] on button "Apply Filters" at bounding box center [1485, 351] width 90 height 27
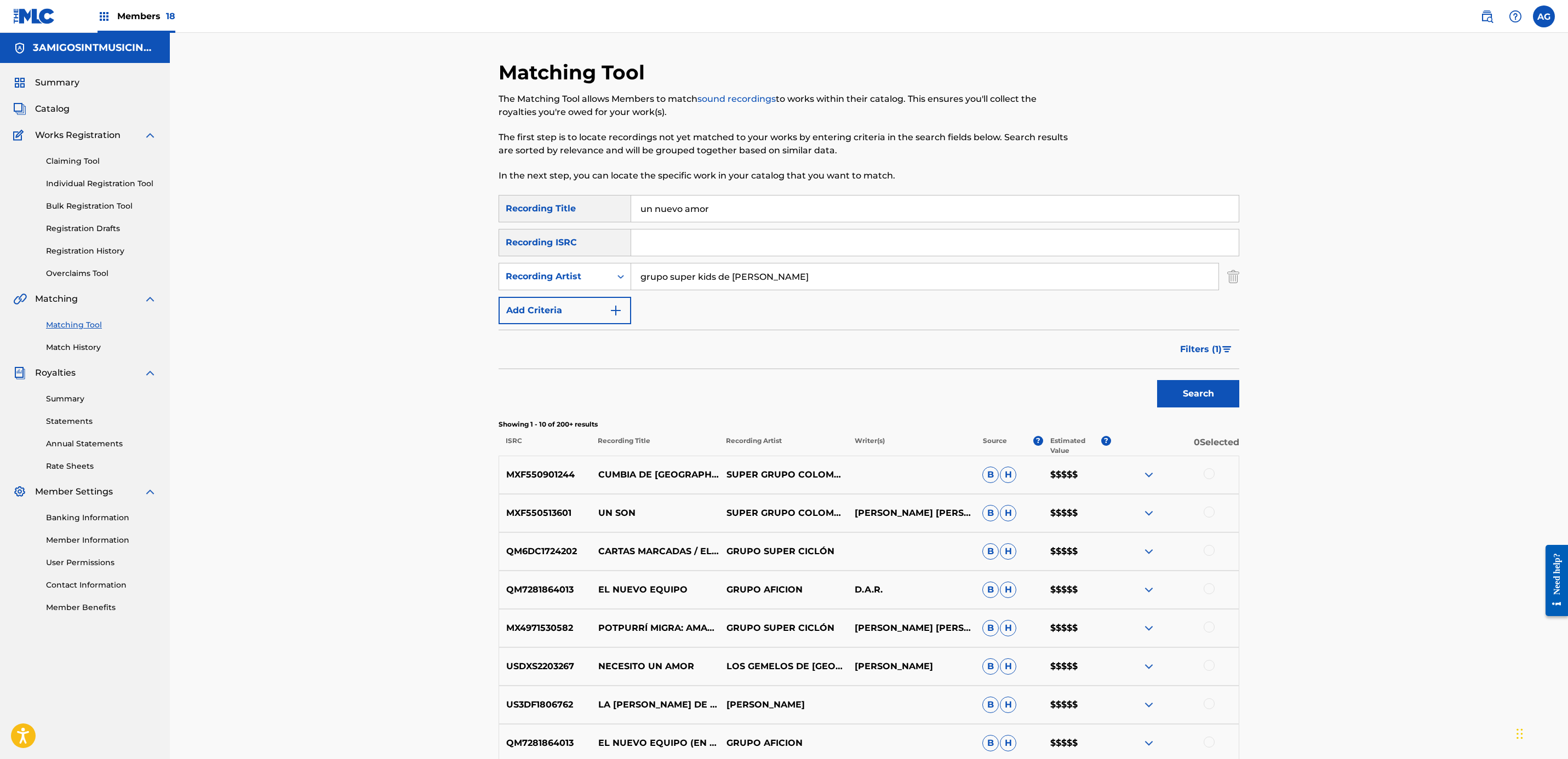
drag, startPoint x: 759, startPoint y: 202, endPoint x: 572, endPoint y: 204, distance: 187.0
click at [572, 204] on div "SearchWithCriteria41efef44-649e-4c8c-881f-c4d0510f0782 Recording Title un nuevo…" at bounding box center [869, 208] width 740 height 27
click at [753, 213] on input "un nuevo amor" at bounding box center [935, 208] width 608 height 26
click at [753, 212] on input "un nuevo amor" at bounding box center [935, 208] width 608 height 26
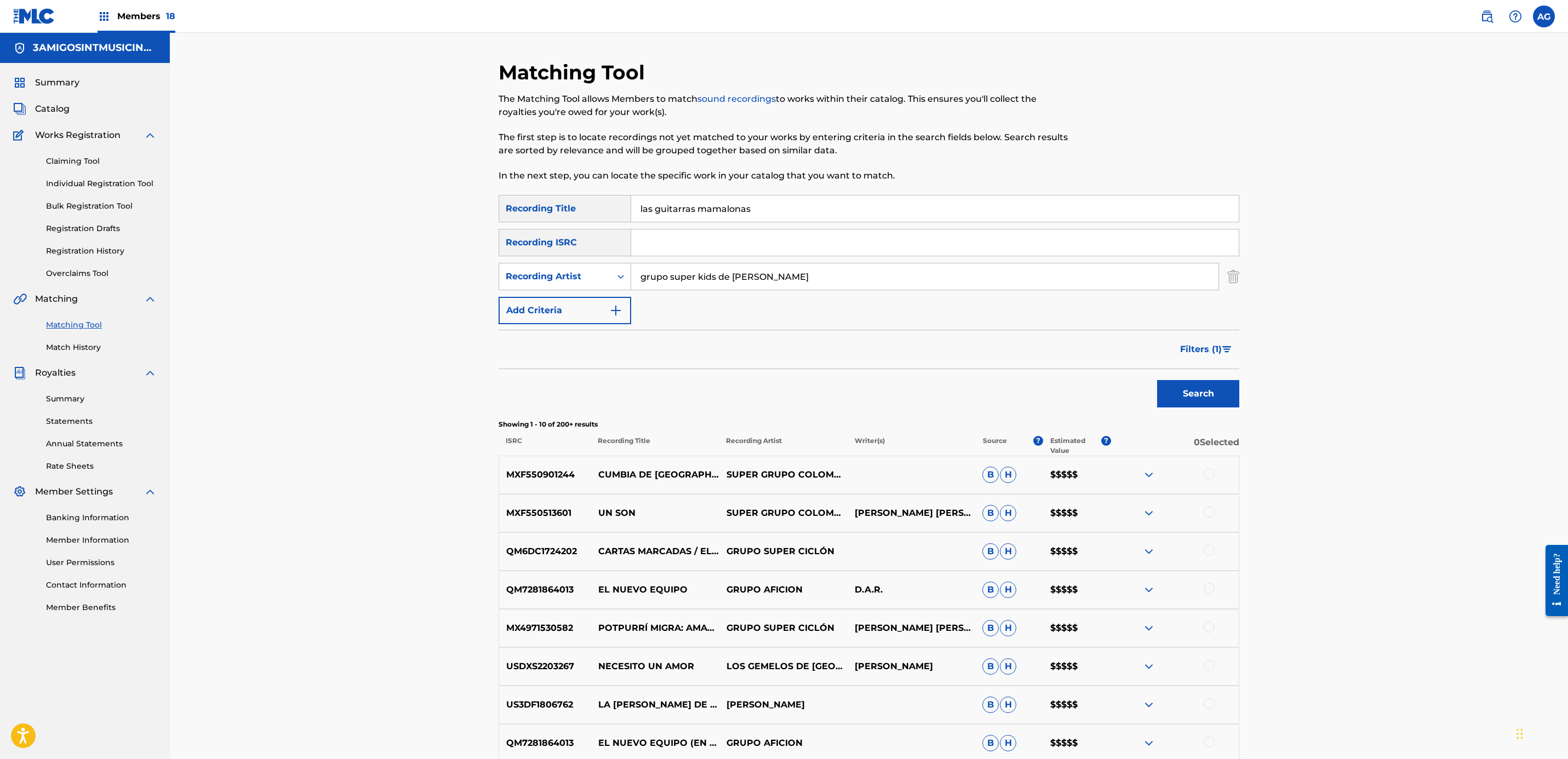
type input "las guitarras mamalonas"
click at [1226, 402] on button "Search" at bounding box center [1198, 393] width 82 height 27
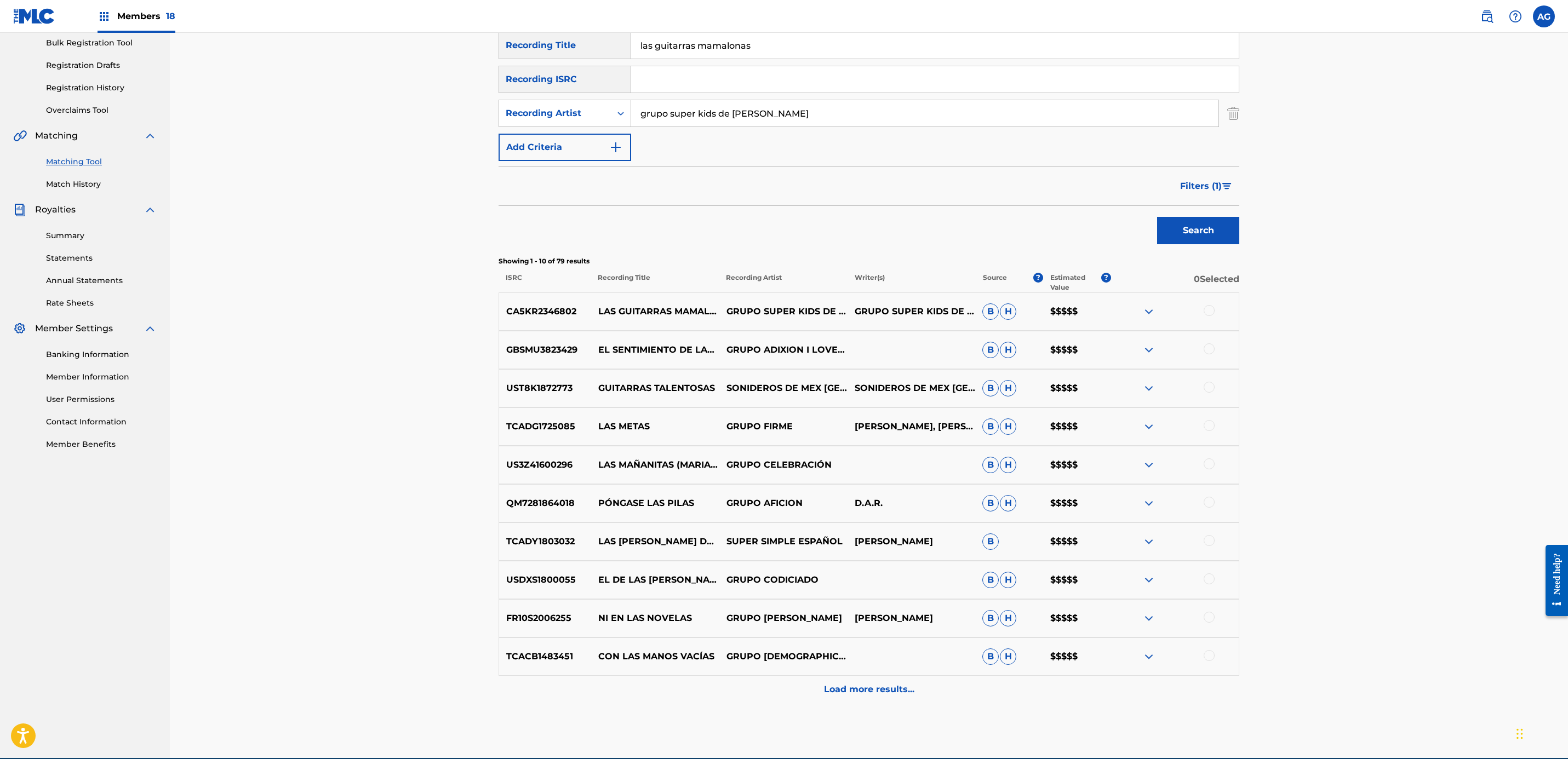
scroll to position [164, 0]
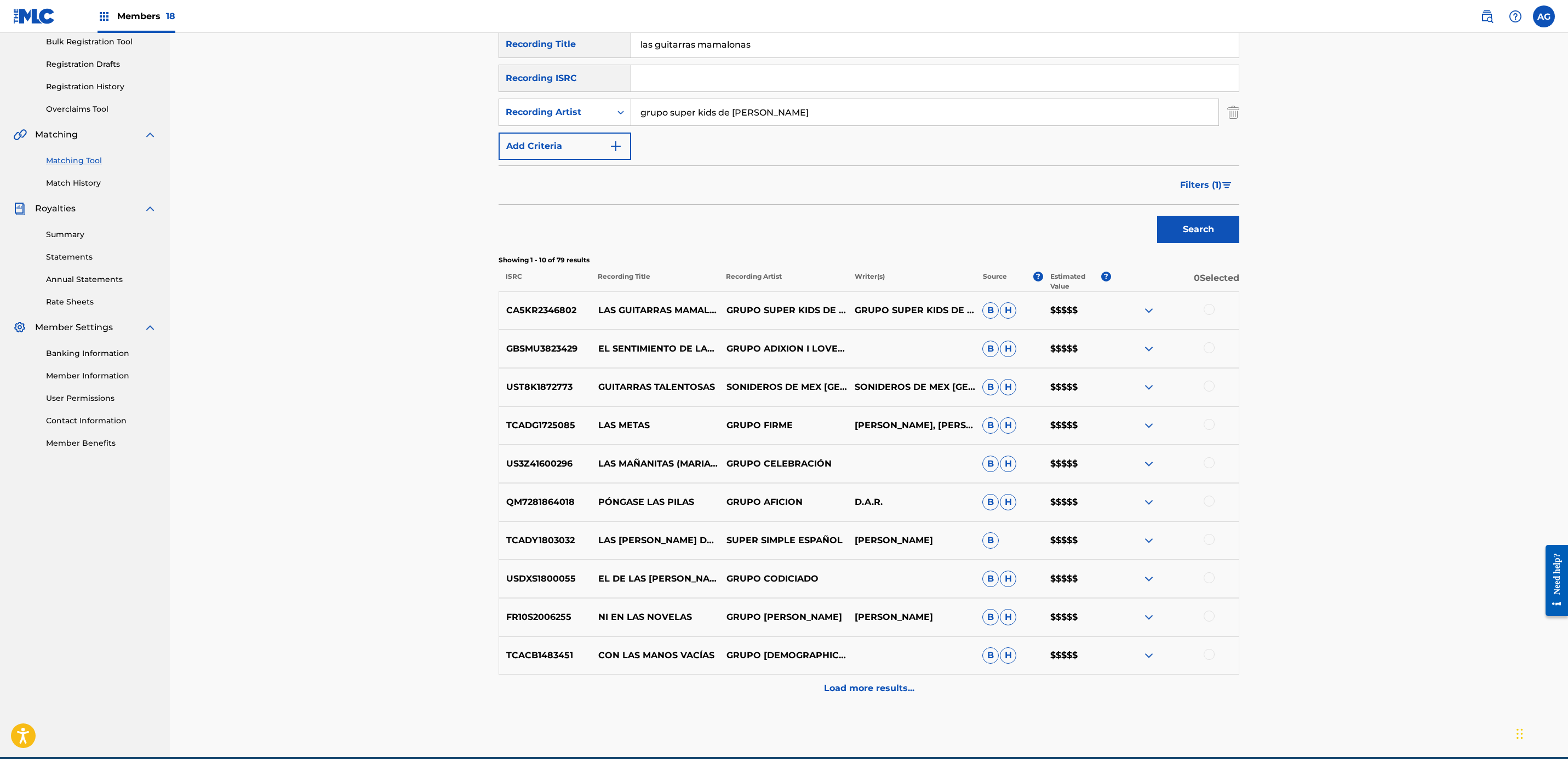
click at [1235, 115] on img "Search Form" at bounding box center [1233, 112] width 12 height 27
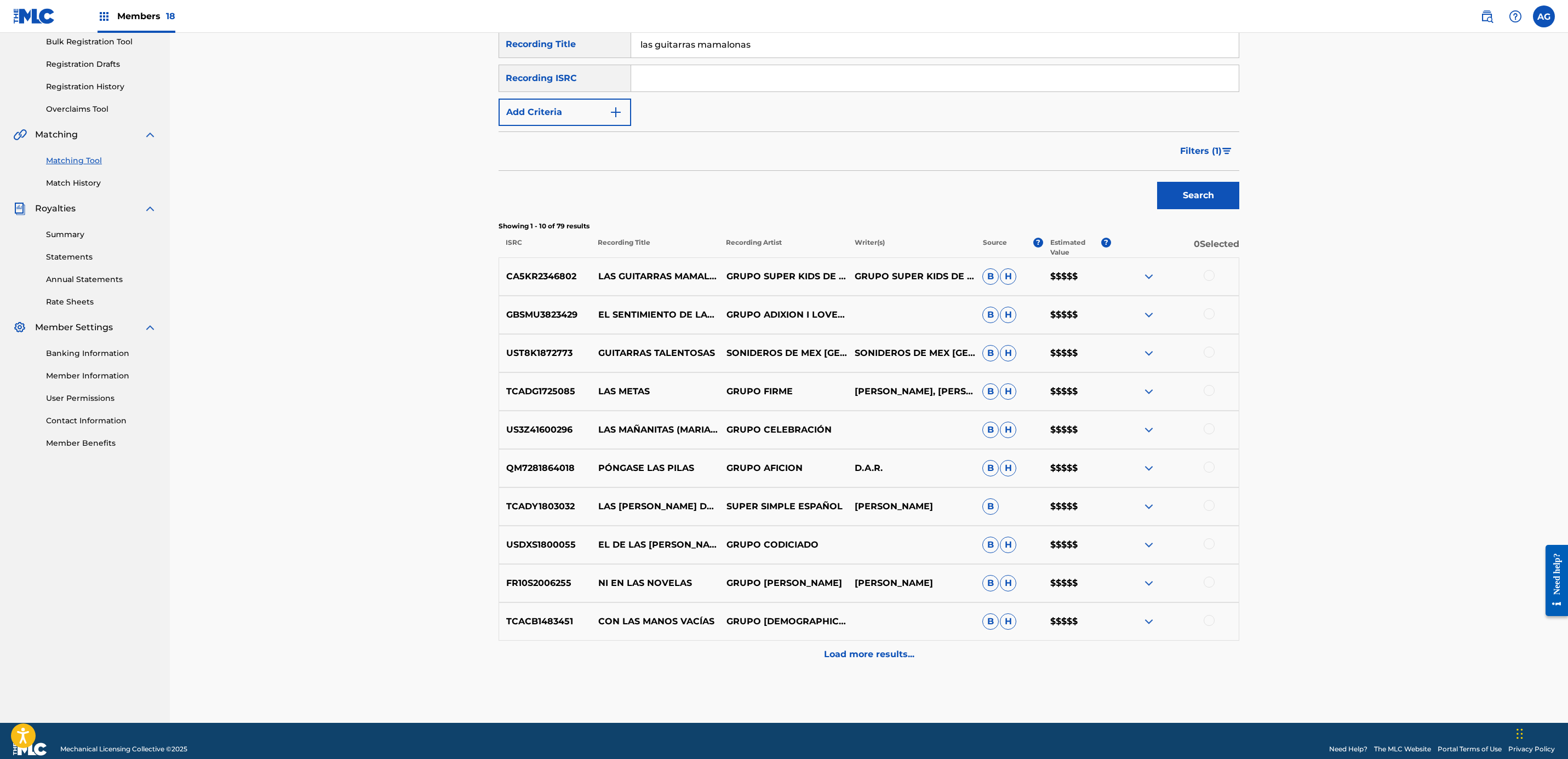
click at [1205, 204] on button "Search" at bounding box center [1198, 195] width 82 height 27
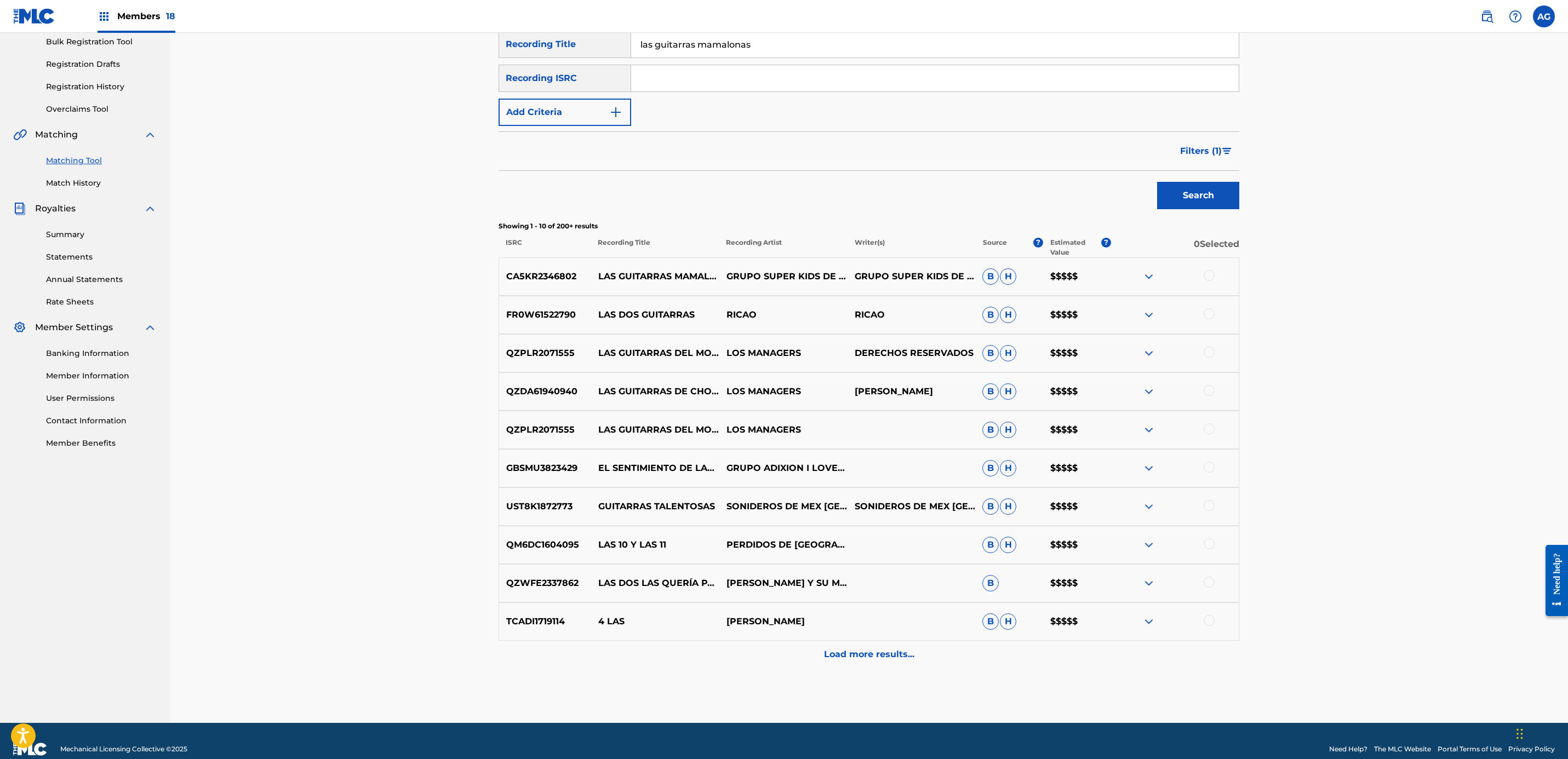
click at [862, 658] on p "Load more results..." at bounding box center [869, 655] width 90 height 13
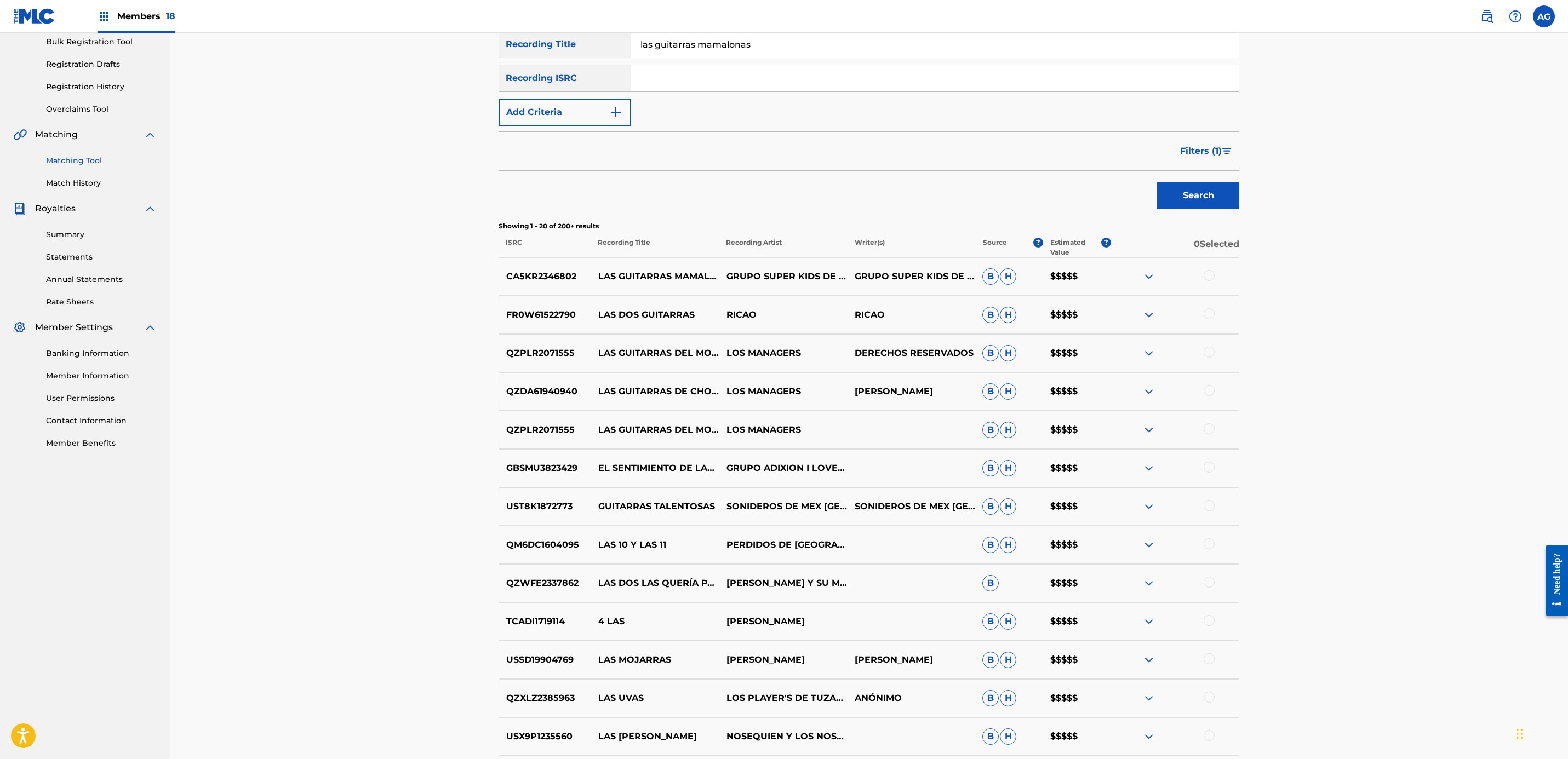
click at [1511, 655] on div "Matching Tool The Matching Tool allows Members to match sound recordings to wor…" at bounding box center [869, 488] width 1398 height 1238
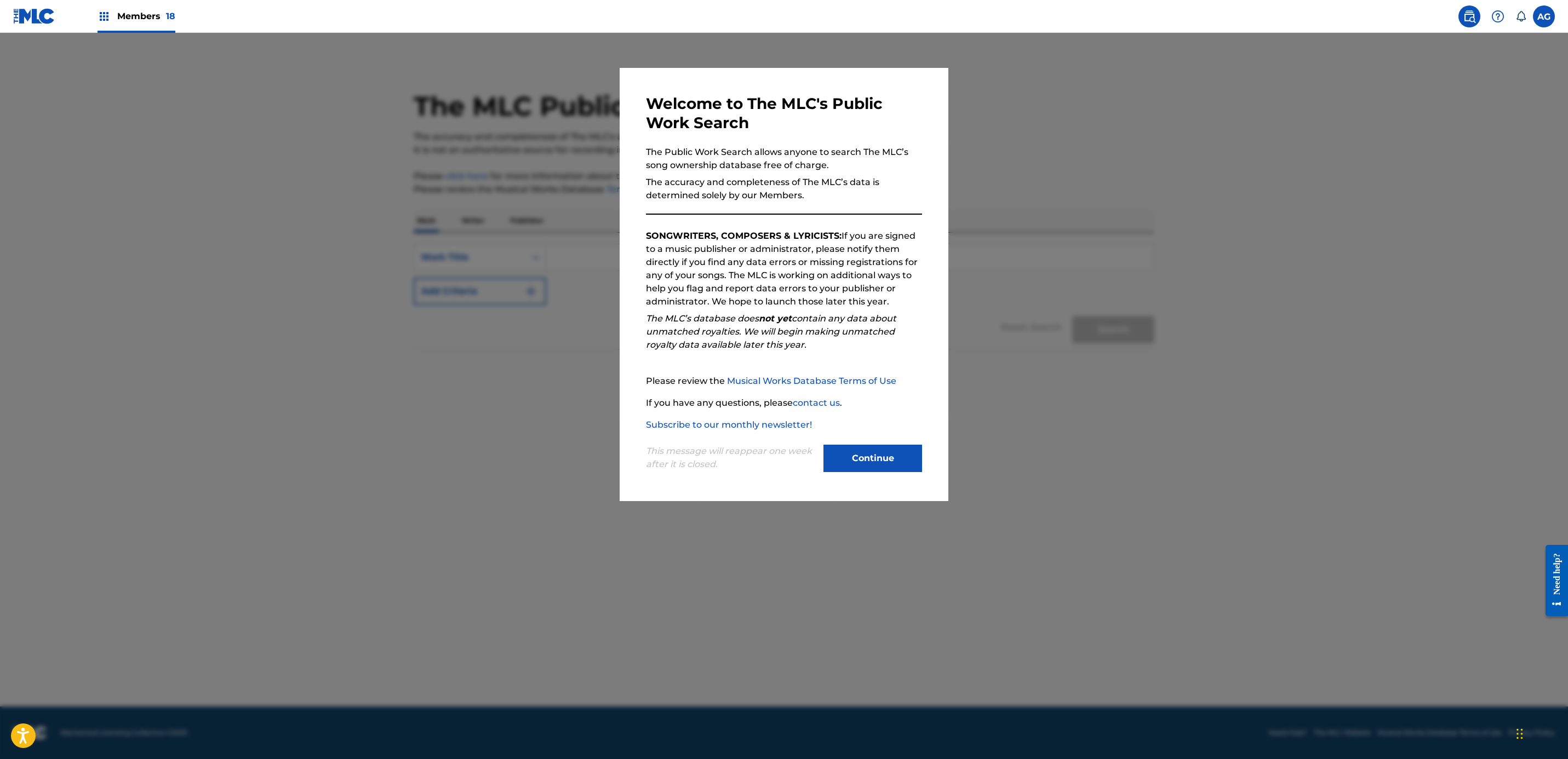
drag, startPoint x: 869, startPoint y: 456, endPoint x: 849, endPoint y: 429, distance: 33.6
click at [869, 456] on button "Continue" at bounding box center [873, 458] width 99 height 27
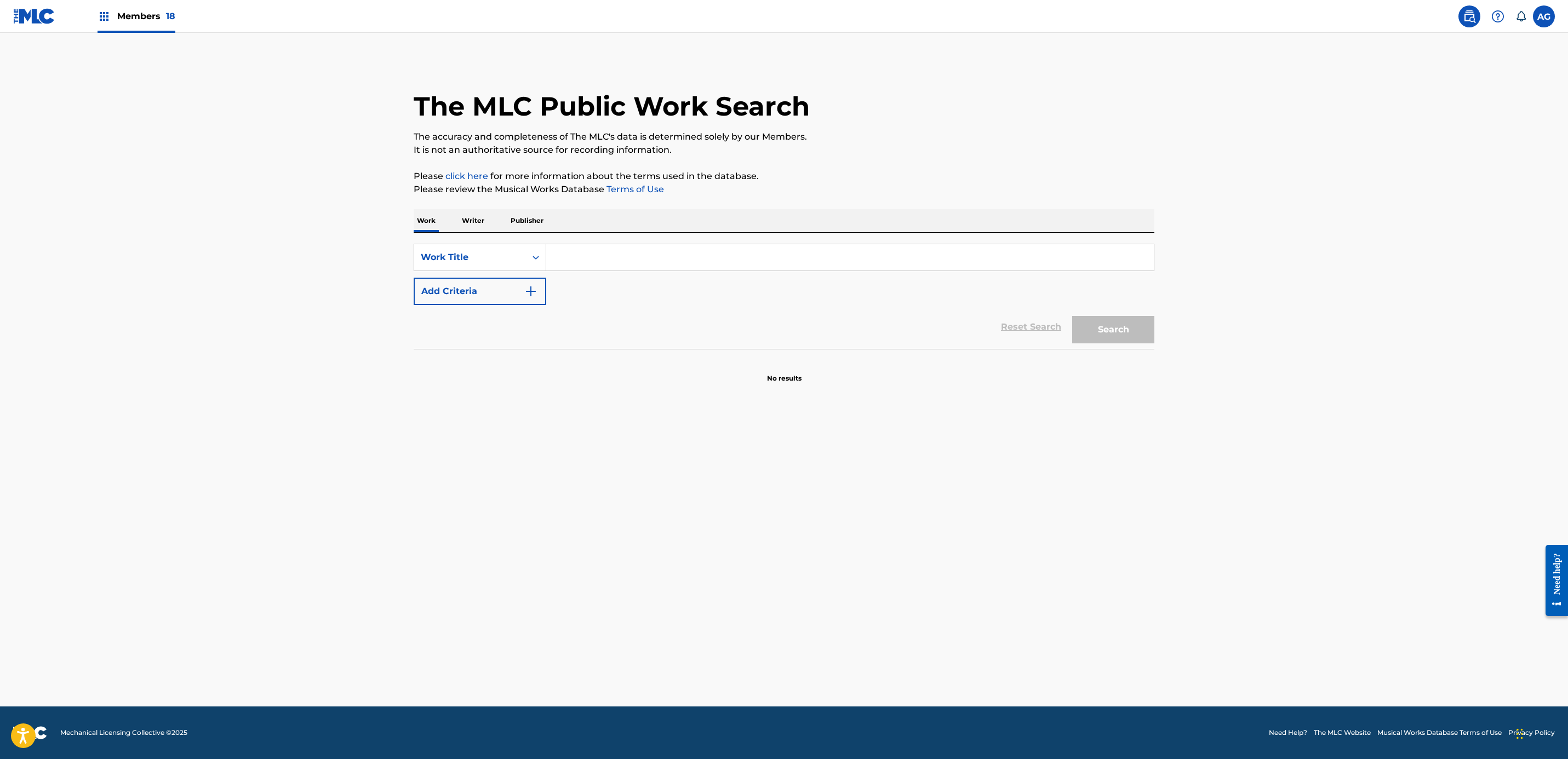
click at [610, 255] on input "Search Form" at bounding box center [850, 257] width 608 height 26
paste input "mi gran error"
type input "mi gran error"
click at [1141, 335] on button "Search" at bounding box center [1113, 330] width 82 height 27
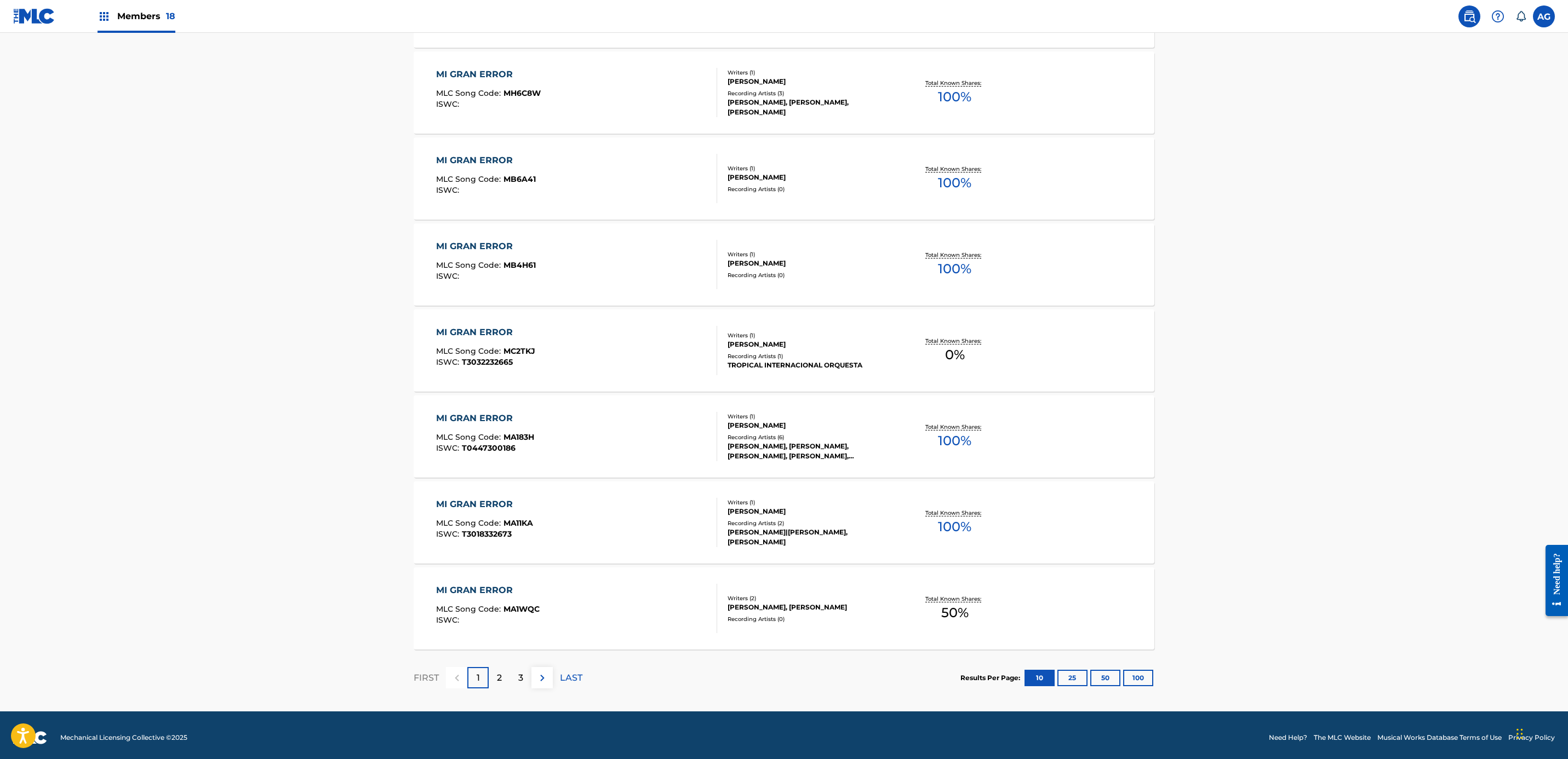
scroll to position [582, 0]
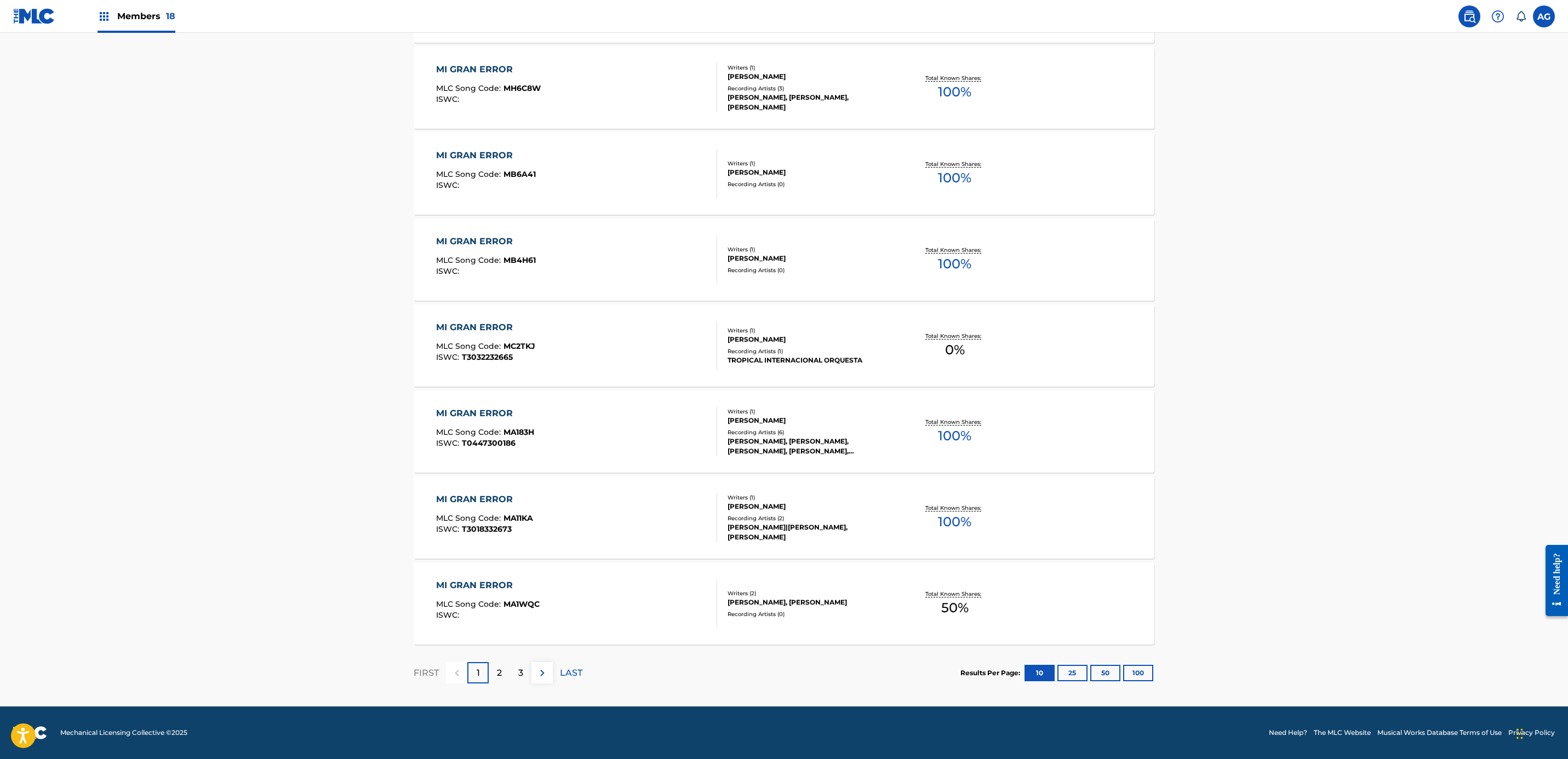
click at [500, 672] on p "2" at bounding box center [499, 673] width 5 height 13
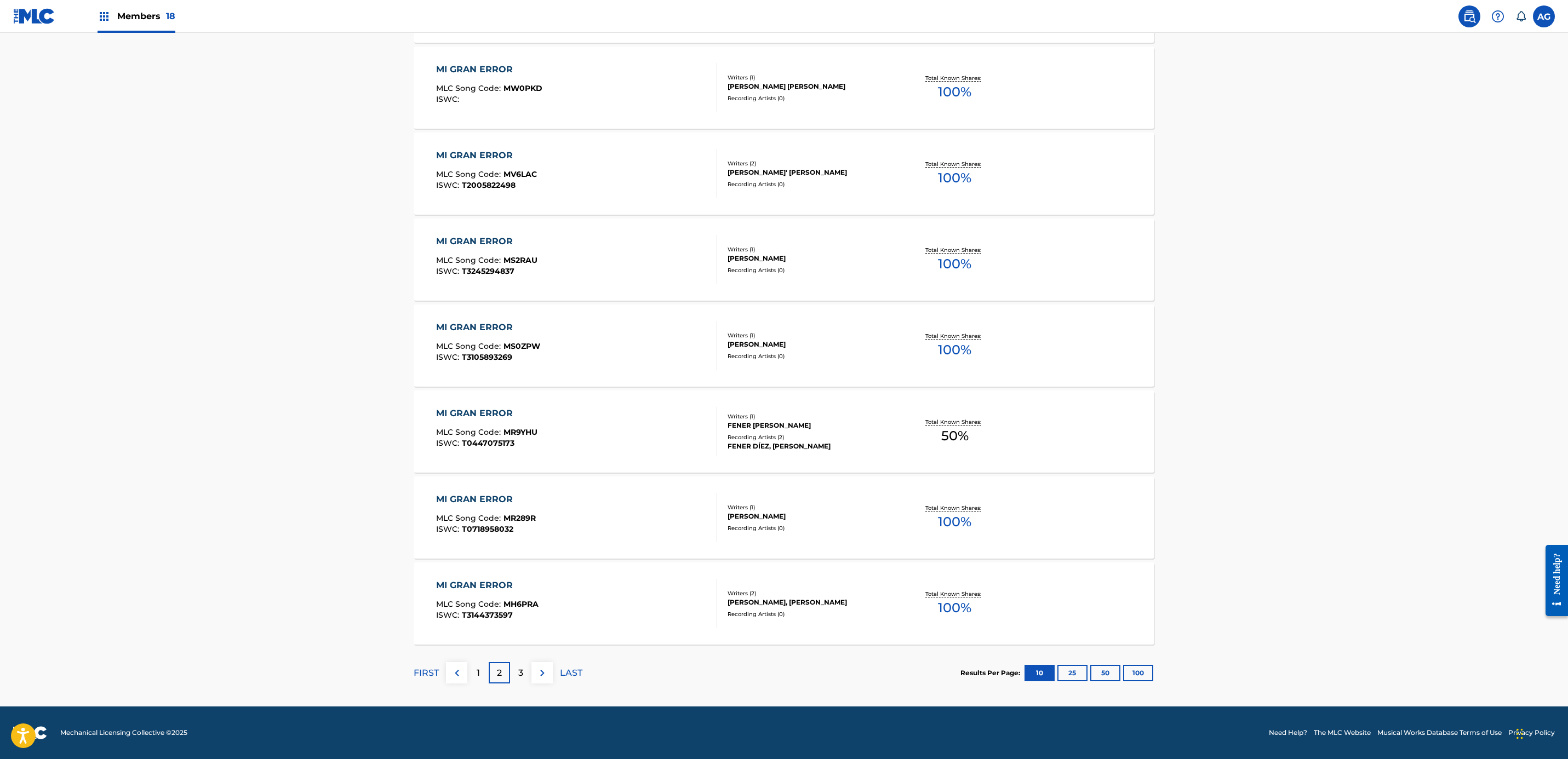
click at [515, 664] on div "3" at bounding box center [521, 673] width 21 height 21
click at [526, 675] on div "4" at bounding box center [521, 673] width 21 height 21
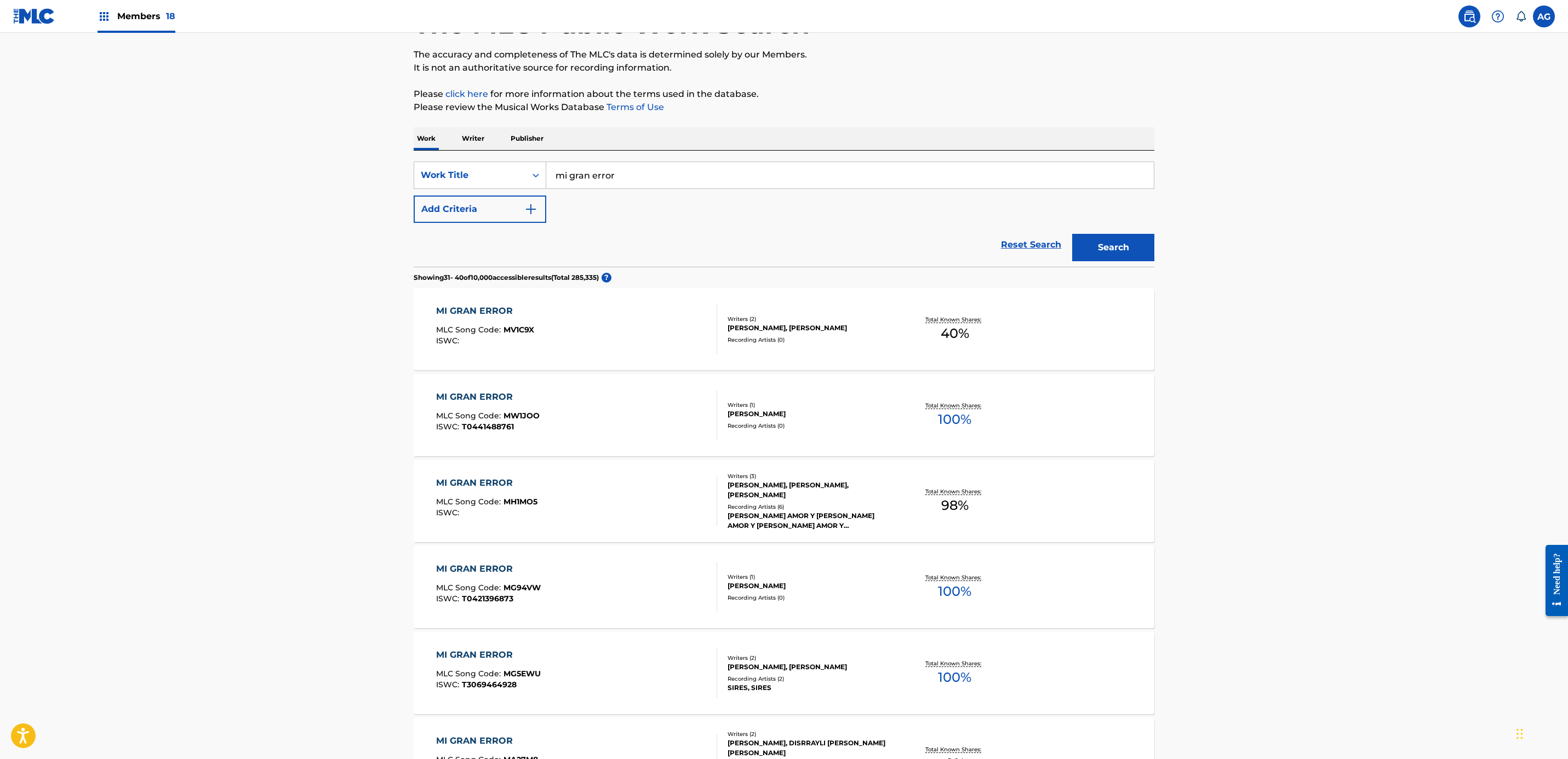
scroll to position [164, 0]
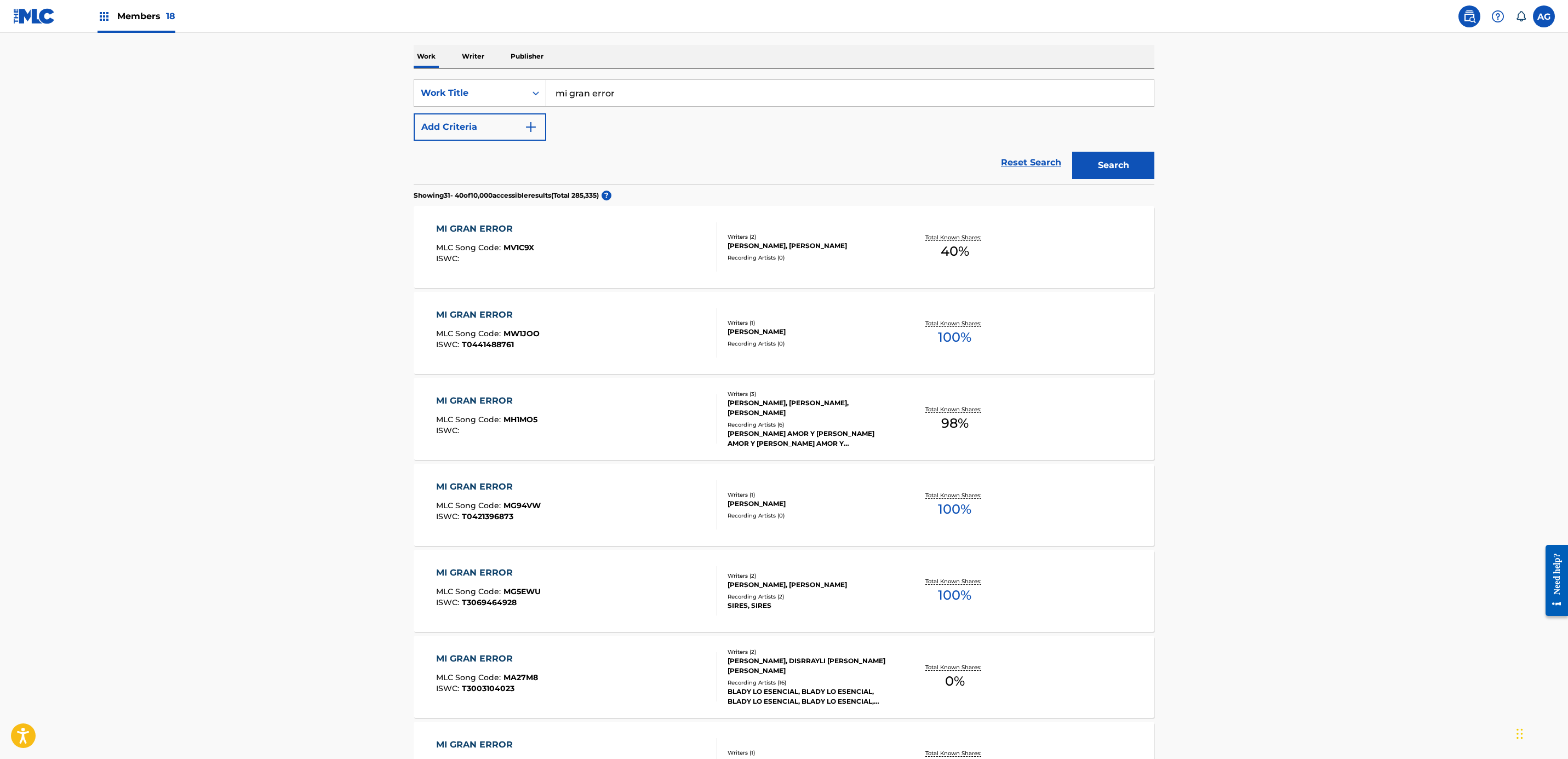
click at [627, 439] on div "MI GRAN ERROR MLC Song Code : MH1MO5 ISWC :" at bounding box center [577, 419] width 282 height 49
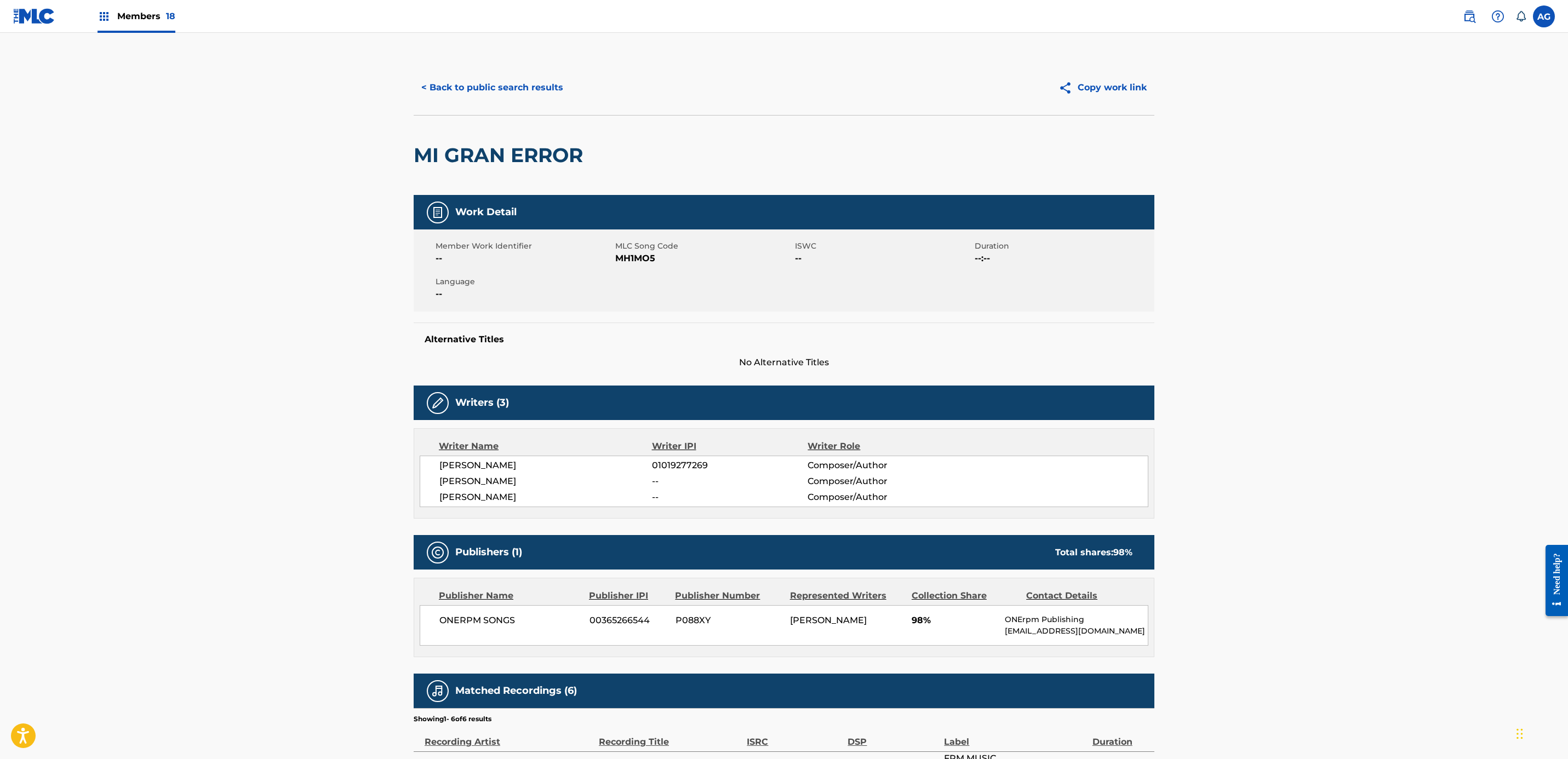
drag, startPoint x: 367, startPoint y: 243, endPoint x: 413, endPoint y: 171, distance: 85.4
click at [493, 90] on button "< Back to public search results" at bounding box center [492, 88] width 157 height 27
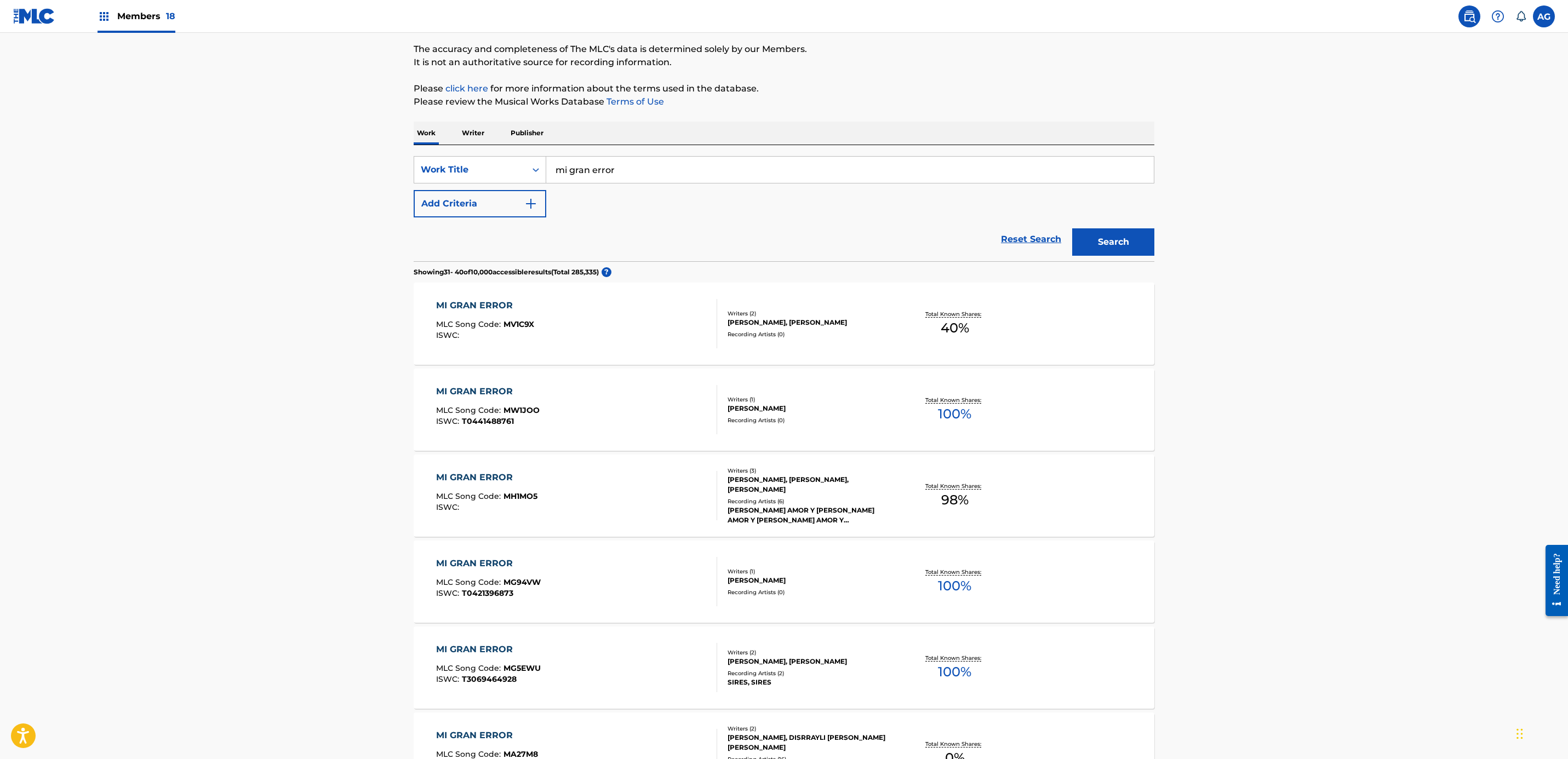
scroll to position [6, 0]
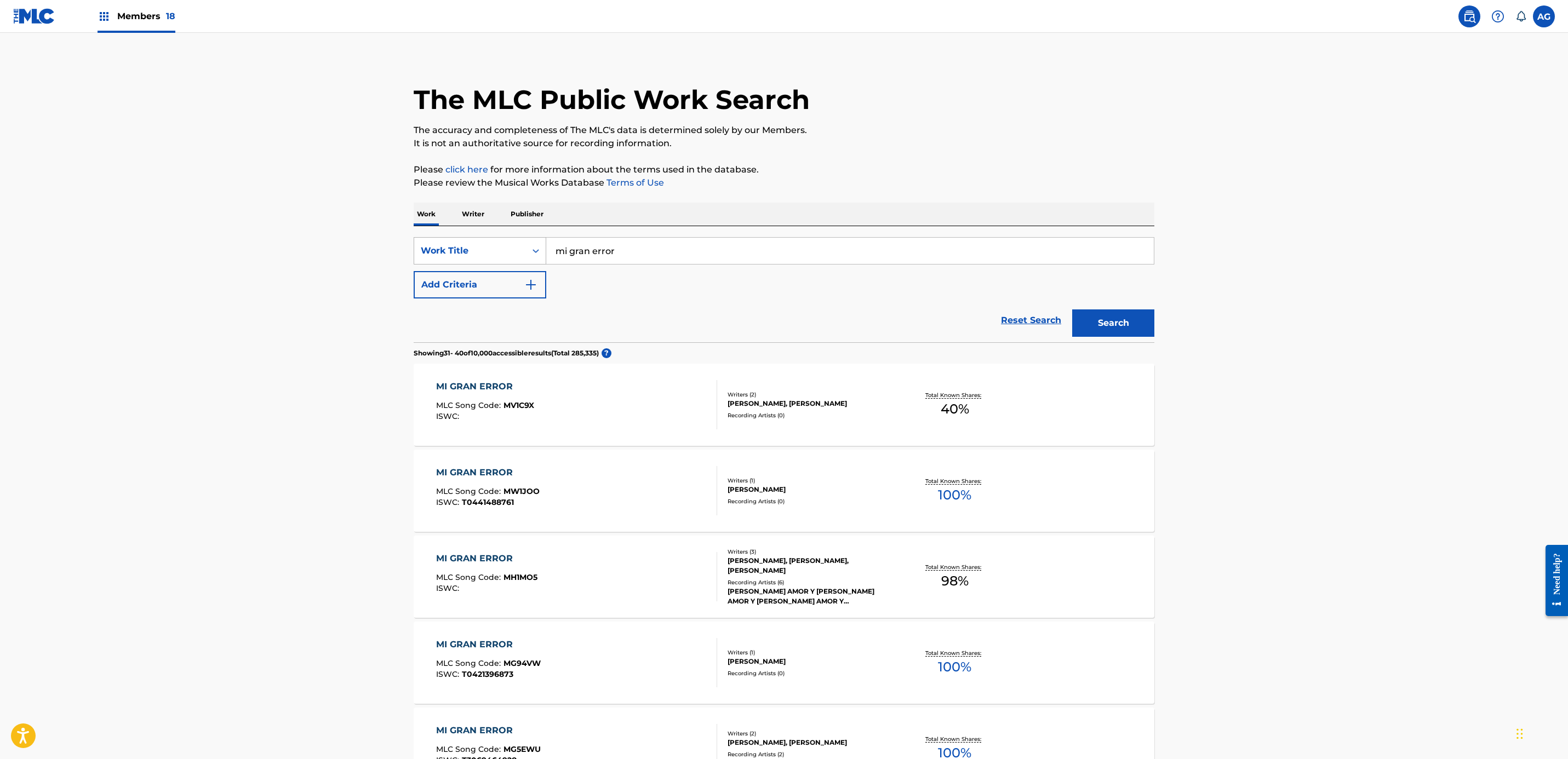
drag, startPoint x: 661, startPoint y: 249, endPoint x: 515, endPoint y: 237, distance: 146.5
click at [504, 239] on div "SearchWithCriteria4f7b47de-5ac1-438e-8b5c-829a3b859802 Work Title mi gran error" at bounding box center [784, 251] width 740 height 27
paste input "Un Nuevo Am"
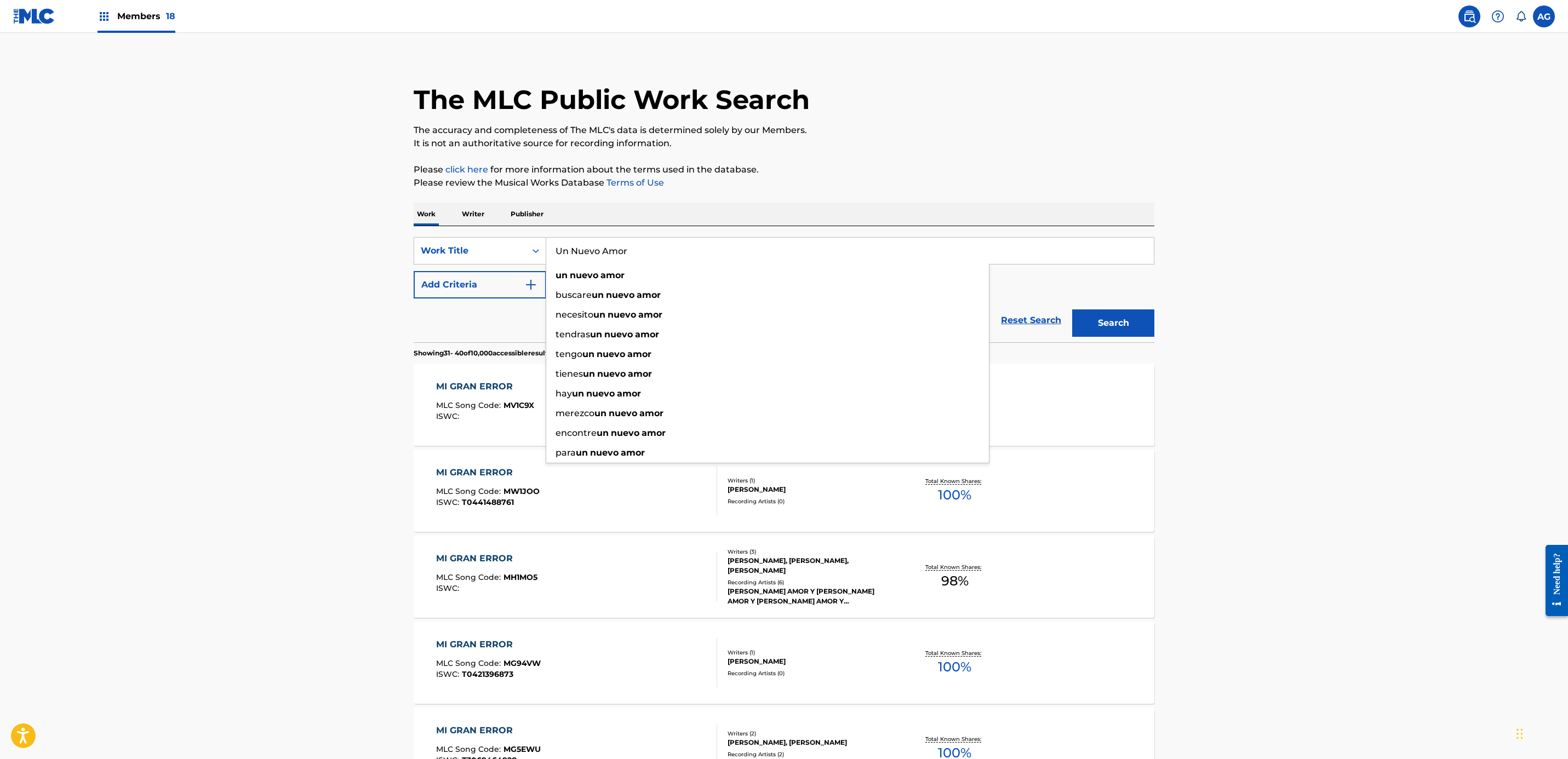
type input "Un Nuevo Amor"
click at [1086, 322] on button "Search" at bounding box center [1113, 323] width 82 height 27
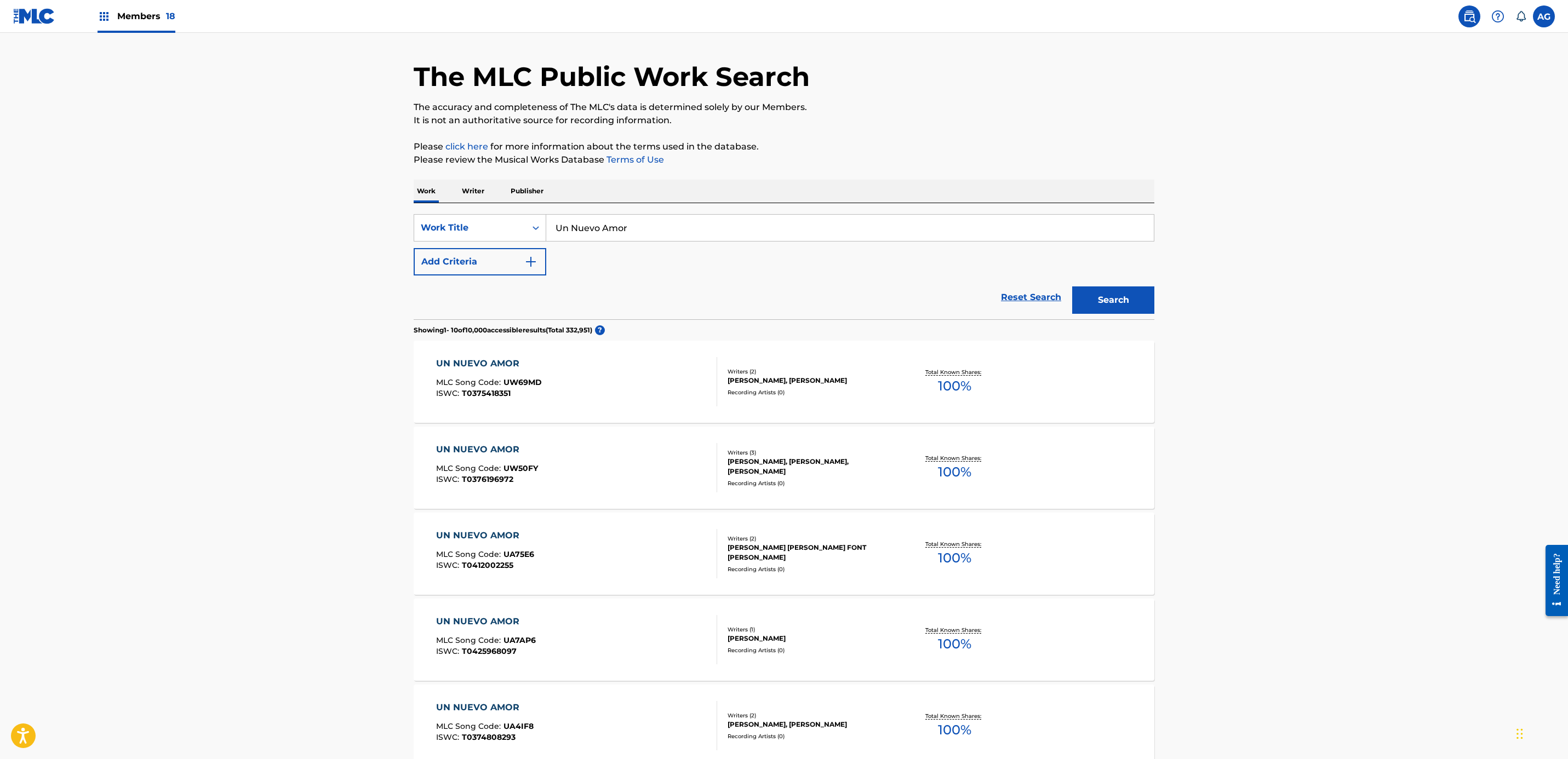
scroll to position [0, 0]
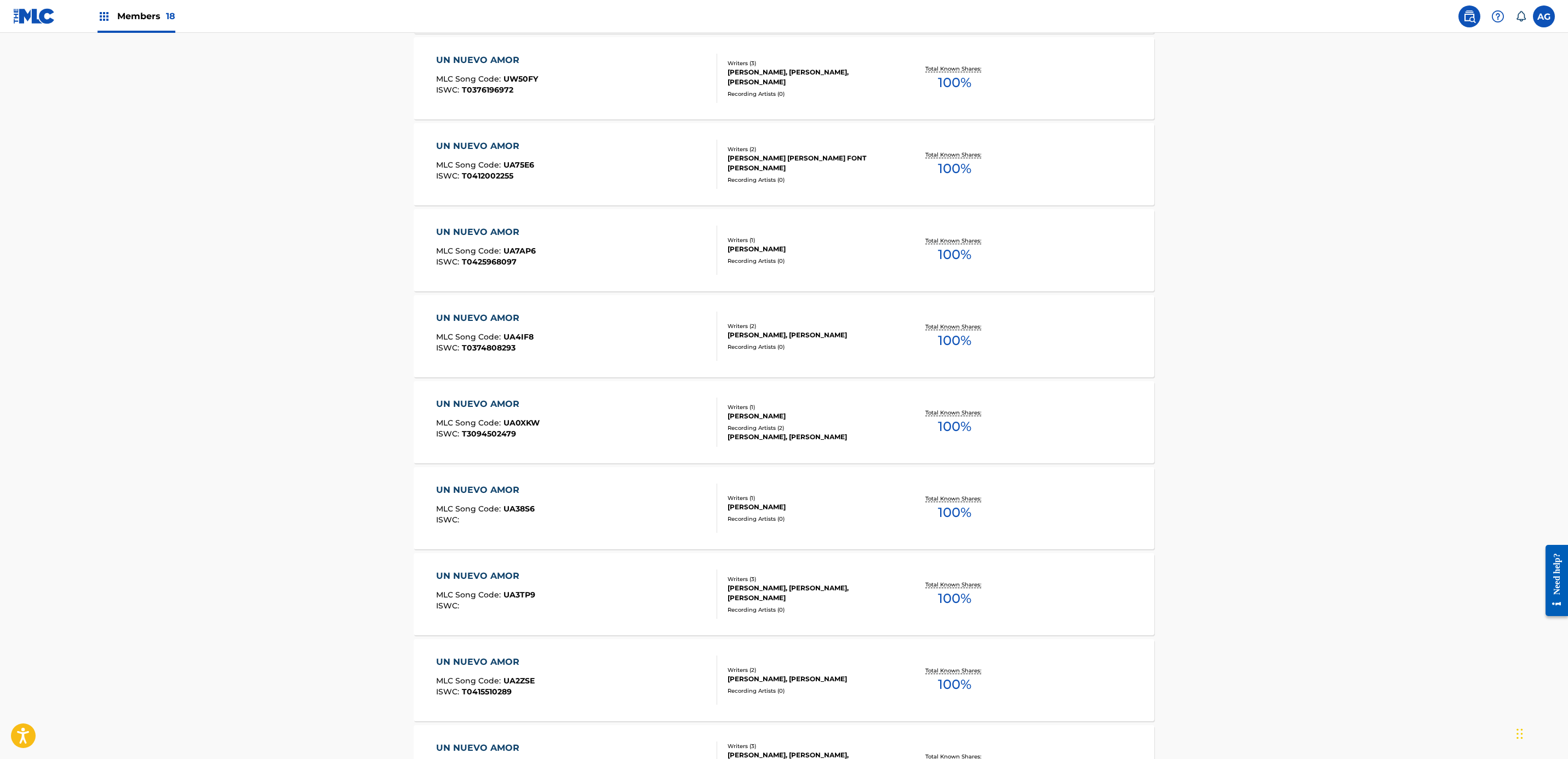
drag, startPoint x: 1363, startPoint y: 522, endPoint x: 1348, endPoint y: 598, distance: 77.5
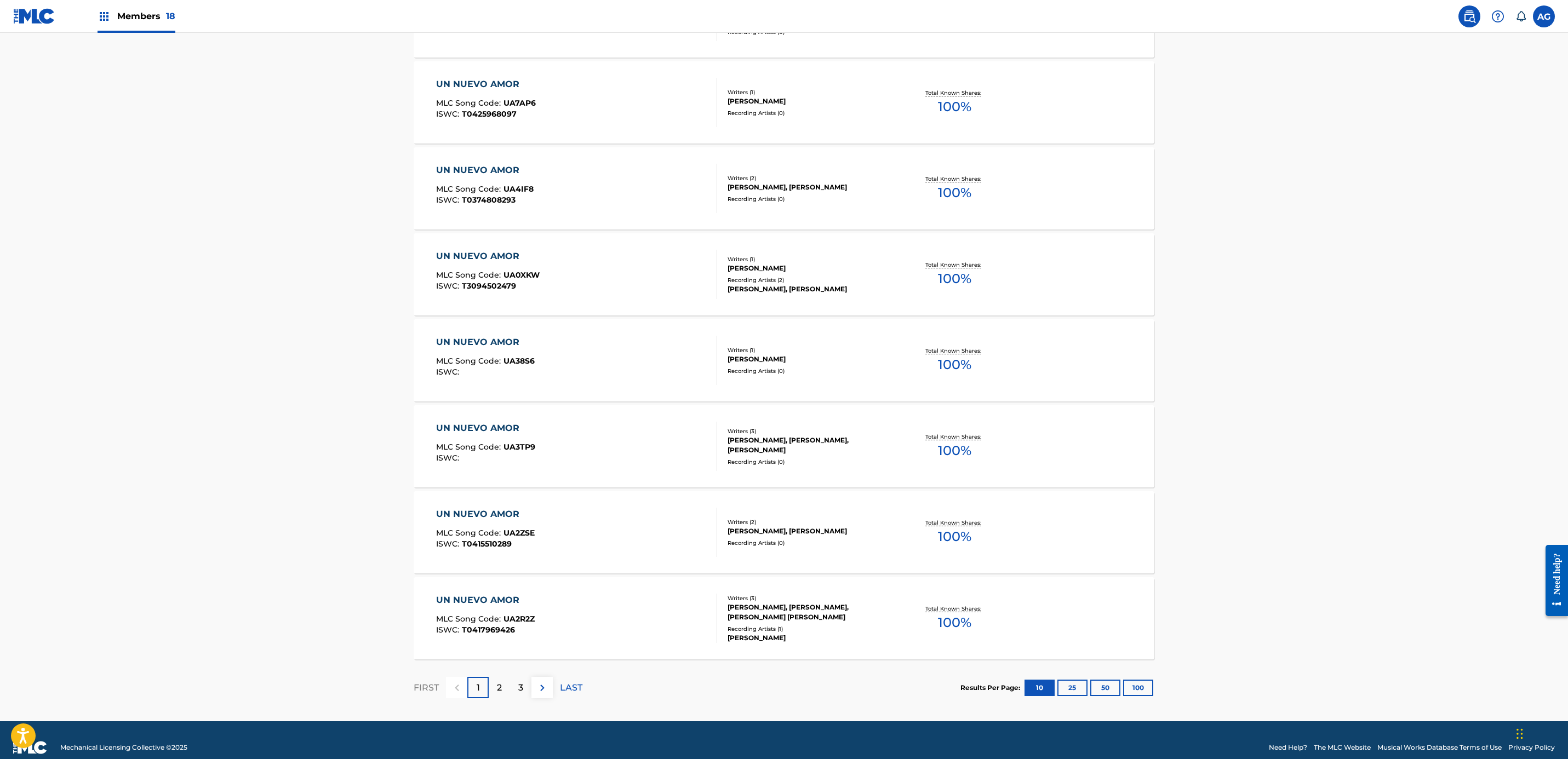
scroll to position [582, 0]
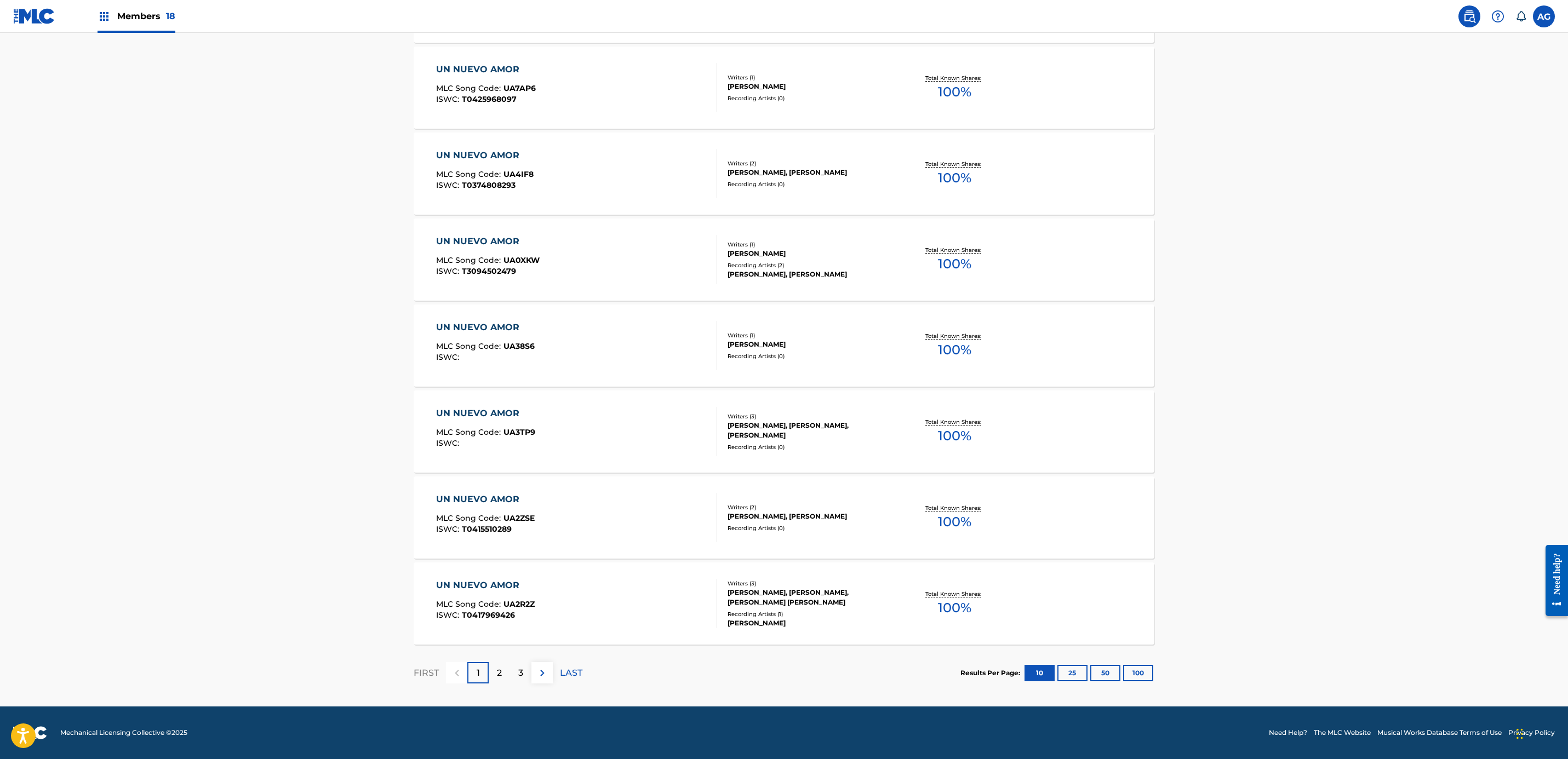
click at [503, 678] on div "2" at bounding box center [499, 673] width 21 height 21
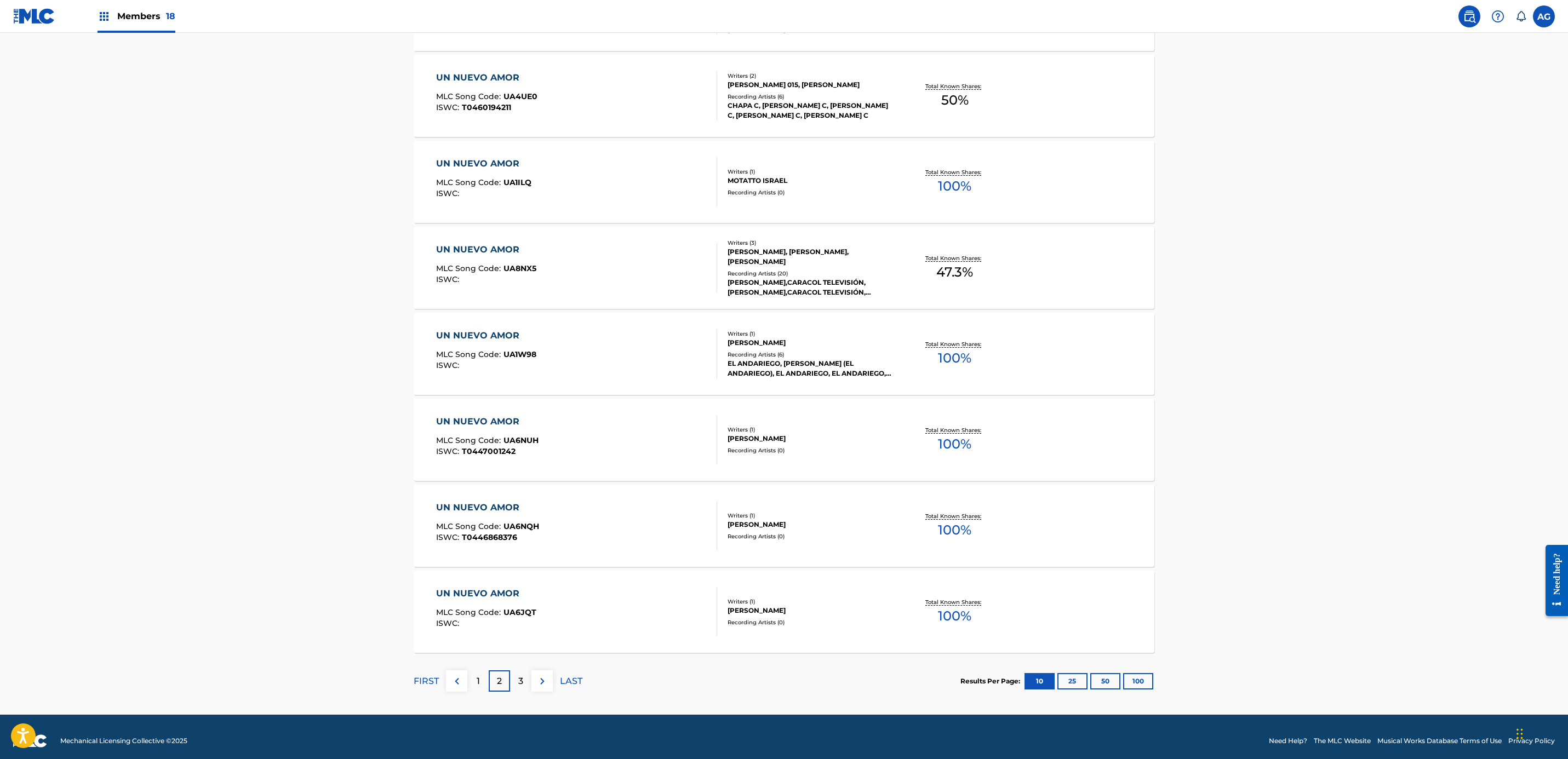
scroll to position [575, 0]
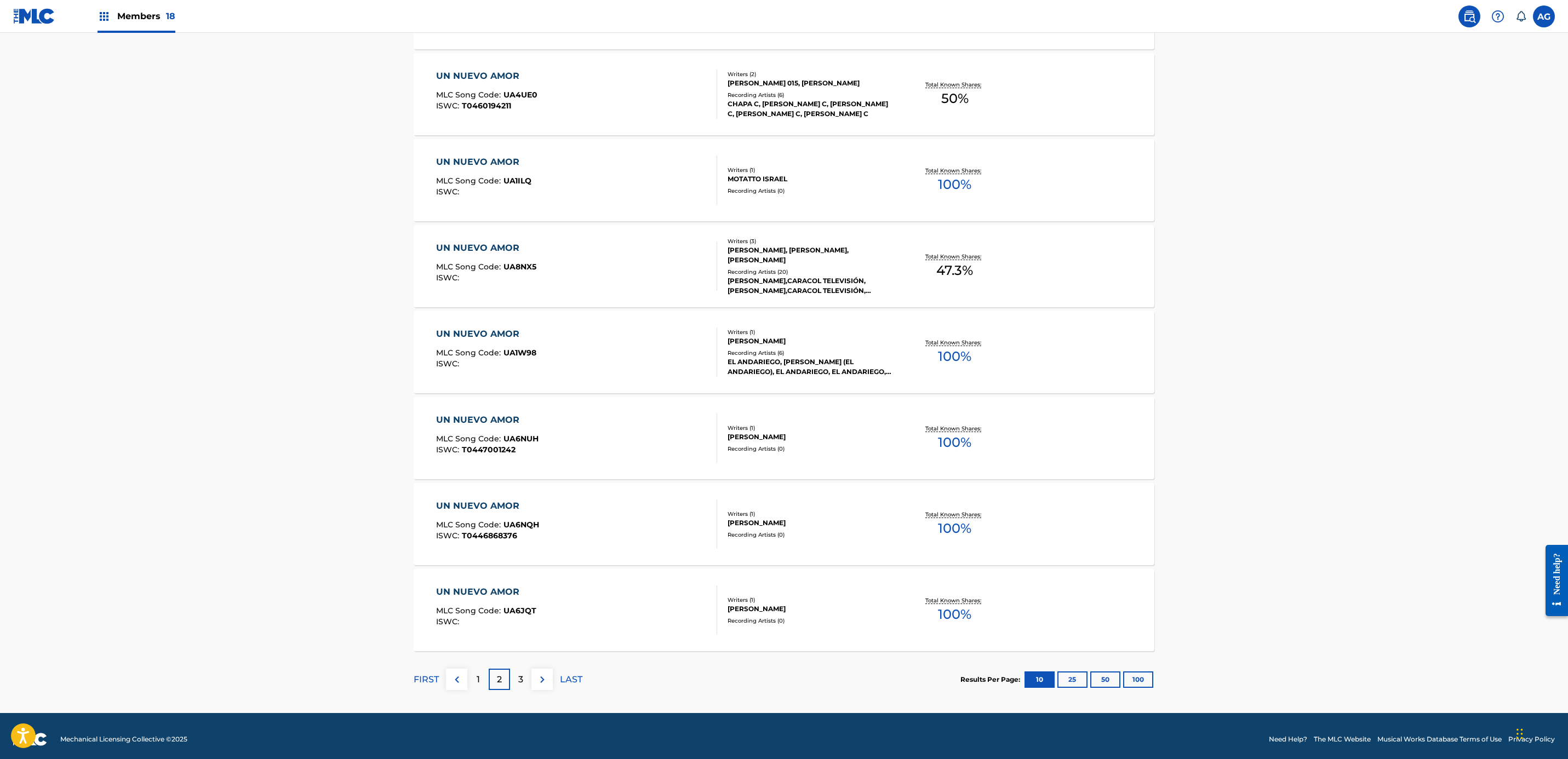
click at [524, 685] on div "3" at bounding box center [521, 679] width 21 height 21
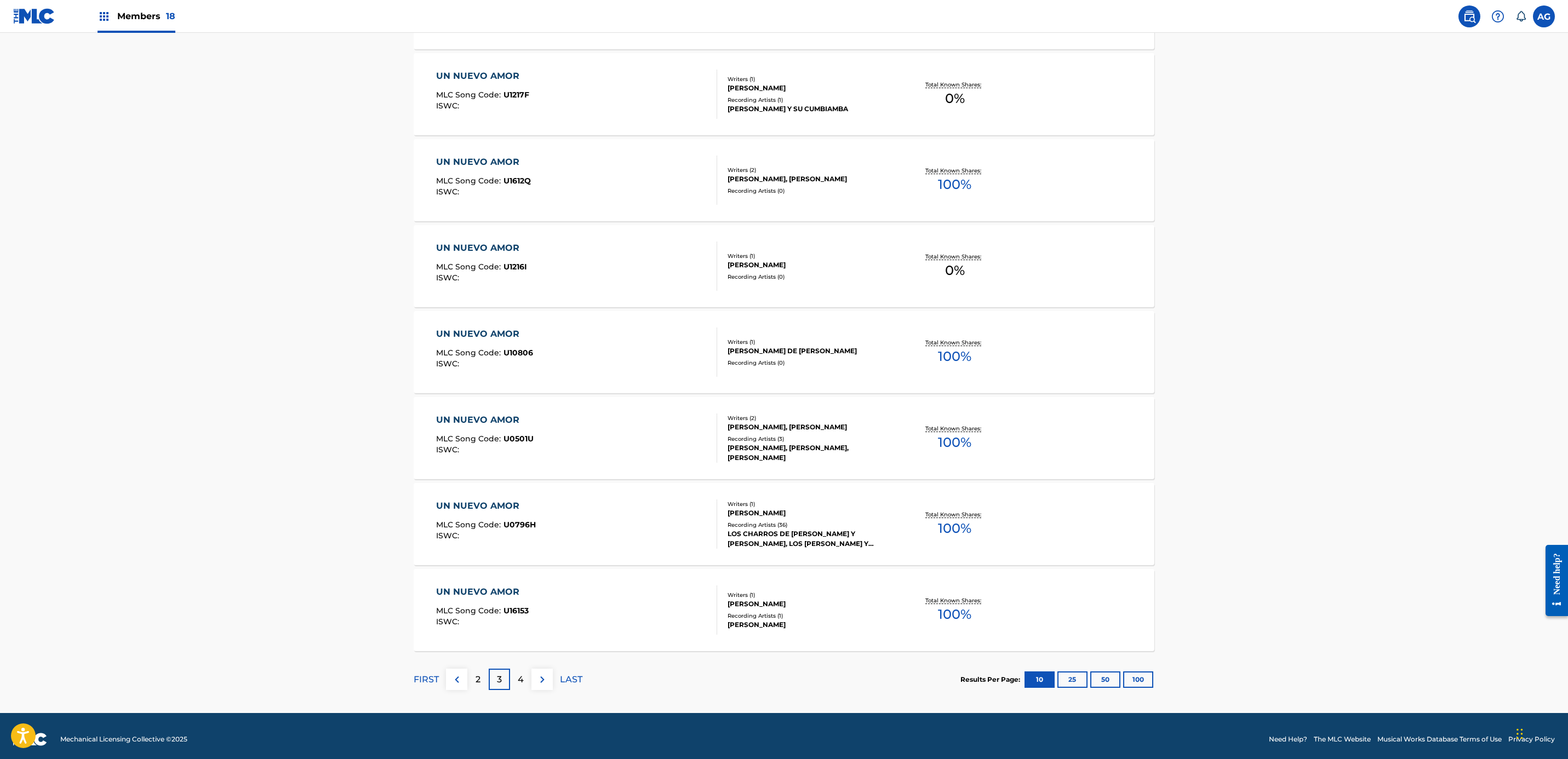
click at [529, 682] on div "4" at bounding box center [521, 679] width 21 height 21
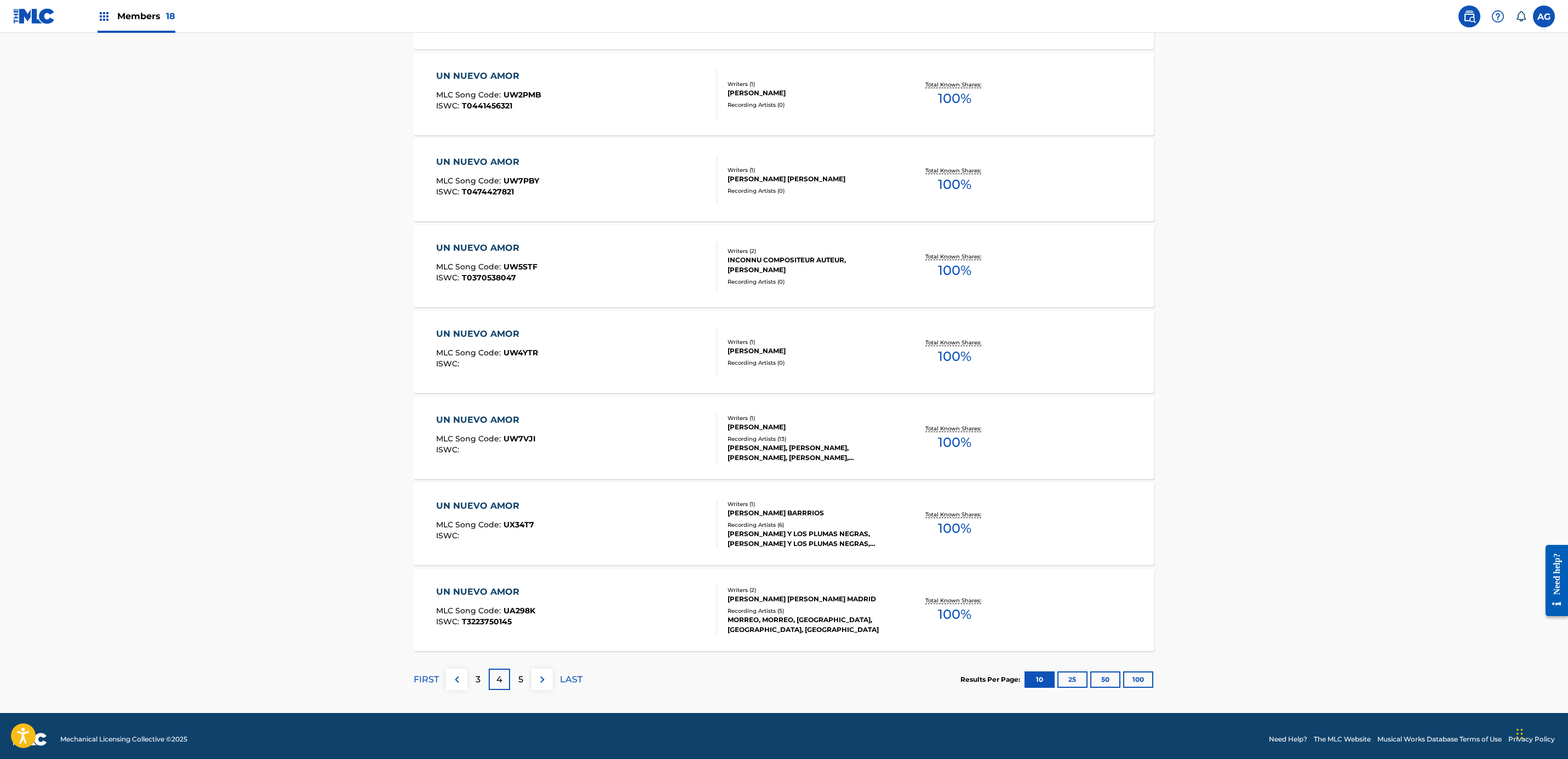
click at [518, 689] on div "5" at bounding box center [521, 679] width 21 height 21
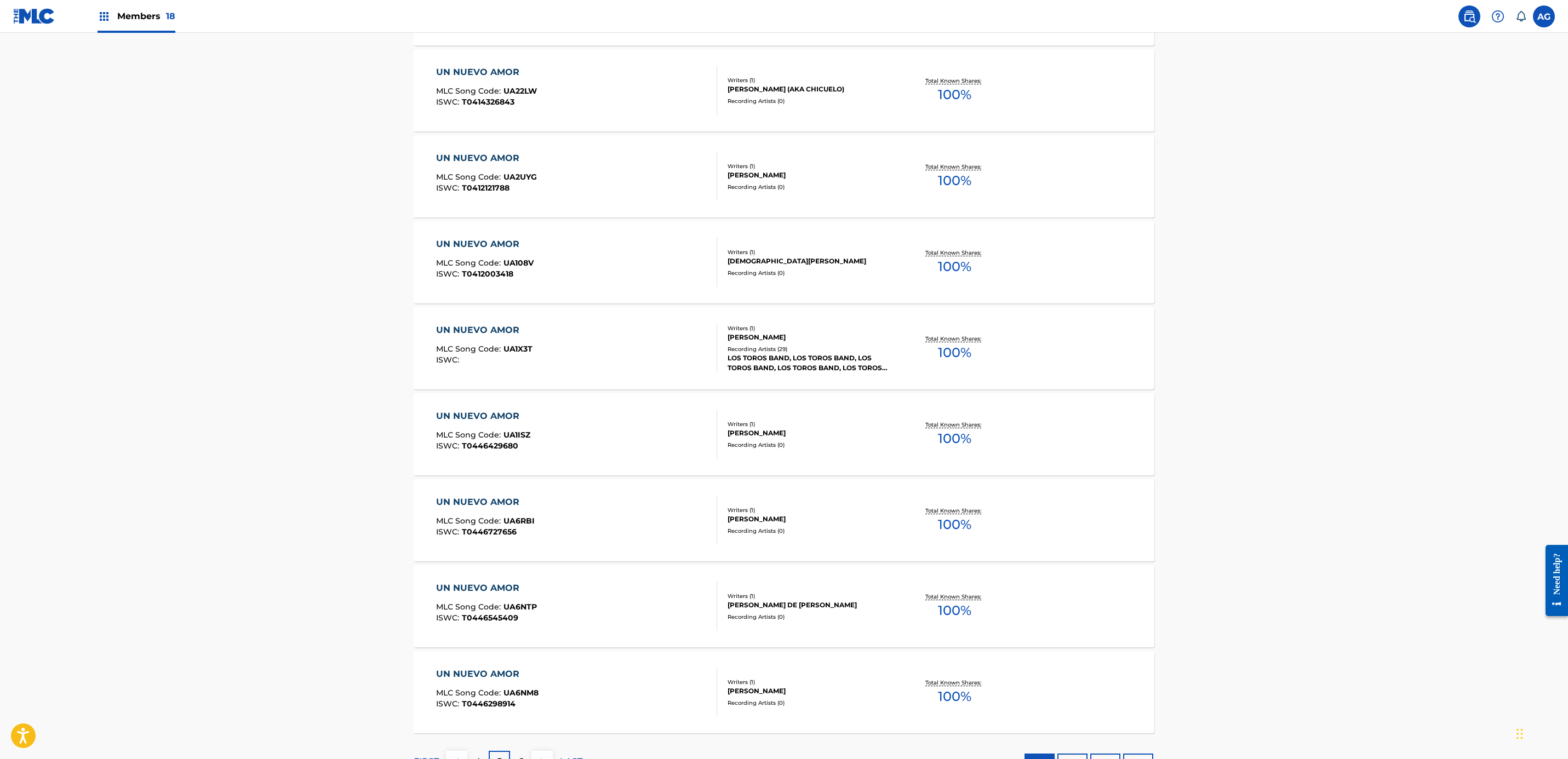
scroll to position [582, 0]
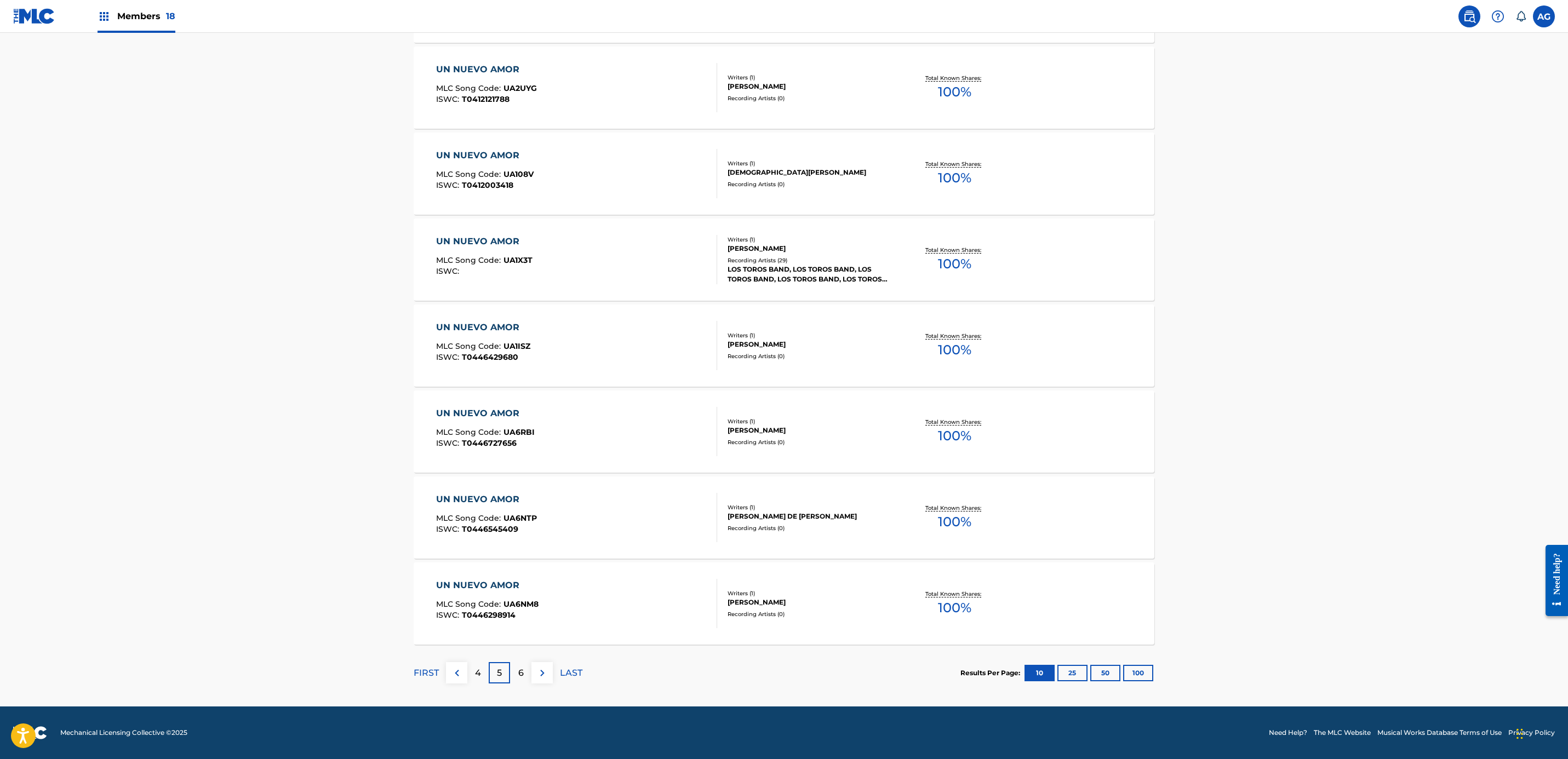
click at [524, 669] on div "6" at bounding box center [521, 673] width 21 height 21
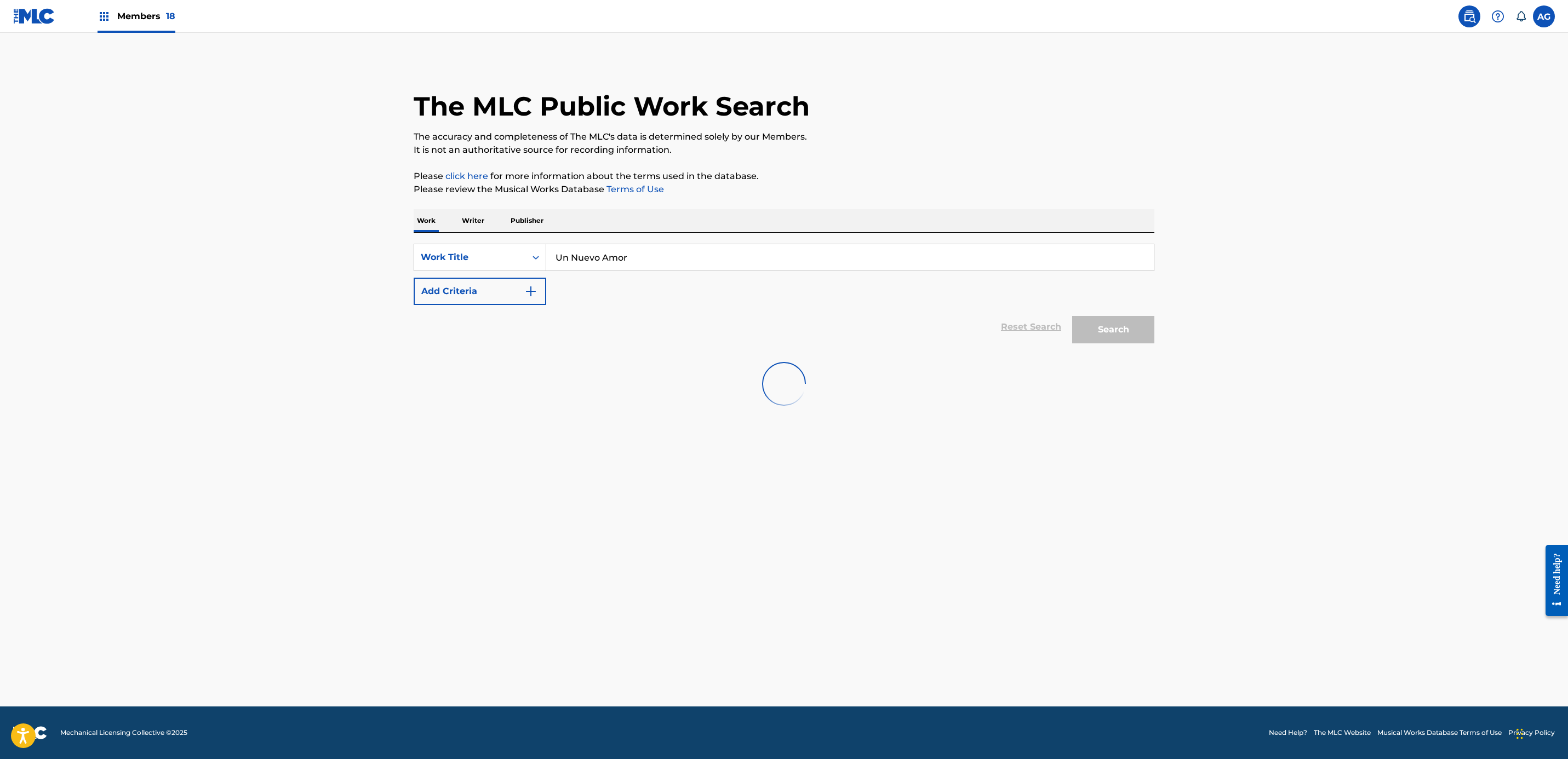
scroll to position [0, 0]
